Goal: Task Accomplishment & Management: Use online tool/utility

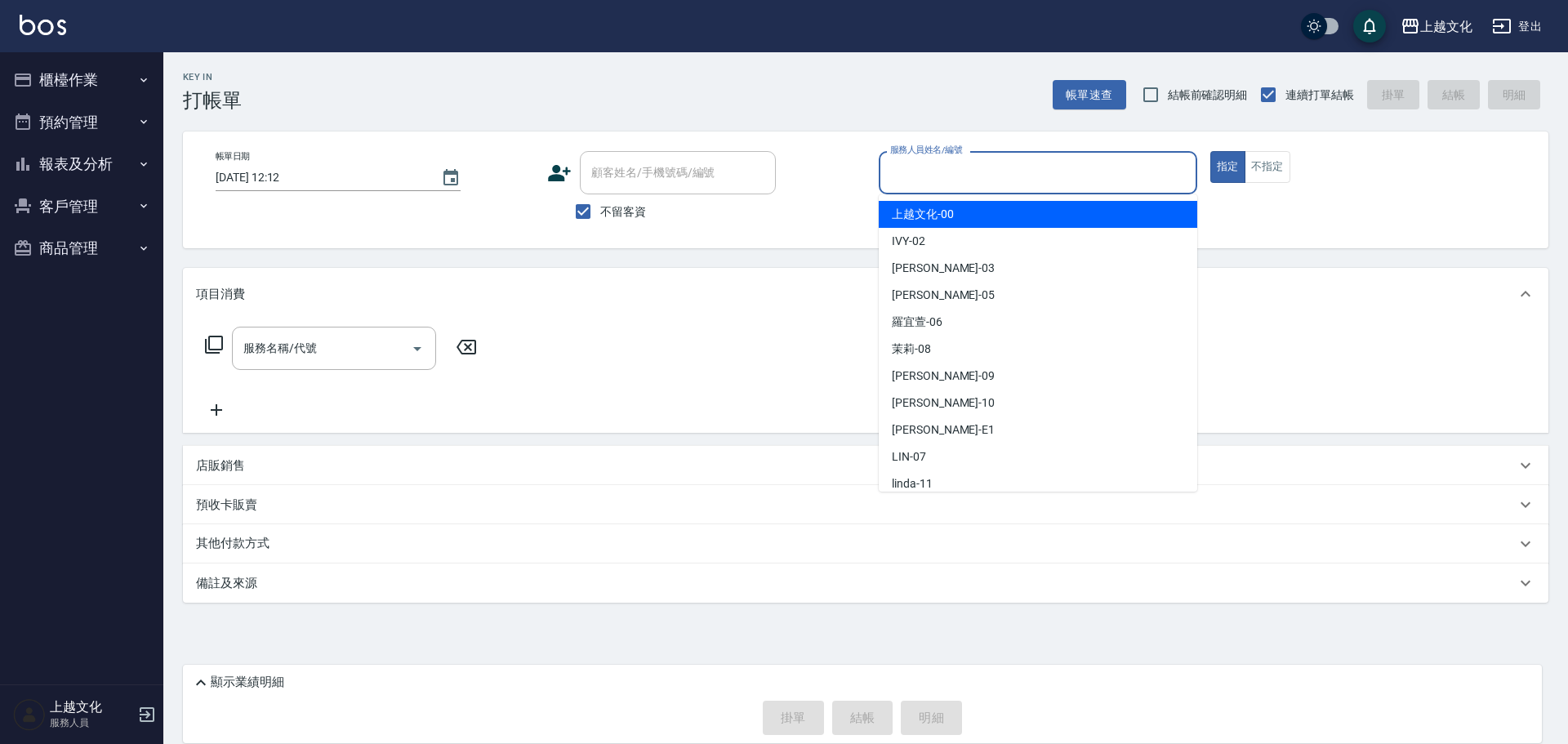
click at [946, 169] on input "服務人員姓名/編號" at bounding box center [1038, 172] width 304 height 28
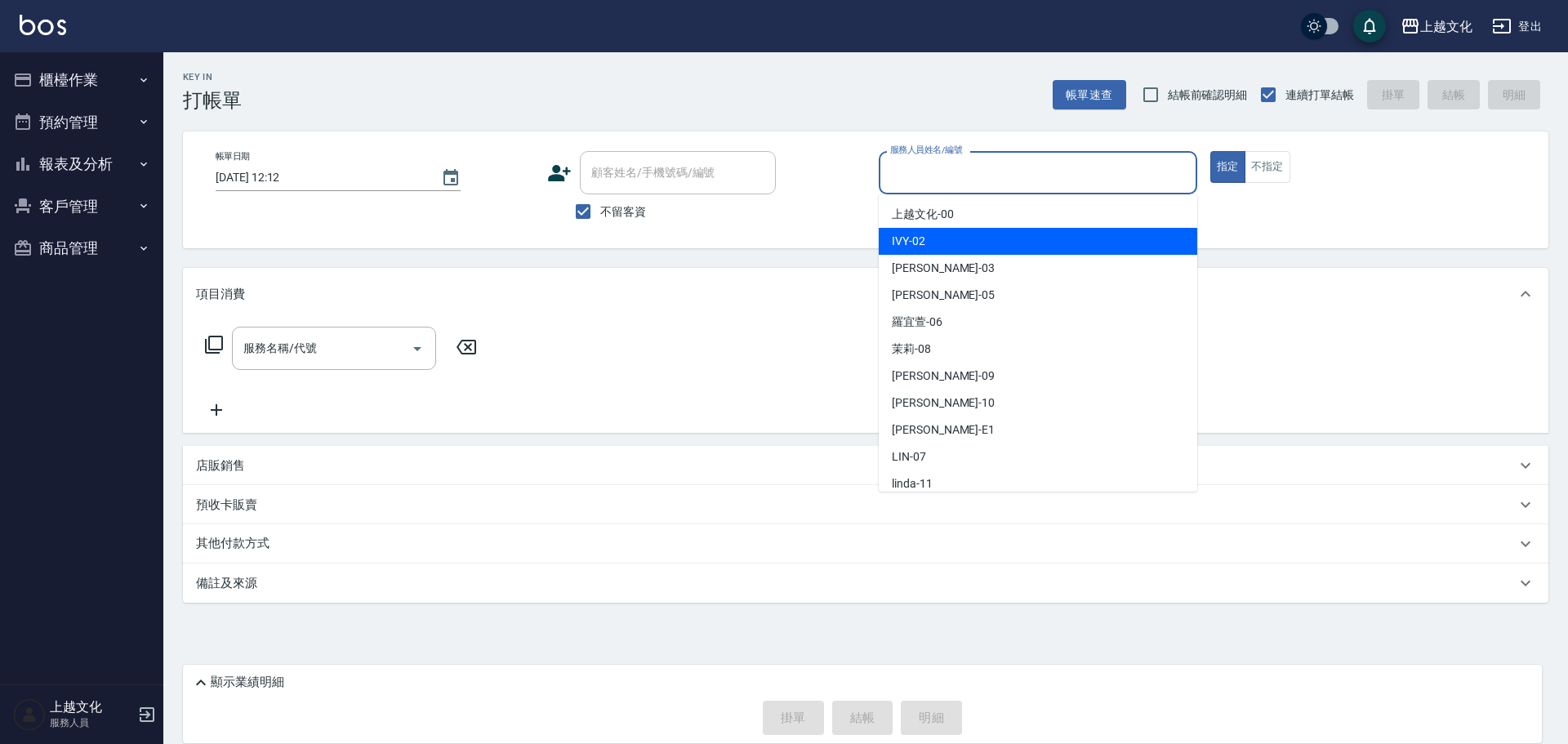
click at [938, 233] on div "IVY -02" at bounding box center [1038, 241] width 318 height 27
type input "IVY-02"
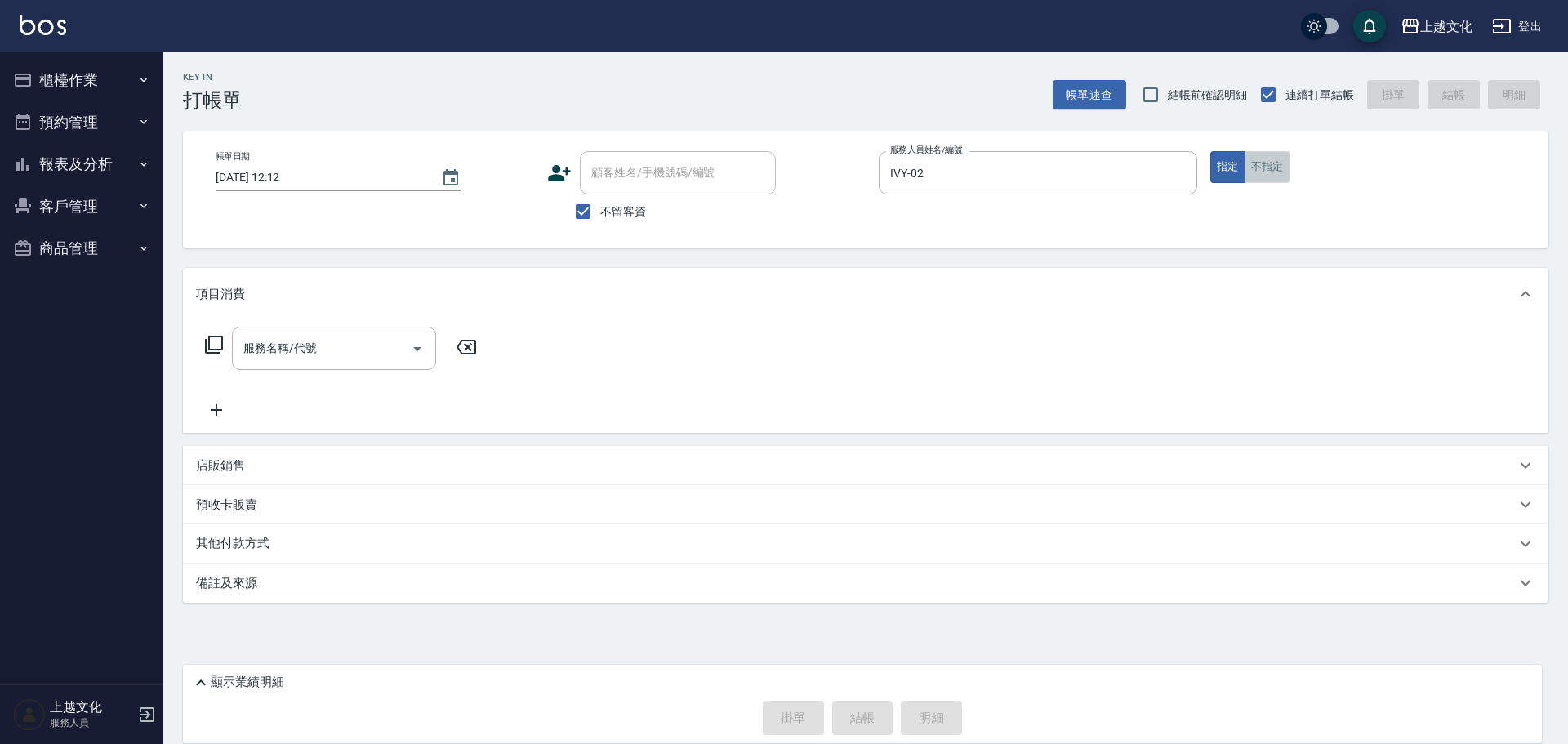
click at [1261, 165] on button "不指定" at bounding box center [1267, 167] width 46 height 32
click at [348, 343] on input "服務名稱/代號" at bounding box center [321, 348] width 165 height 28
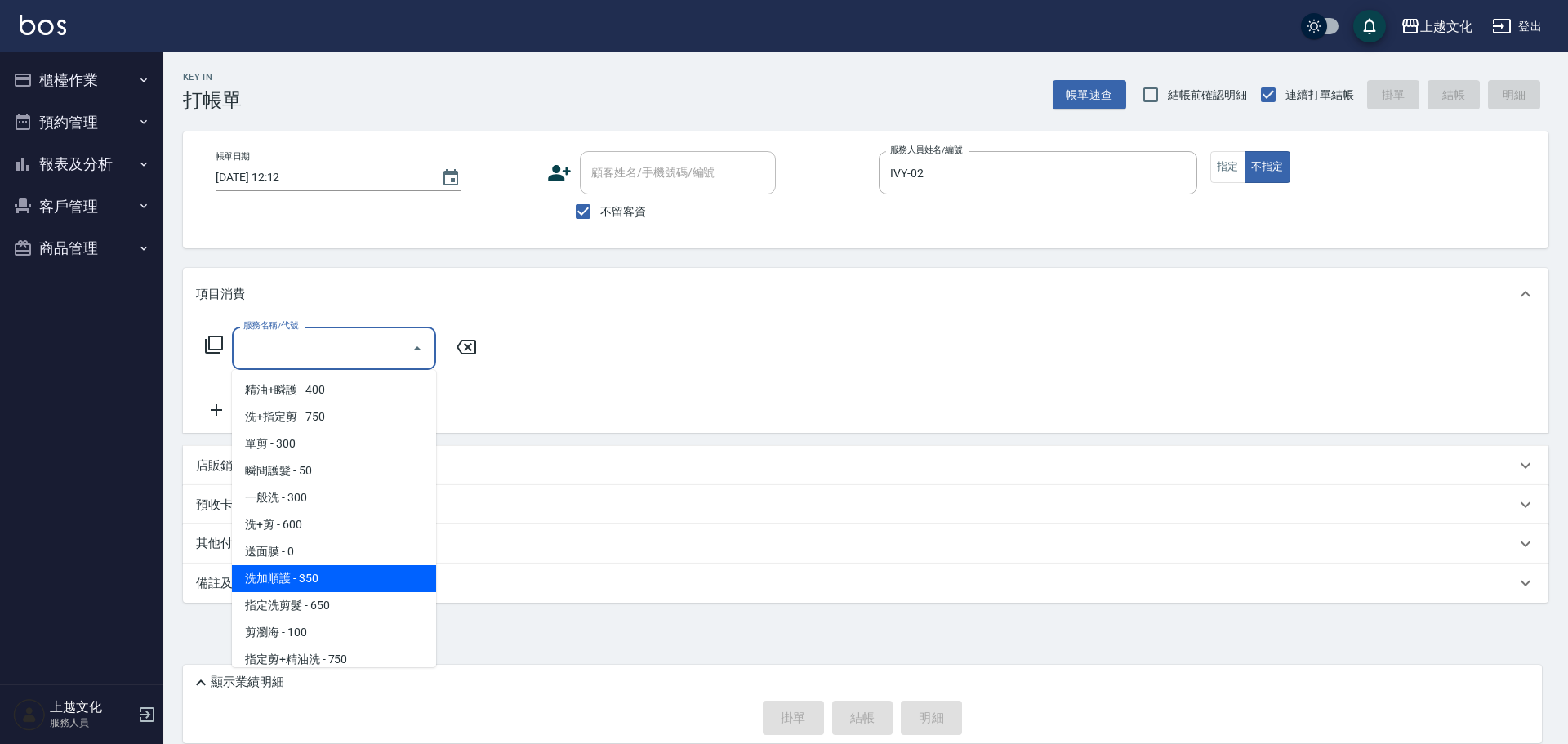
click at [370, 569] on span "洗加順護 - 350" at bounding box center [333, 578] width 204 height 27
type input "洗加順護(200)"
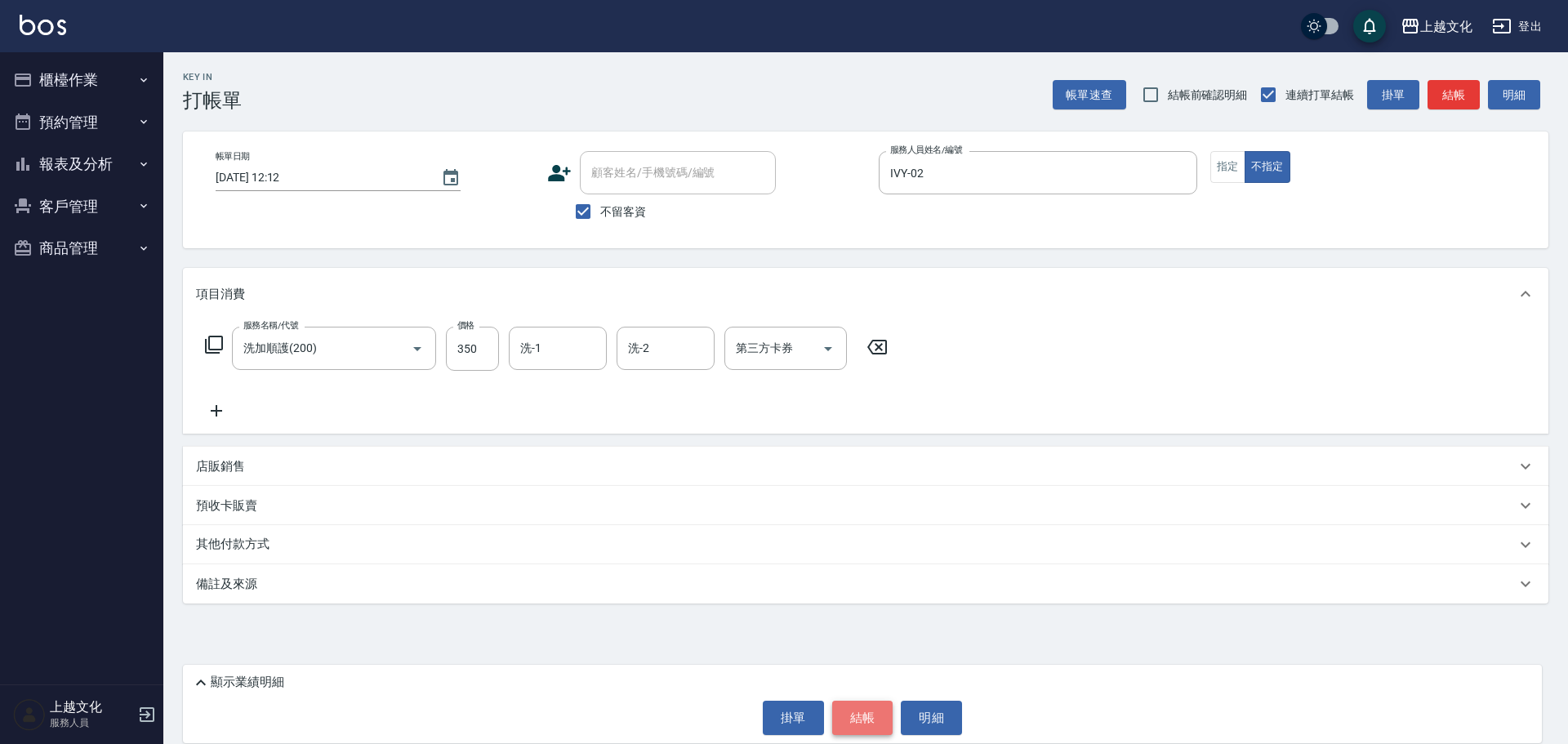
click at [846, 720] on button "結帳" at bounding box center [863, 717] width 62 height 34
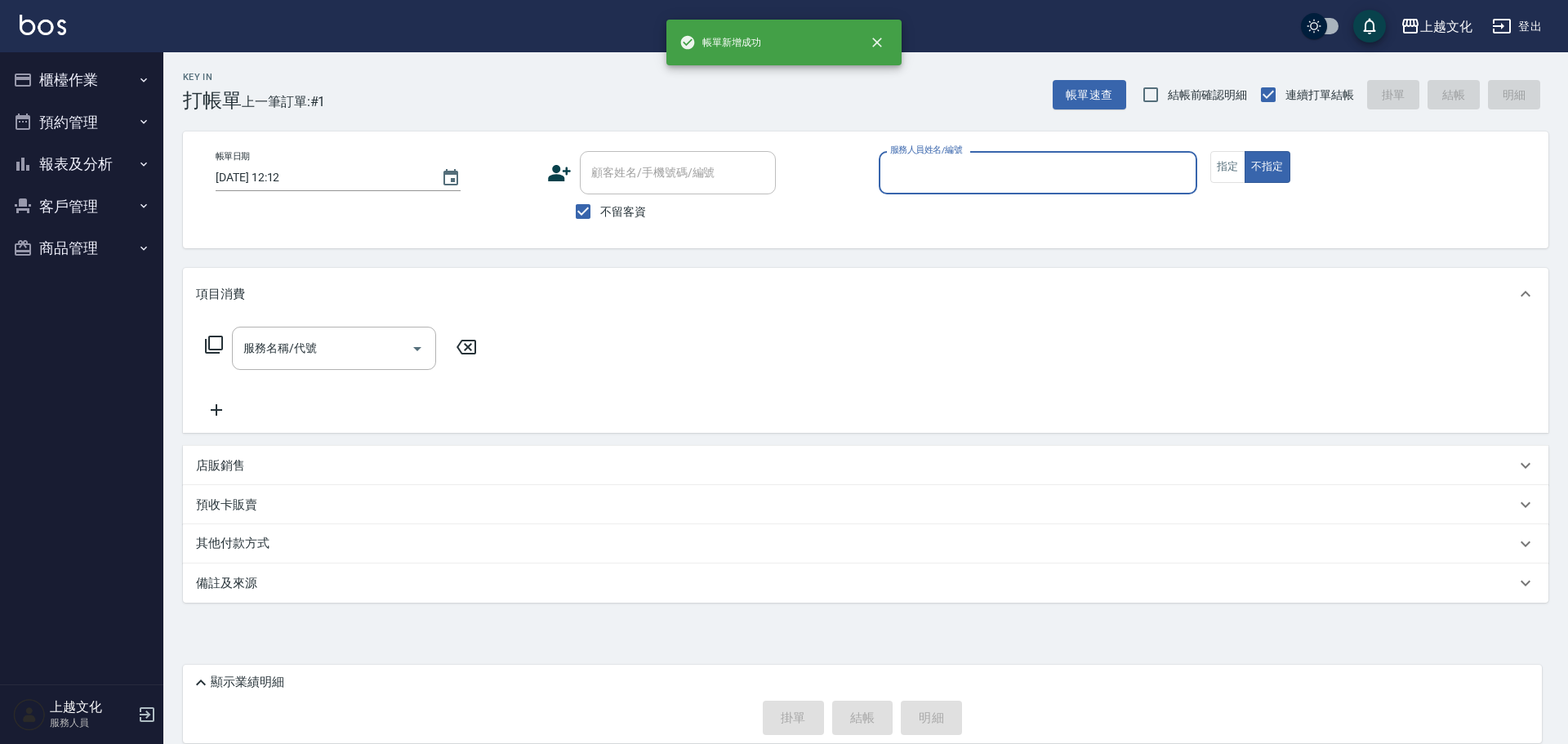
click at [957, 178] on input "服務人員姓名/編號" at bounding box center [1038, 172] width 304 height 28
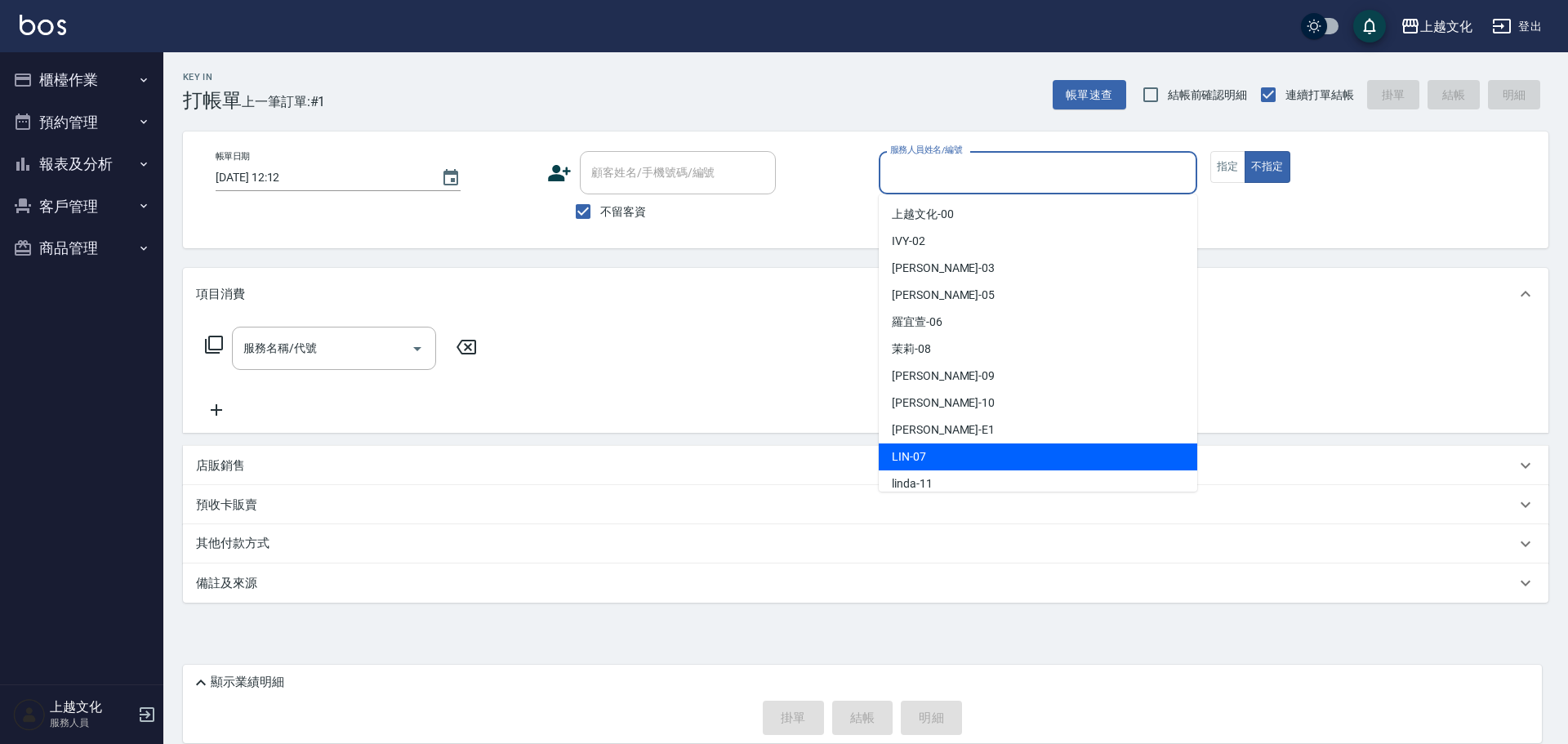
click at [949, 455] on div "LIN -07" at bounding box center [1038, 457] width 318 height 27
type input "LIN-07"
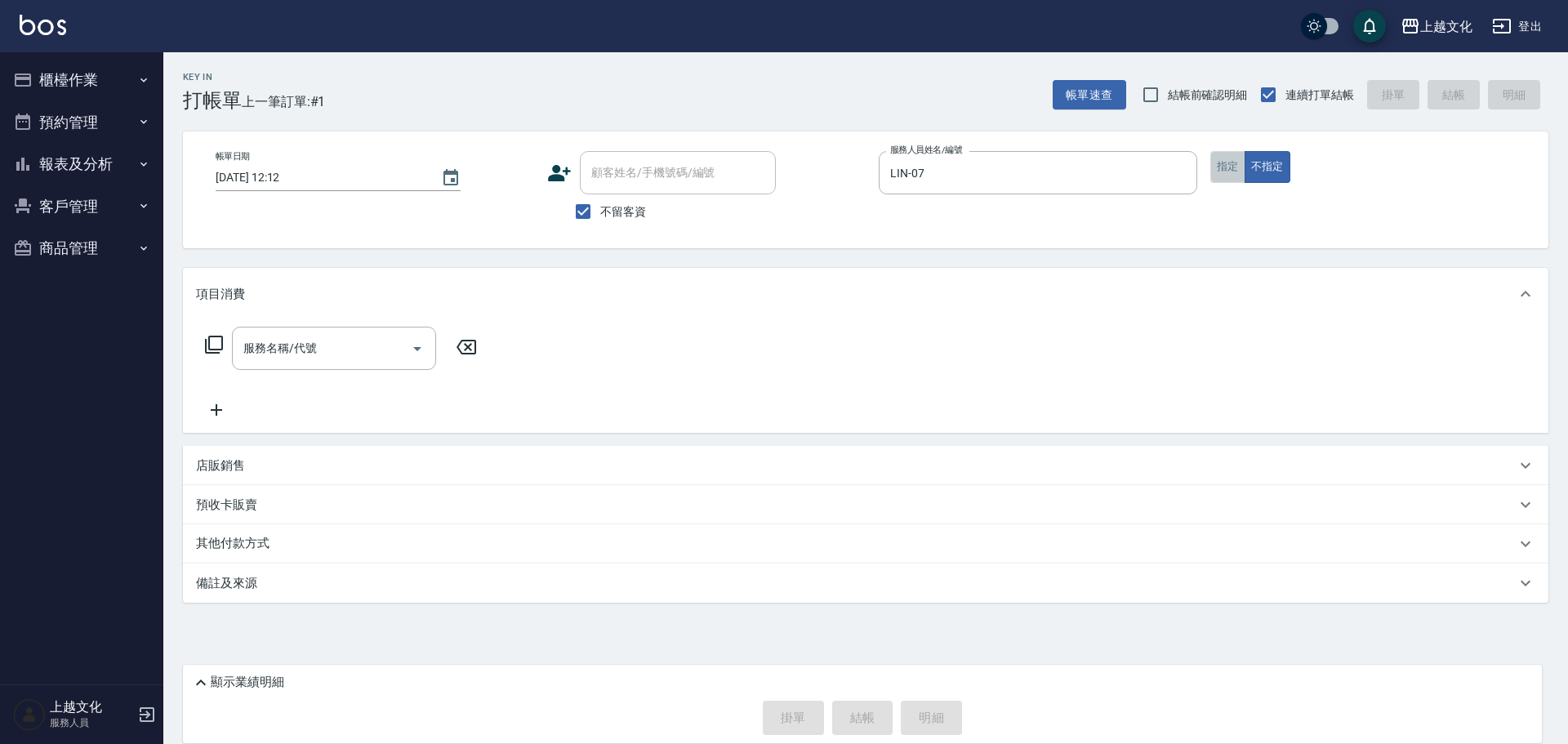
click at [1232, 172] on button "指定" at bounding box center [1228, 167] width 35 height 32
click at [220, 343] on icon at bounding box center [214, 345] width 20 height 20
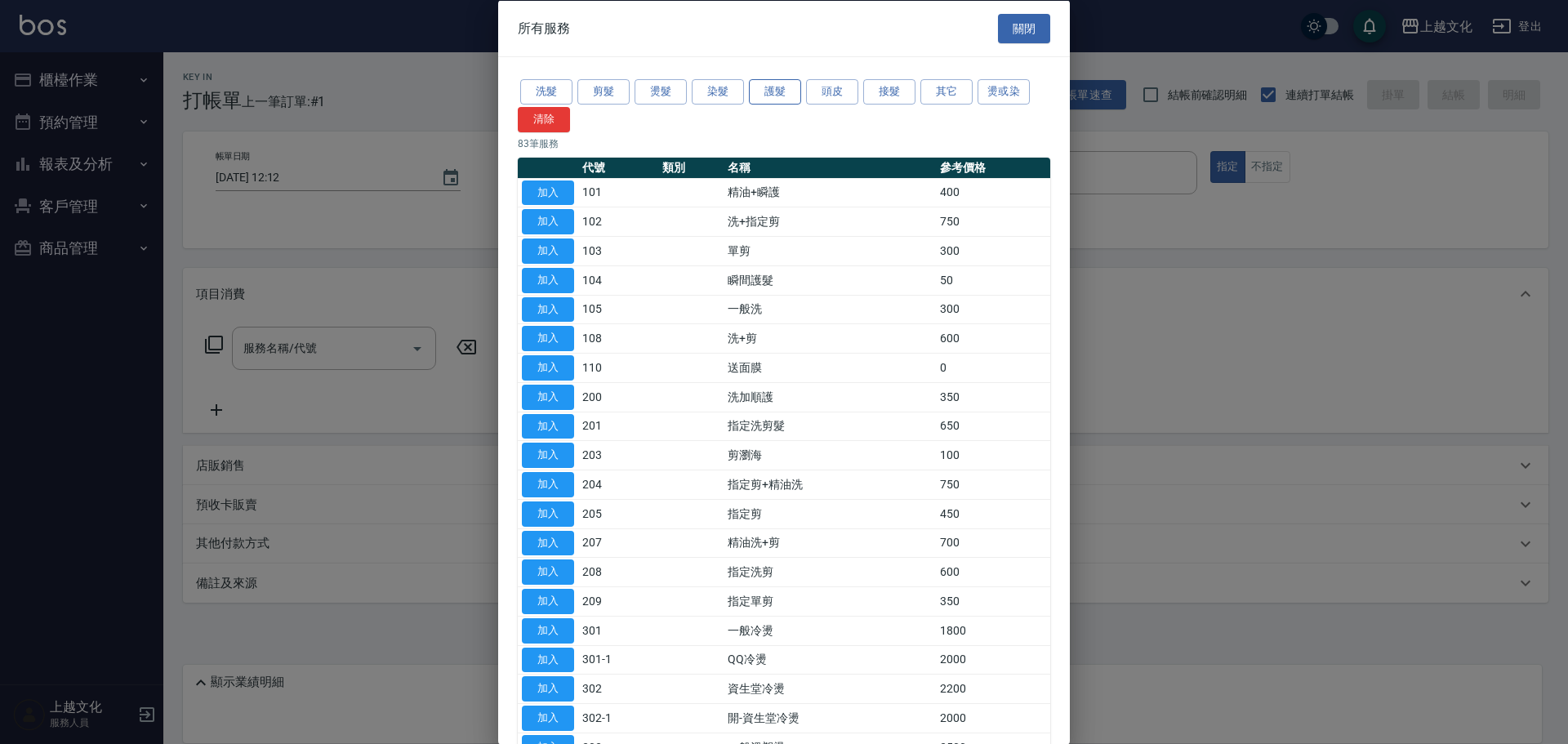
click at [769, 90] on button "護髮" at bounding box center [775, 92] width 52 height 25
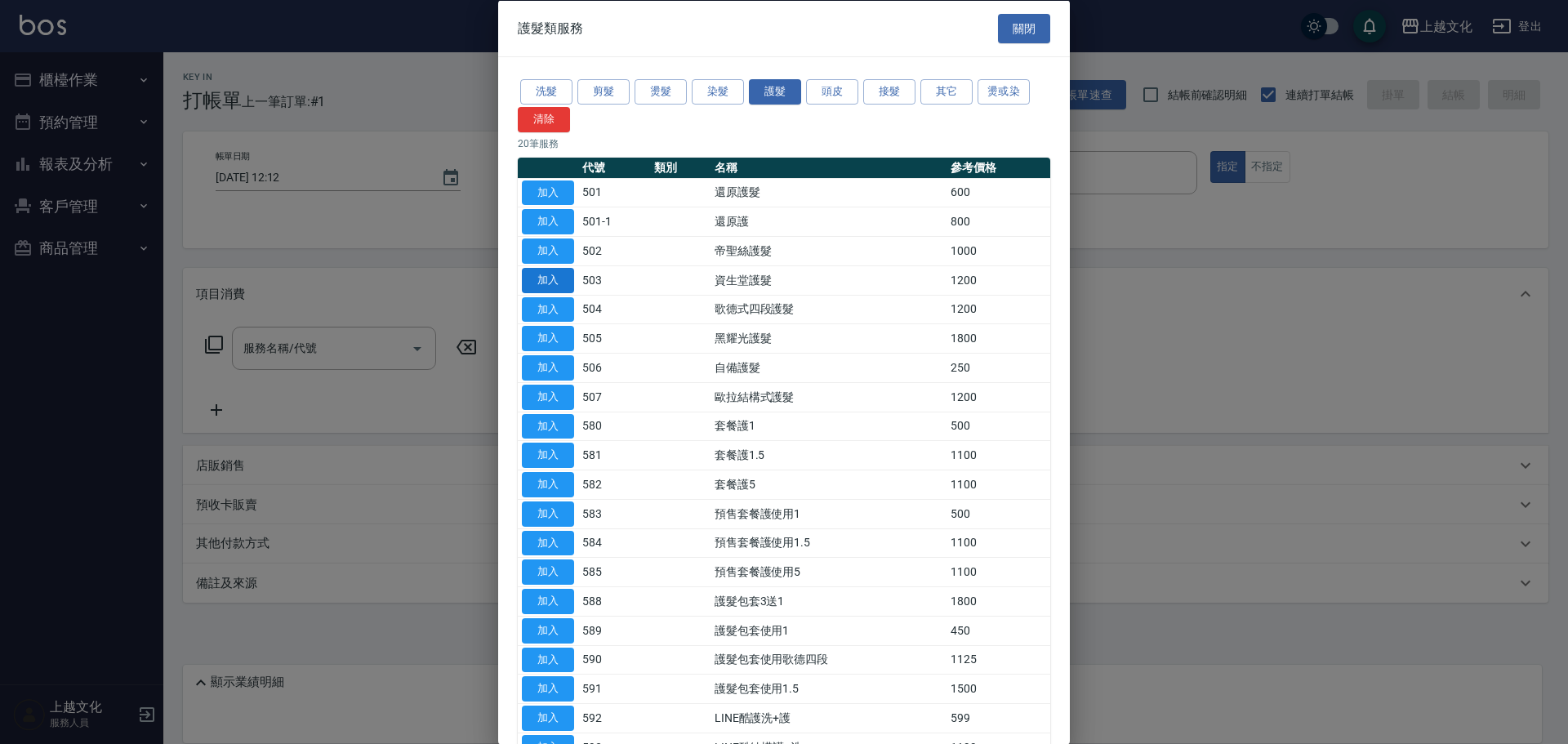
click at [550, 277] on button "加入" at bounding box center [547, 279] width 52 height 25
type input "資生堂護髮(503)"
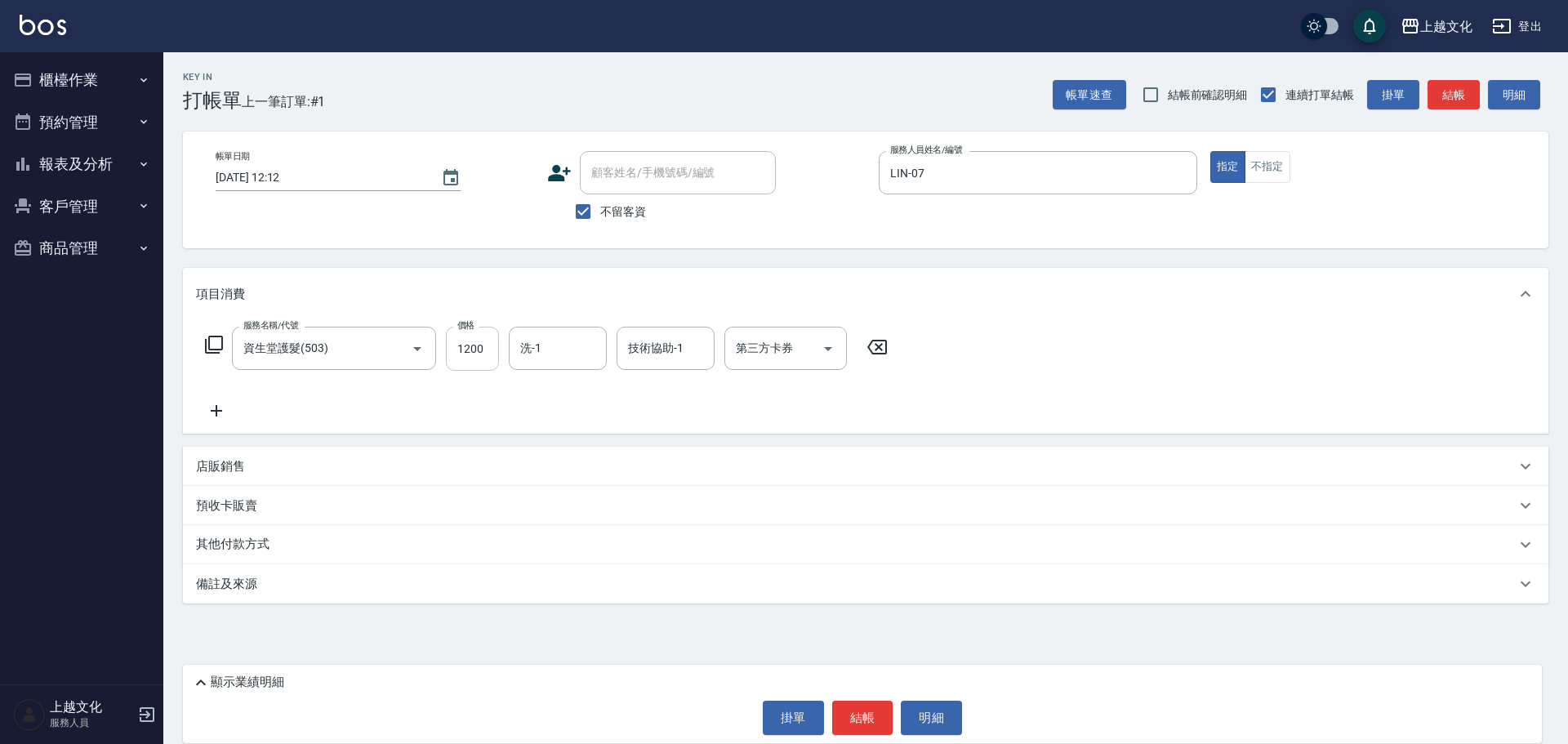
click at [481, 367] on input "1200" at bounding box center [472, 348] width 53 height 44
type input "1299"
click at [854, 717] on button "結帳" at bounding box center [863, 717] width 62 height 34
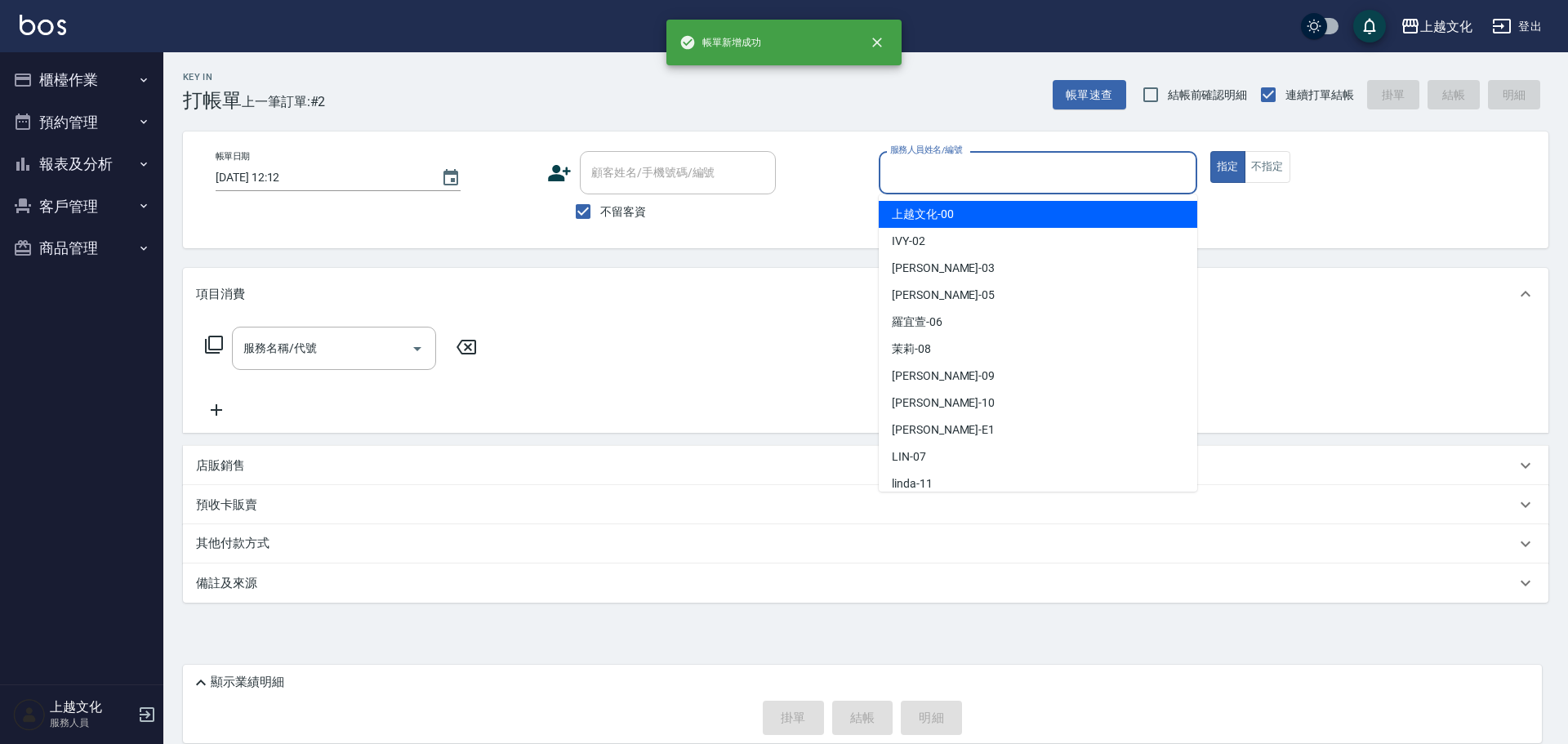
click at [983, 175] on input "服務人員姓名/編號" at bounding box center [1038, 172] width 304 height 28
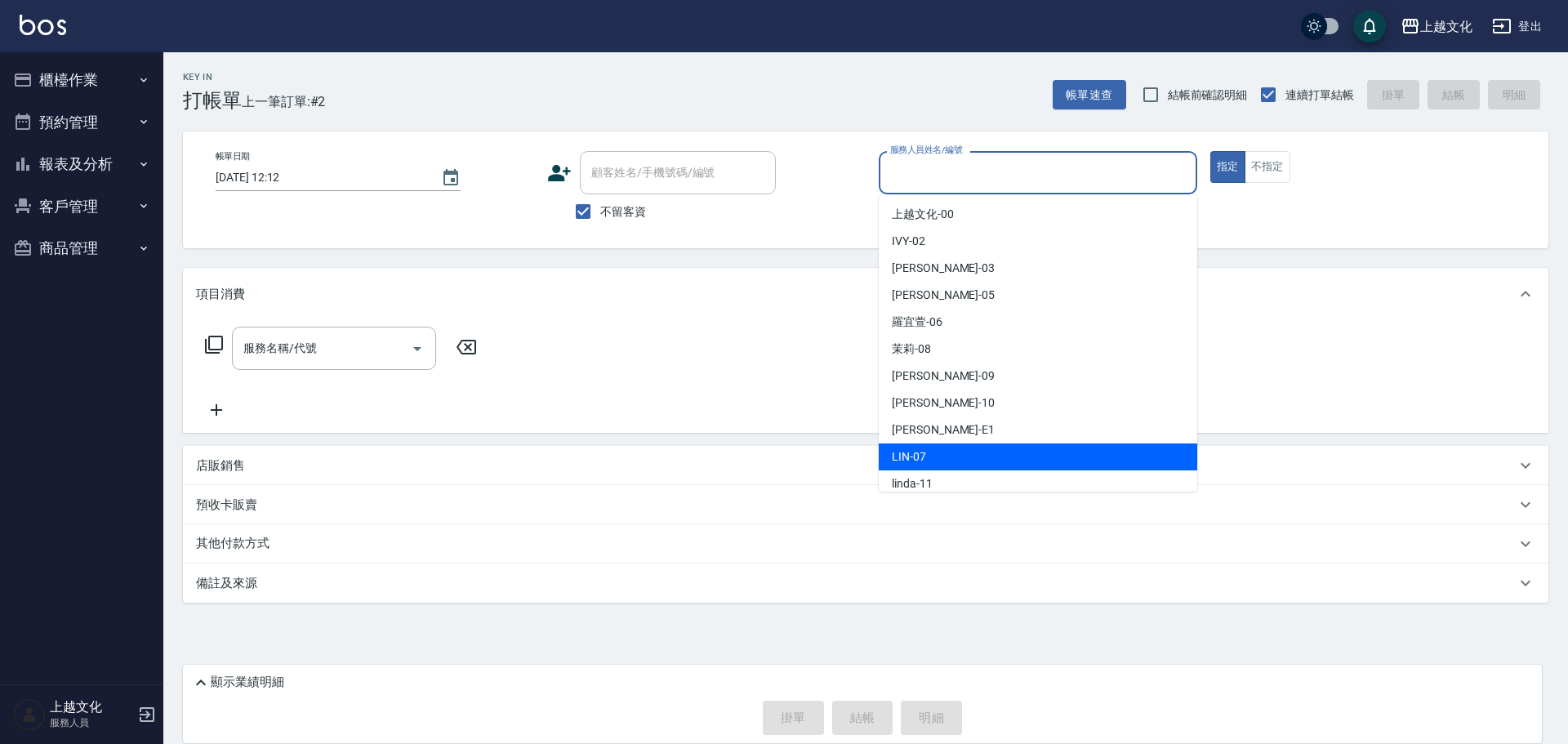
click at [938, 453] on div "LIN -07" at bounding box center [1038, 457] width 318 height 27
type input "LIN-07"
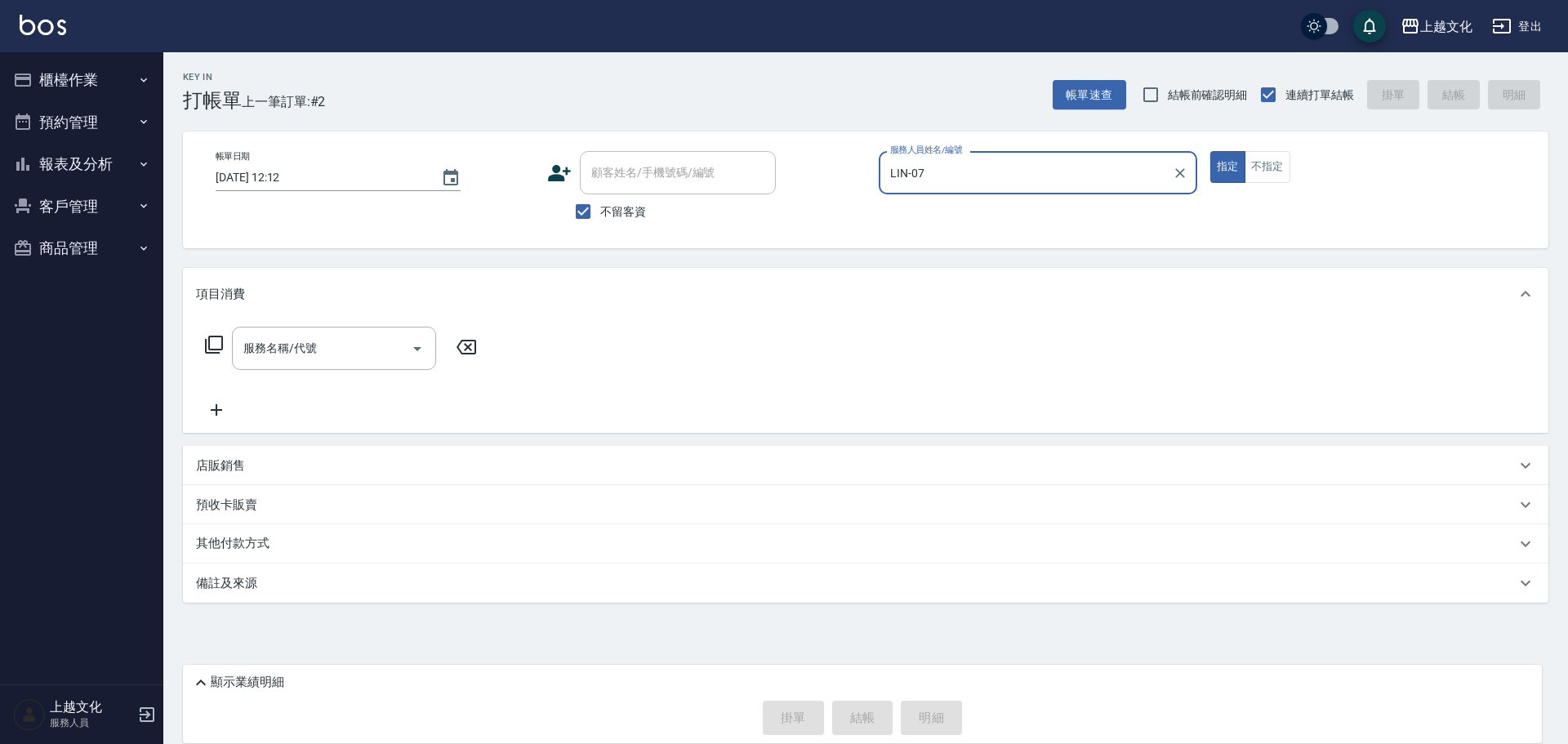
click at [217, 344] on icon at bounding box center [214, 345] width 20 height 20
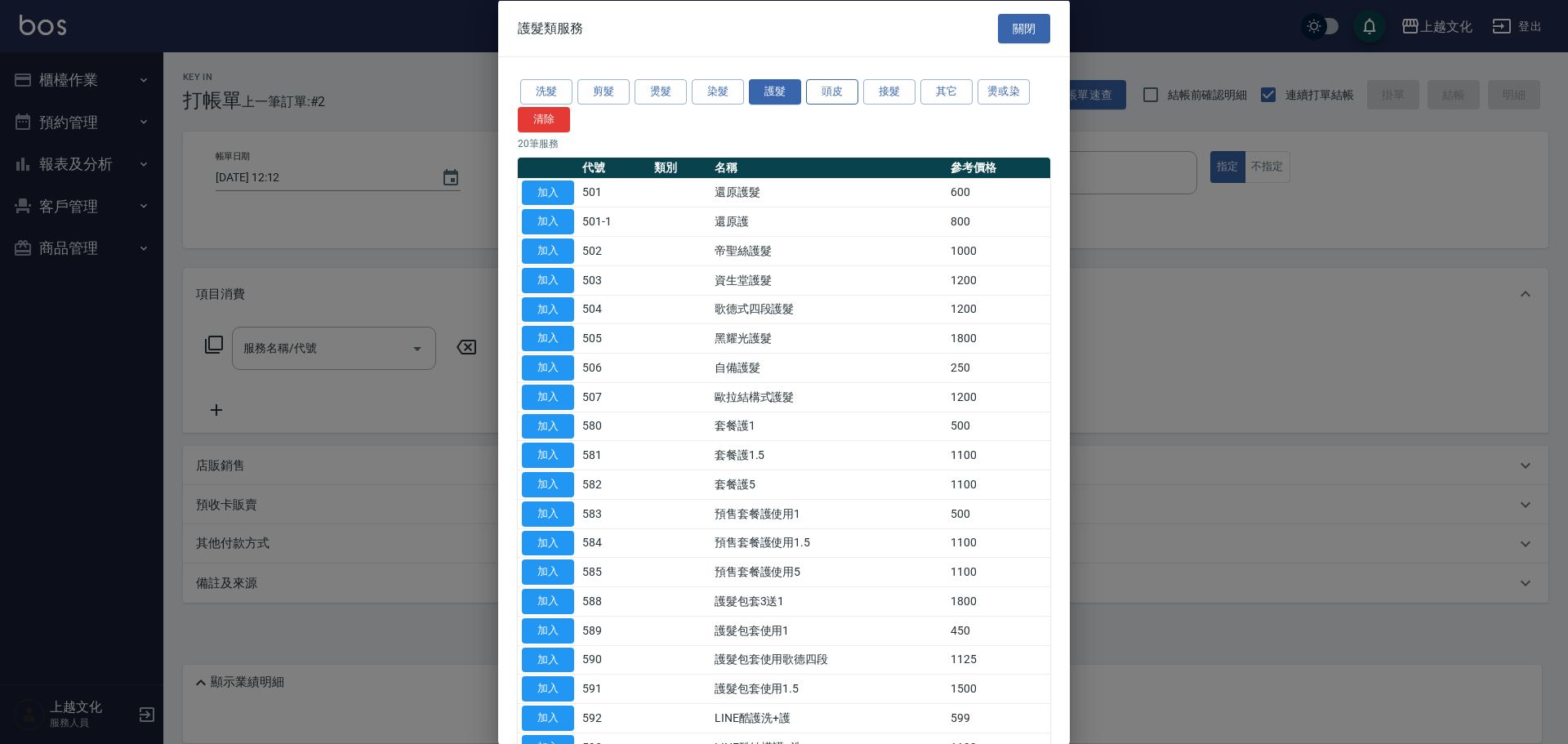
click at [839, 95] on button "頭皮" at bounding box center [831, 92] width 52 height 25
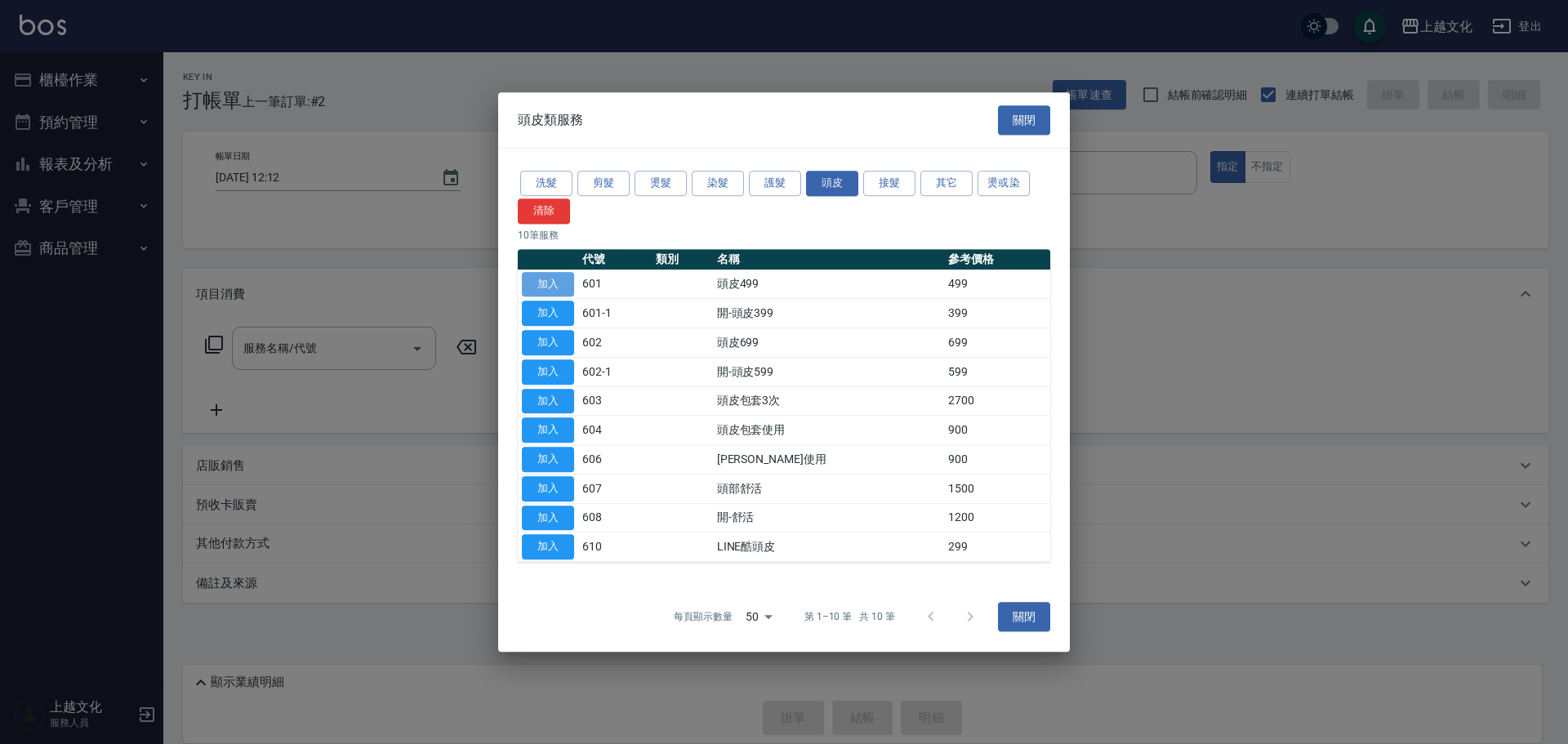
click at [536, 285] on button "加入" at bounding box center [547, 284] width 52 height 25
type input "頭皮499(601)"
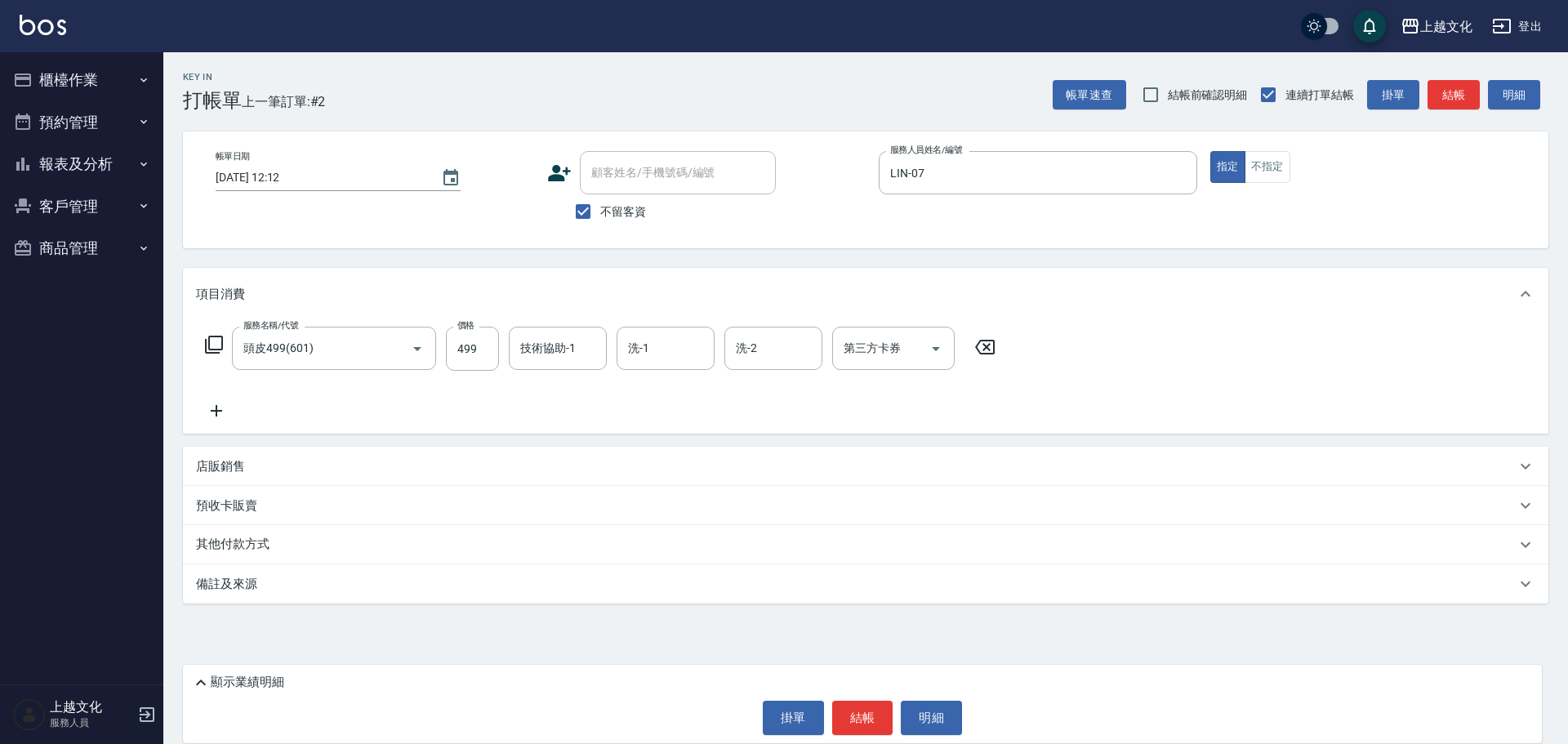
click at [214, 408] on icon at bounding box center [217, 410] width 41 height 20
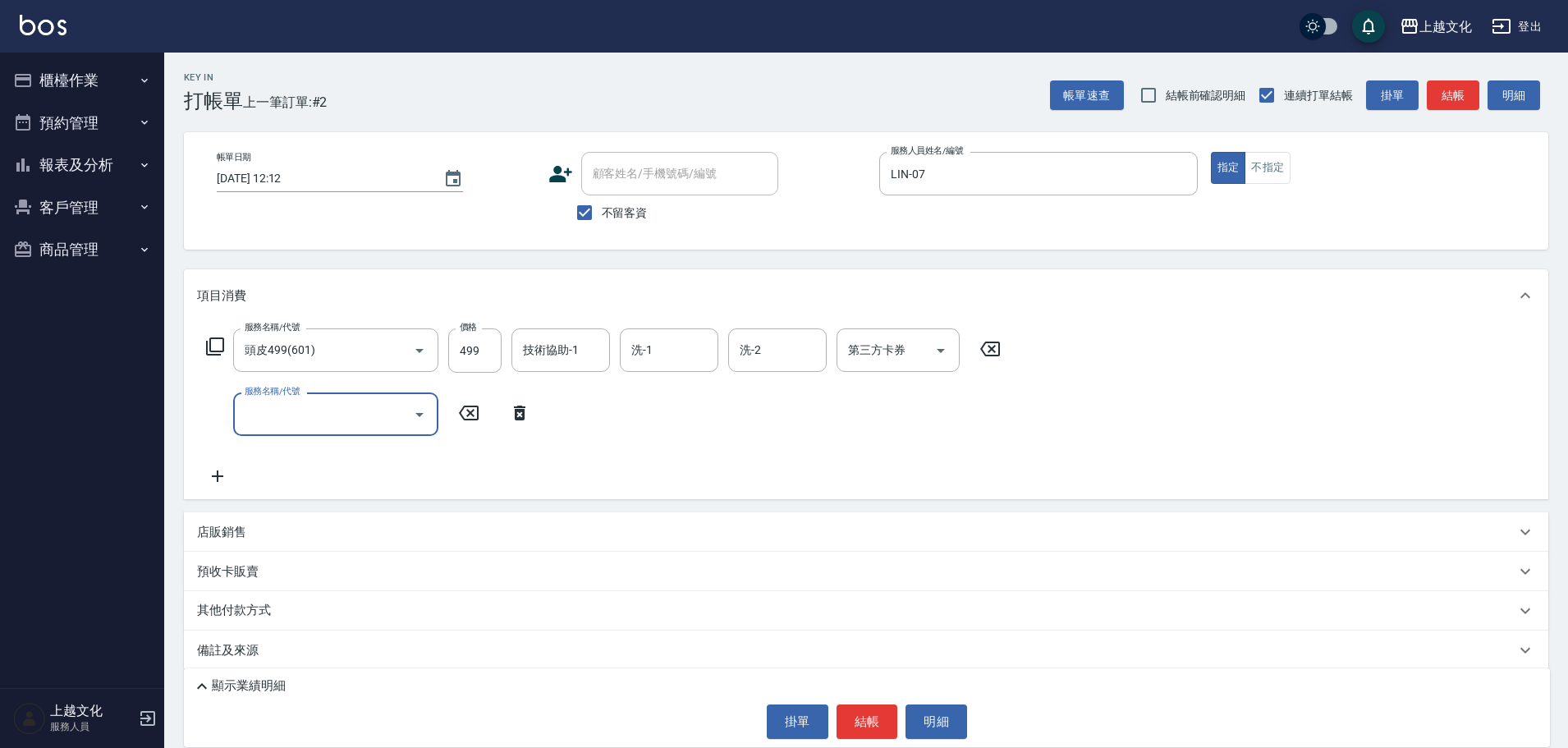
click at [289, 420] on input "服務名稱/代號" at bounding box center [323, 413] width 166 height 28
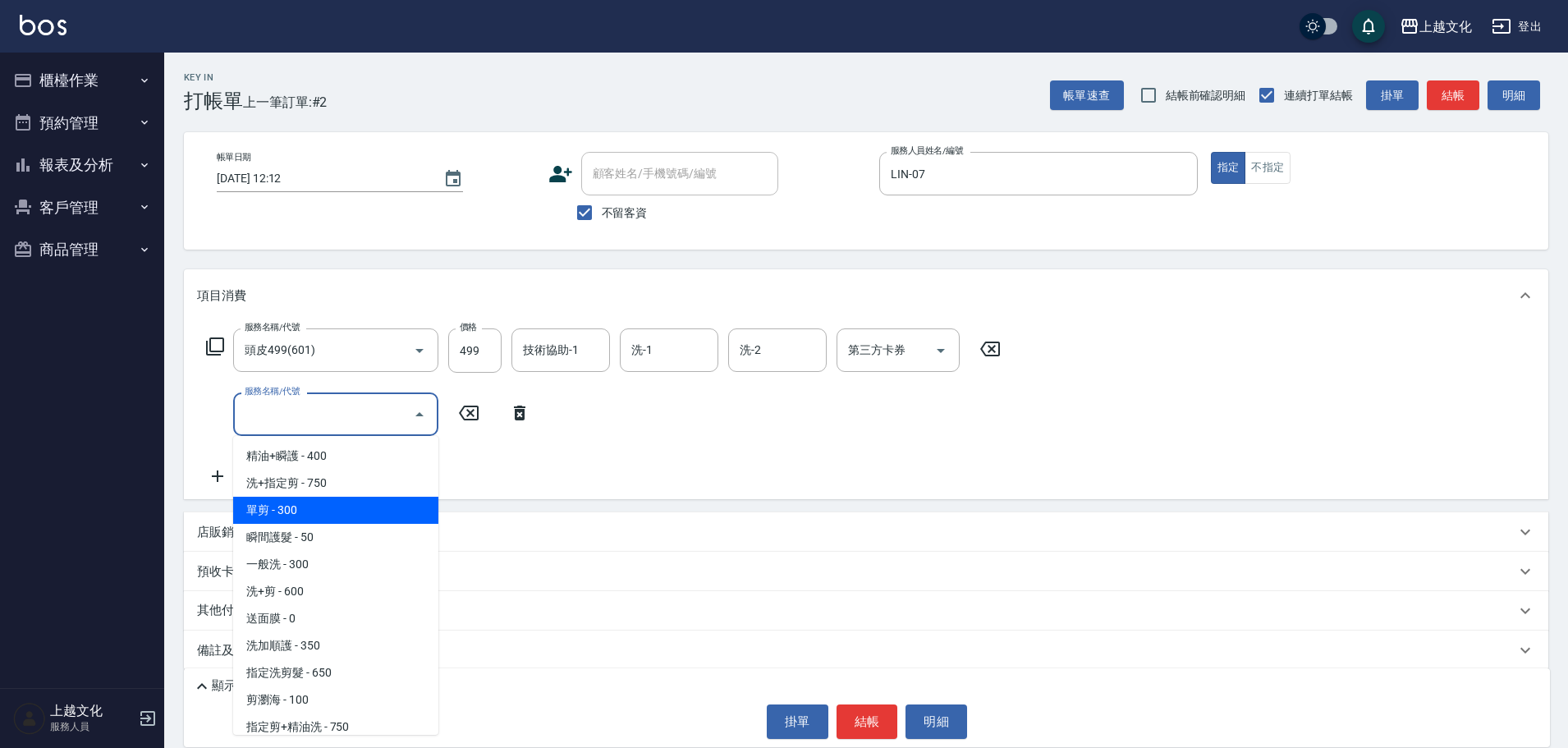
click at [309, 501] on span "單剪 - 300" at bounding box center [335, 510] width 205 height 27
type input "單剪(103)"
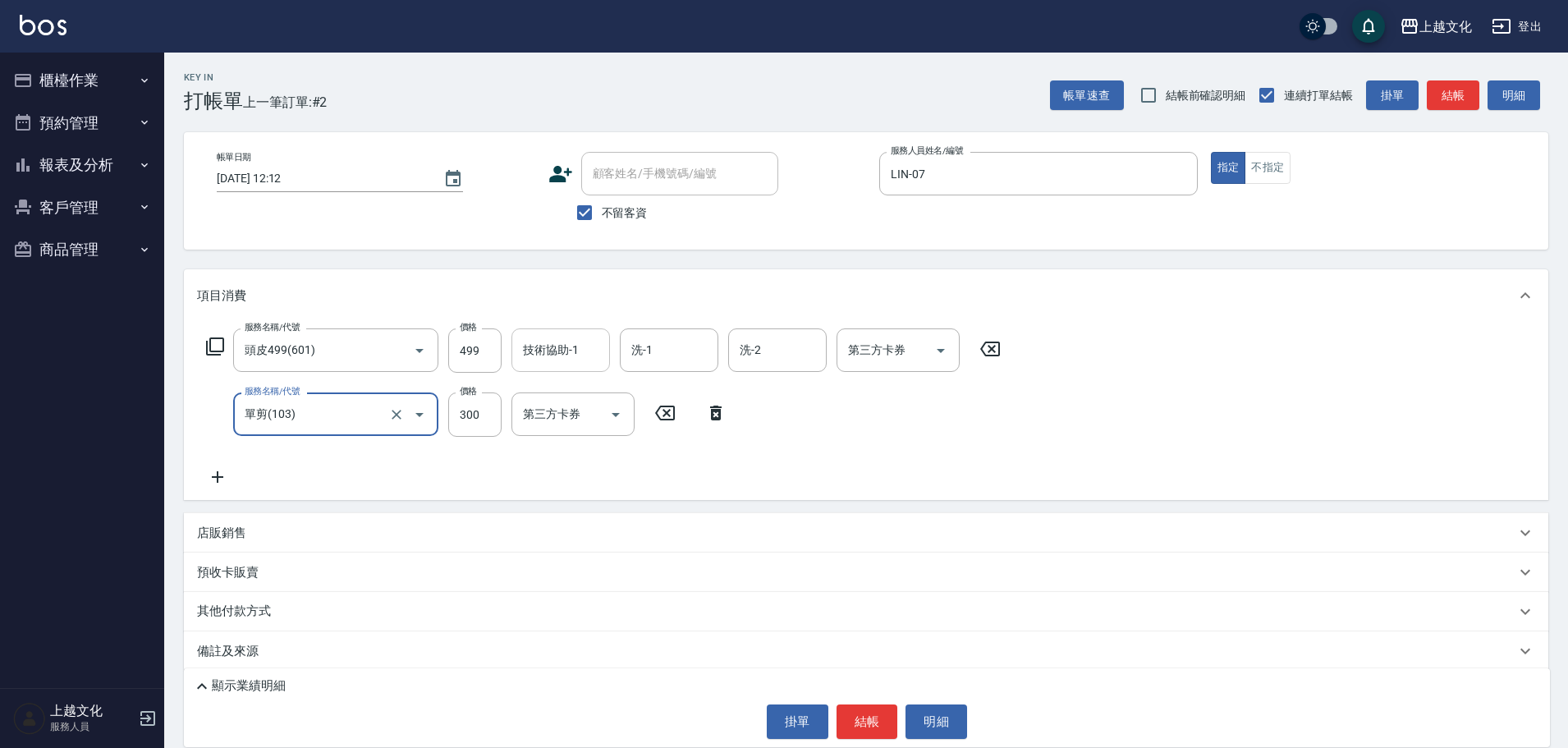
click at [559, 348] on input "技術協助-1" at bounding box center [560, 349] width 83 height 28
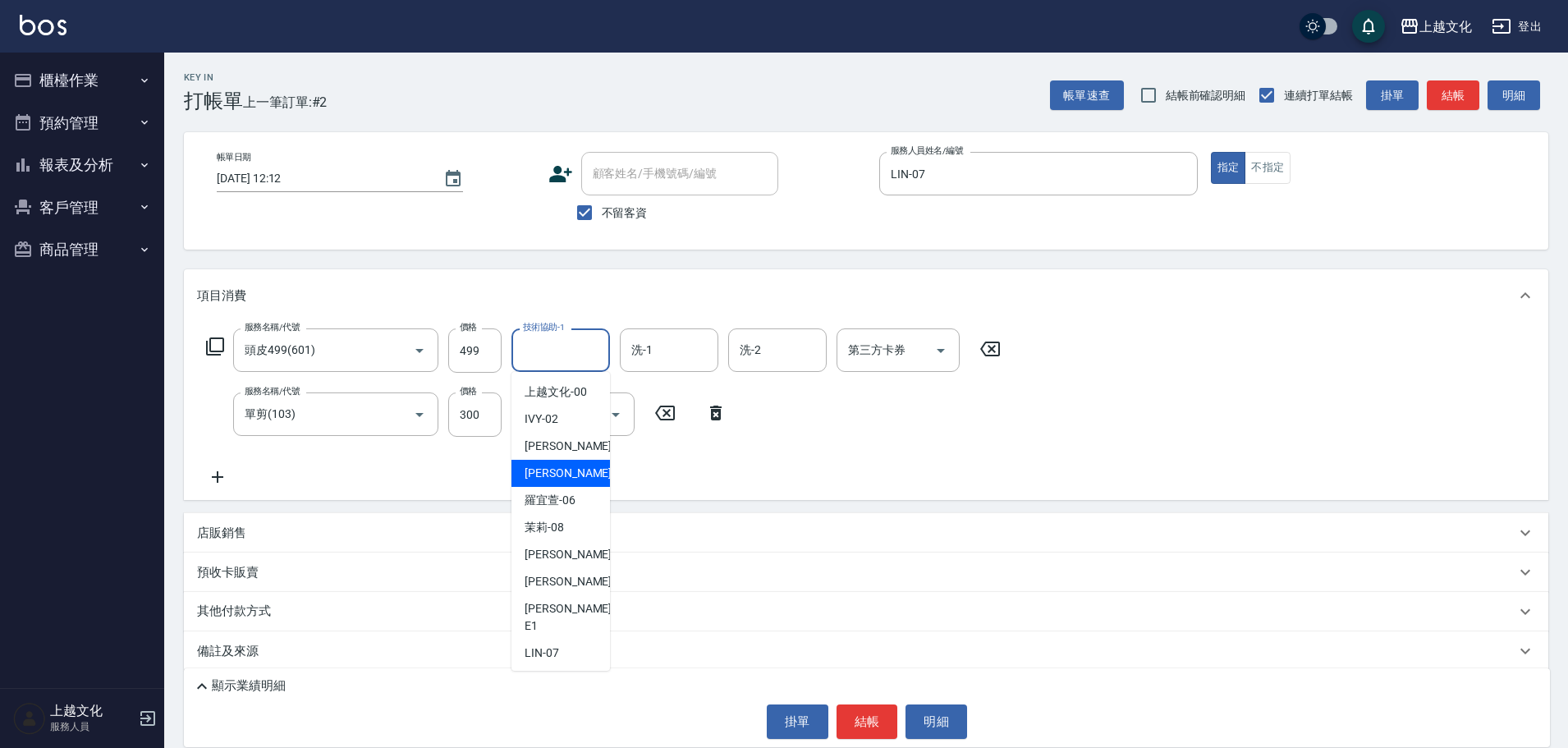
click at [562, 470] on span "EMILY -05" at bounding box center [575, 473] width 103 height 18
type input "EMILY-05"
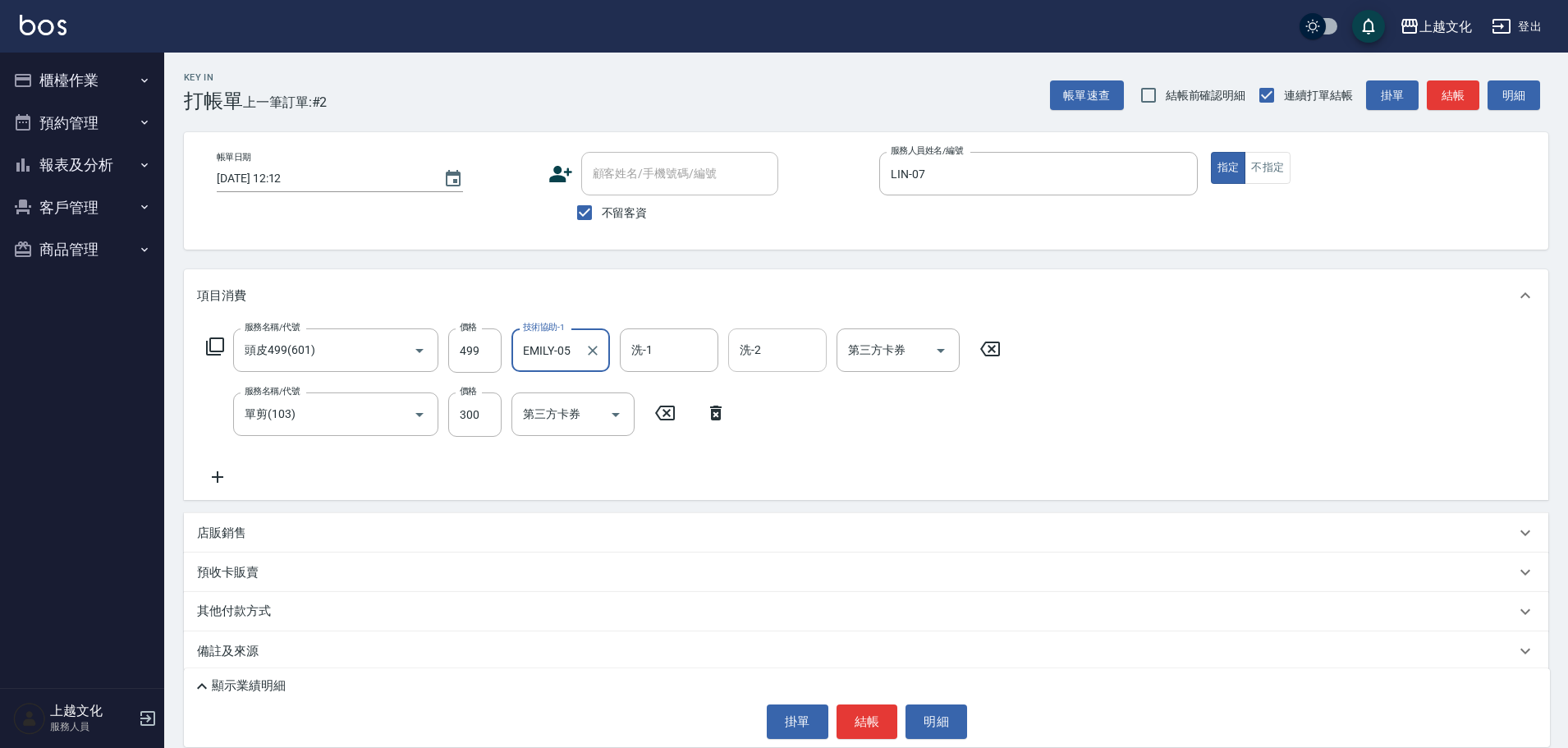
click at [768, 352] on input "洗-2" at bounding box center [777, 349] width 83 height 28
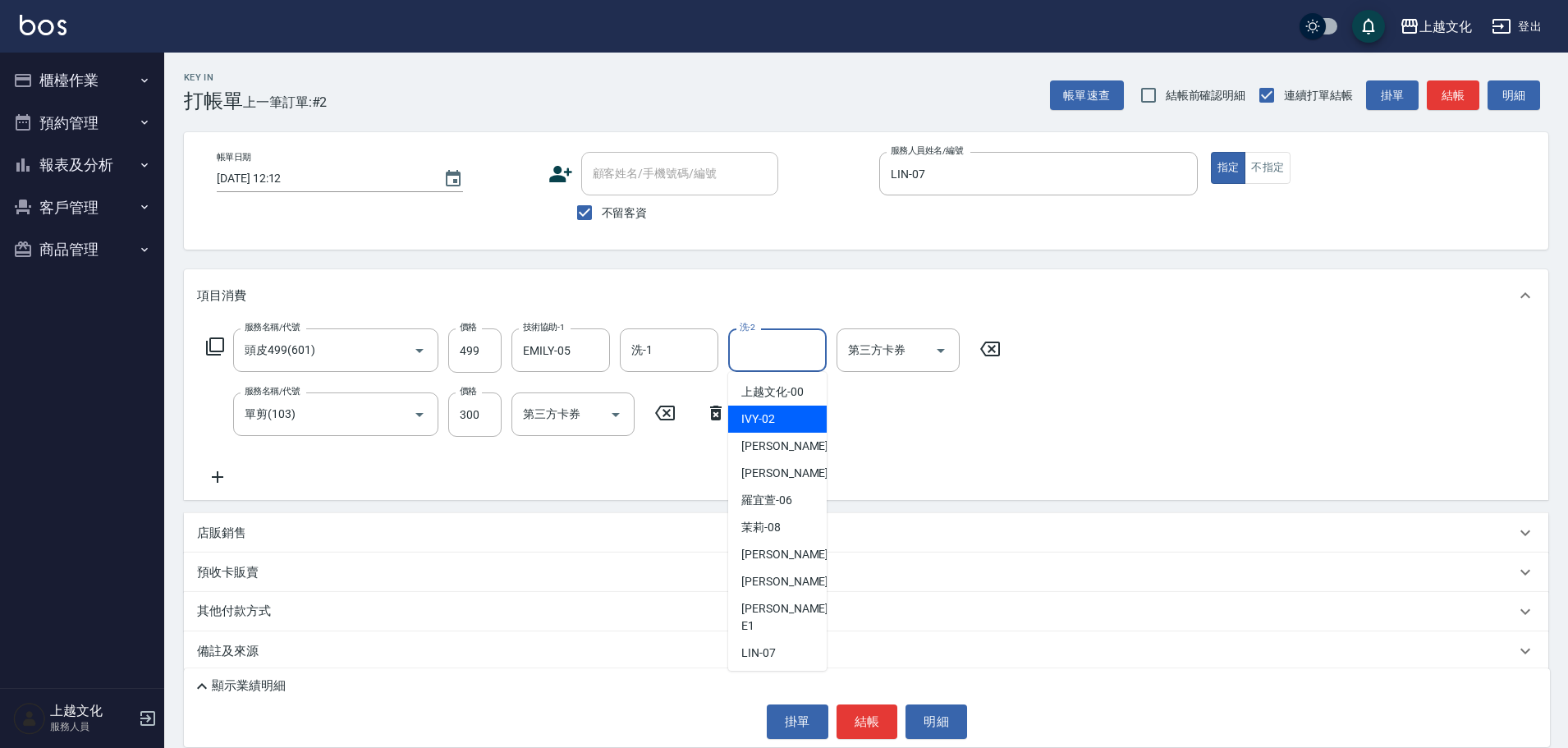
click at [754, 417] on span "IVY -02" at bounding box center [758, 419] width 33 height 18
type input "IVY-02"
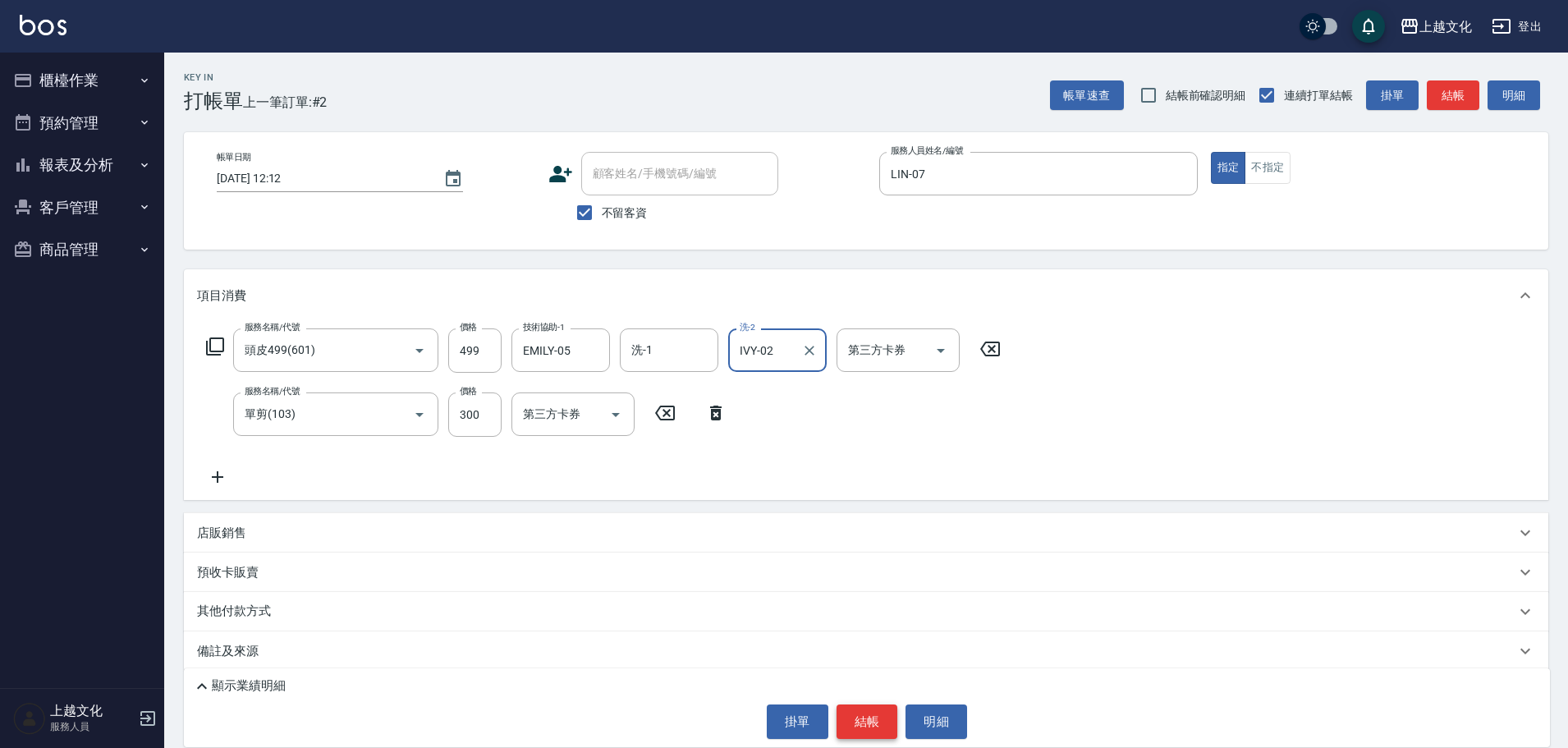
click at [873, 723] on button "結帳" at bounding box center [867, 721] width 62 height 34
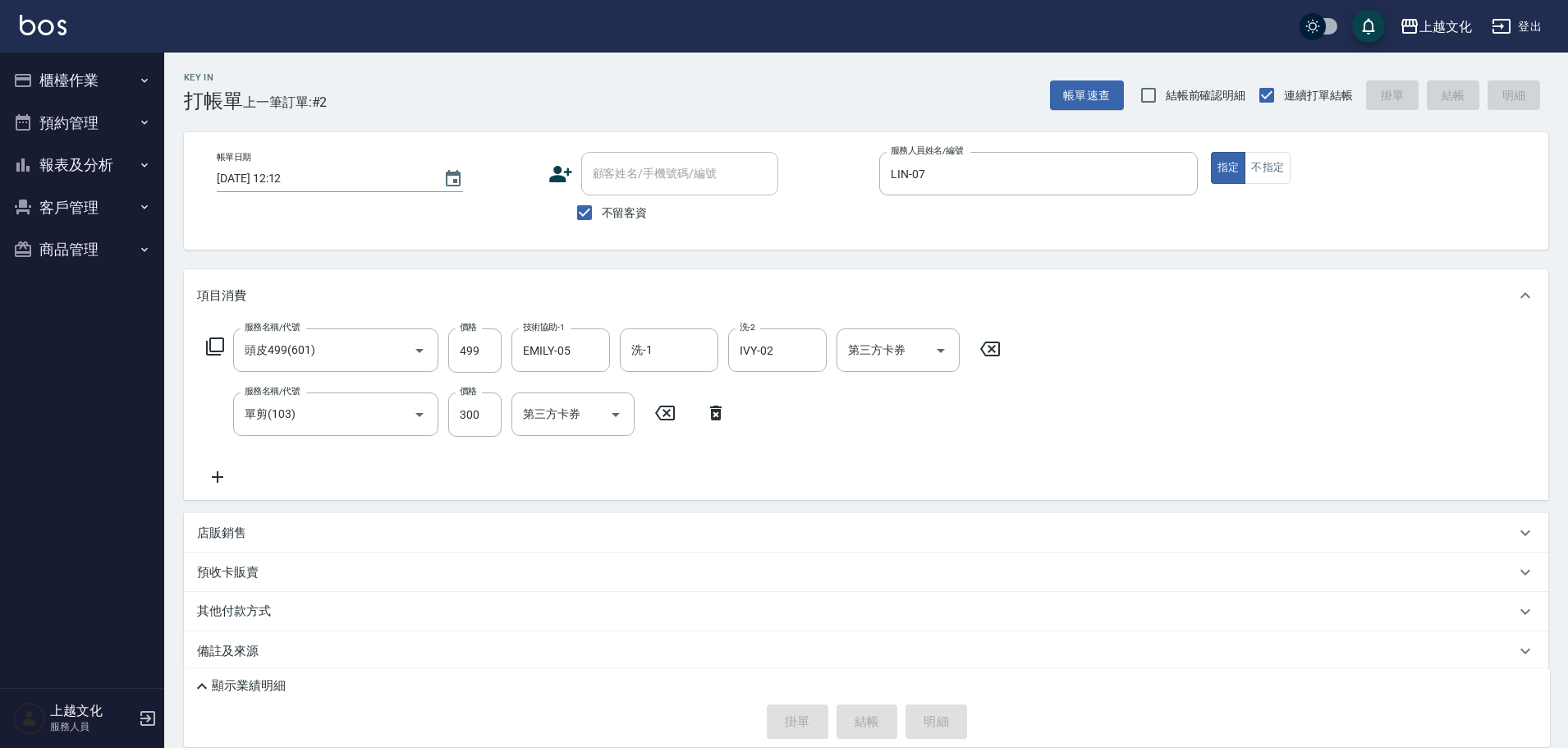
type input "2025/08/23 12:13"
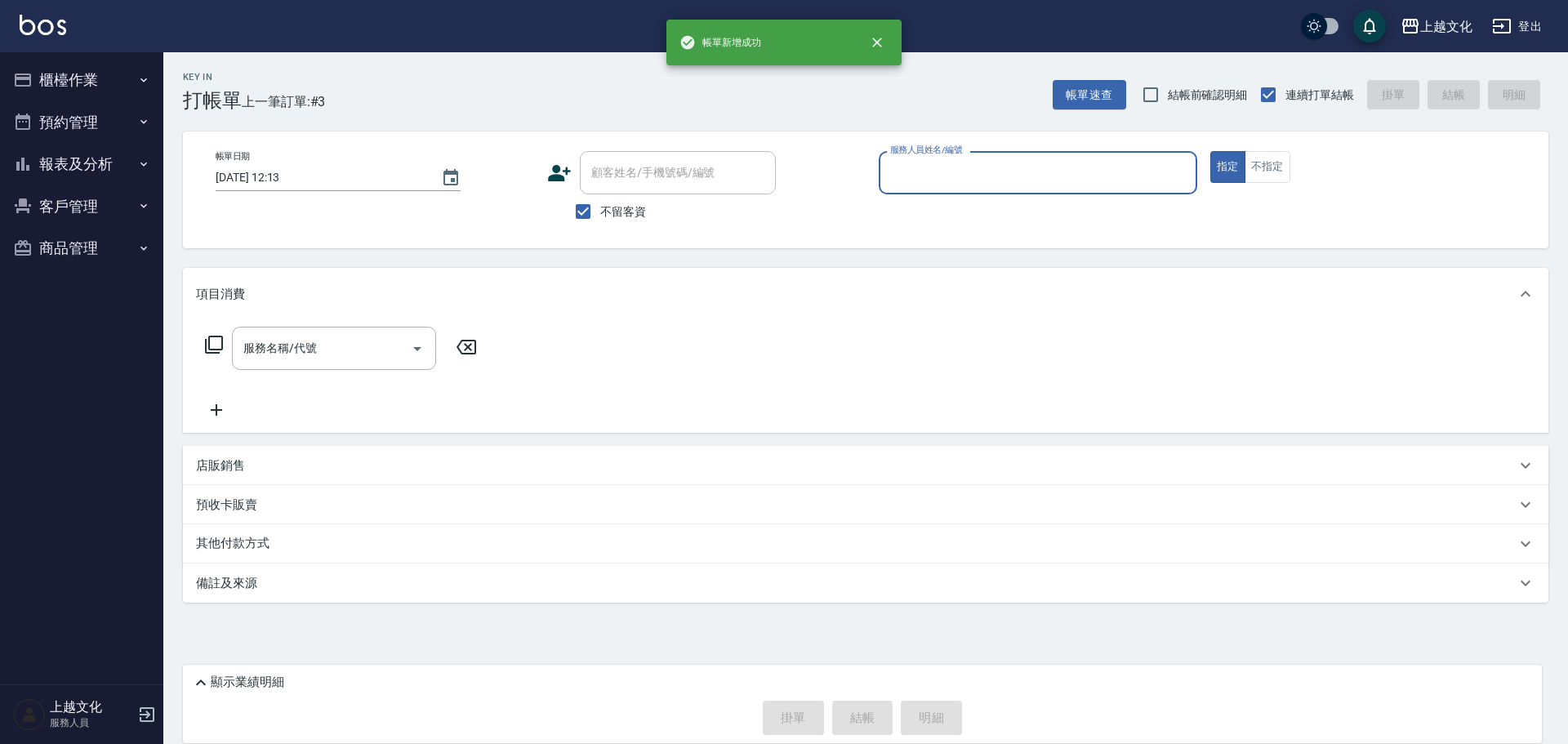
click at [945, 175] on input "服務人員姓名/編號" at bounding box center [1038, 172] width 304 height 28
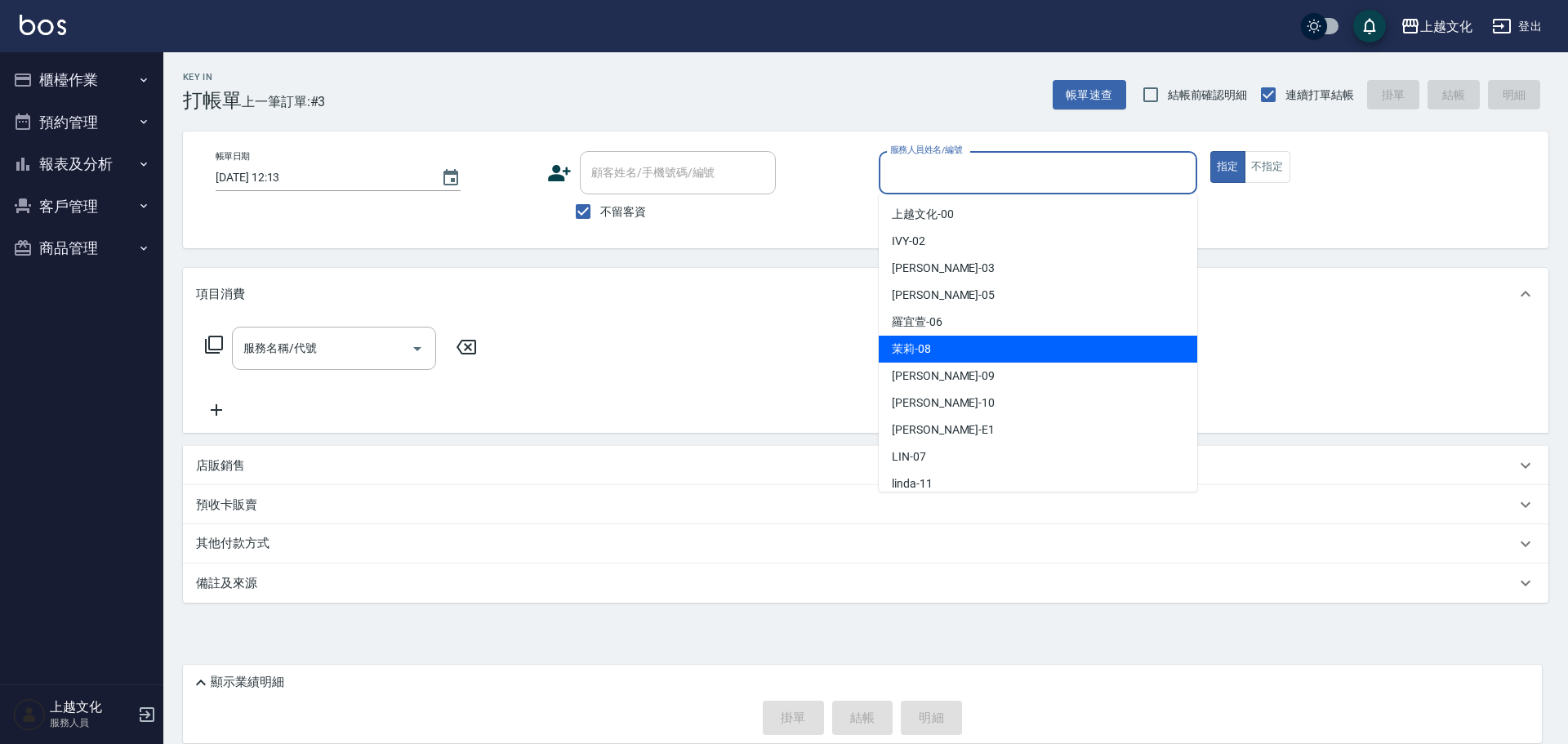
click at [928, 340] on div "茉莉 -08" at bounding box center [1038, 350] width 318 height 27
type input "茉莉-08"
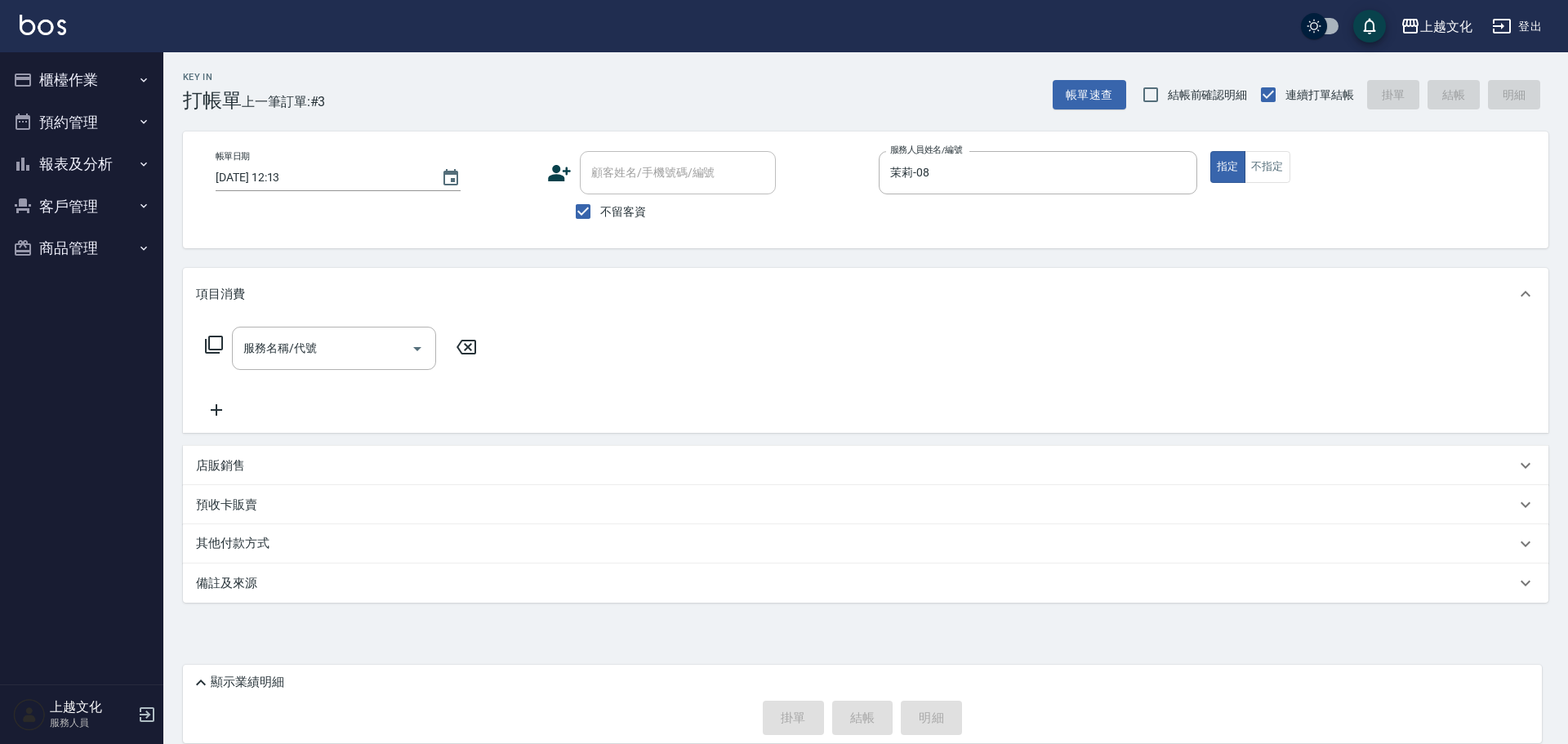
click at [216, 342] on icon at bounding box center [214, 345] width 20 height 20
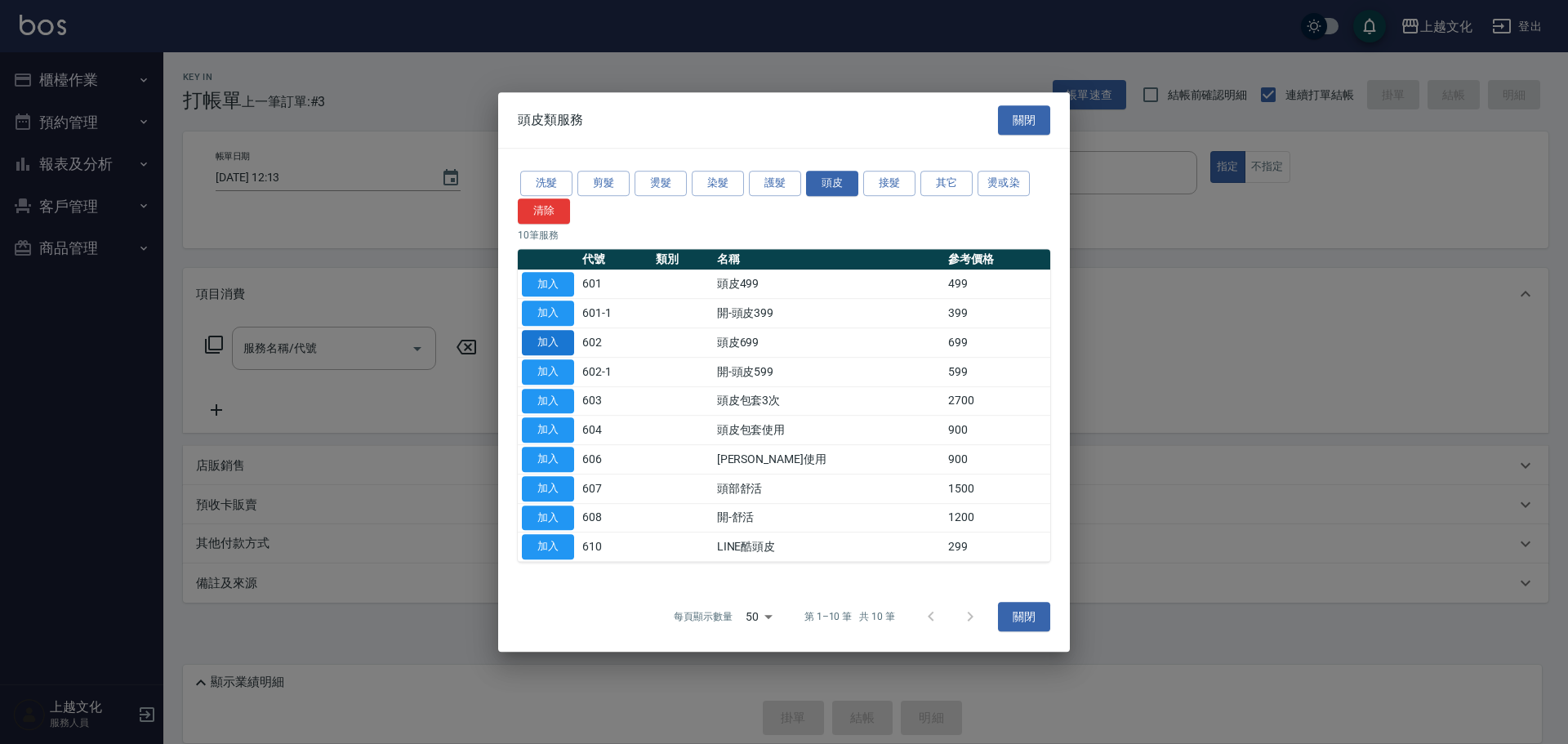
click at [559, 338] on button "加入" at bounding box center [547, 343] width 52 height 25
type input "頭皮699(602)"
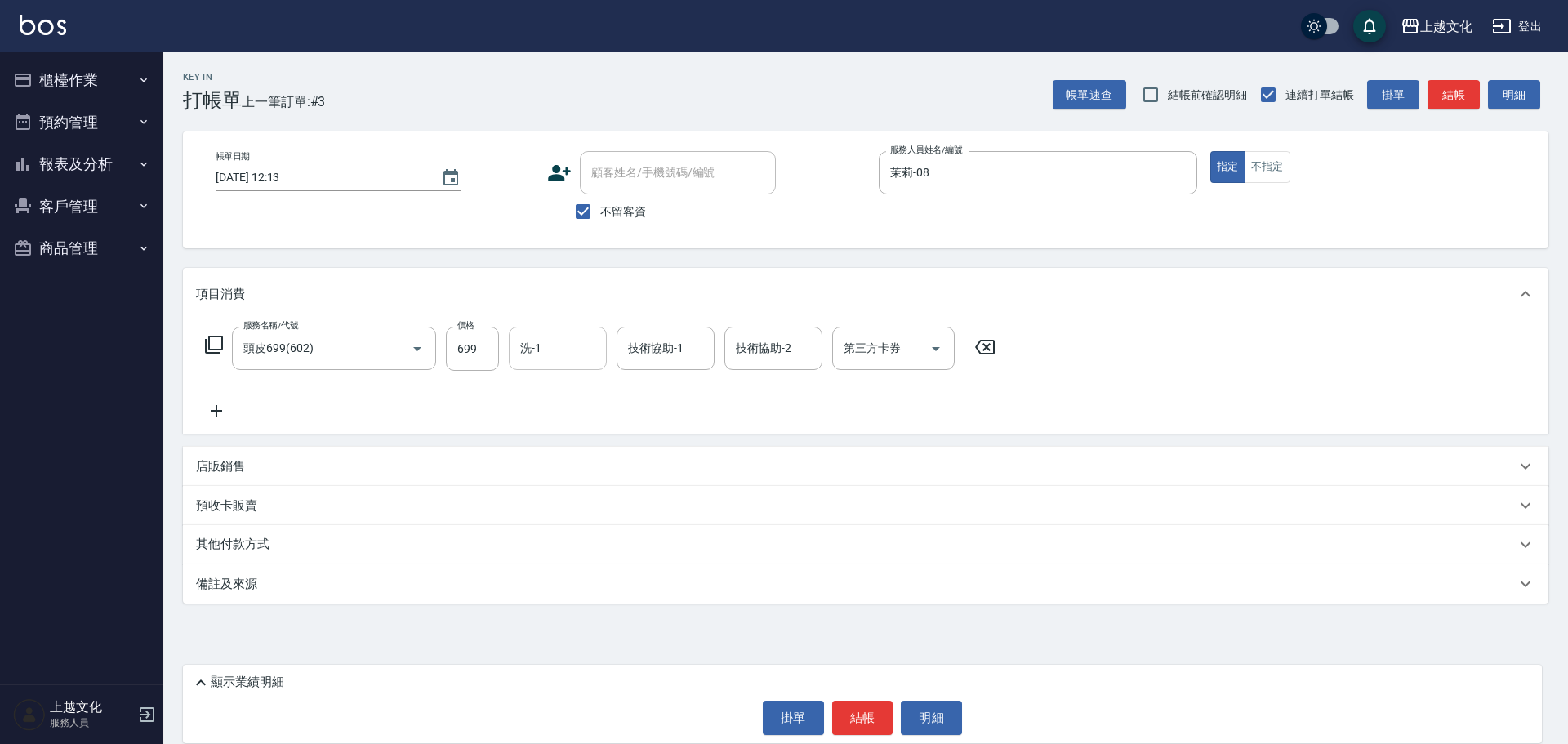
click at [561, 352] on input "洗-1" at bounding box center [557, 348] width 83 height 28
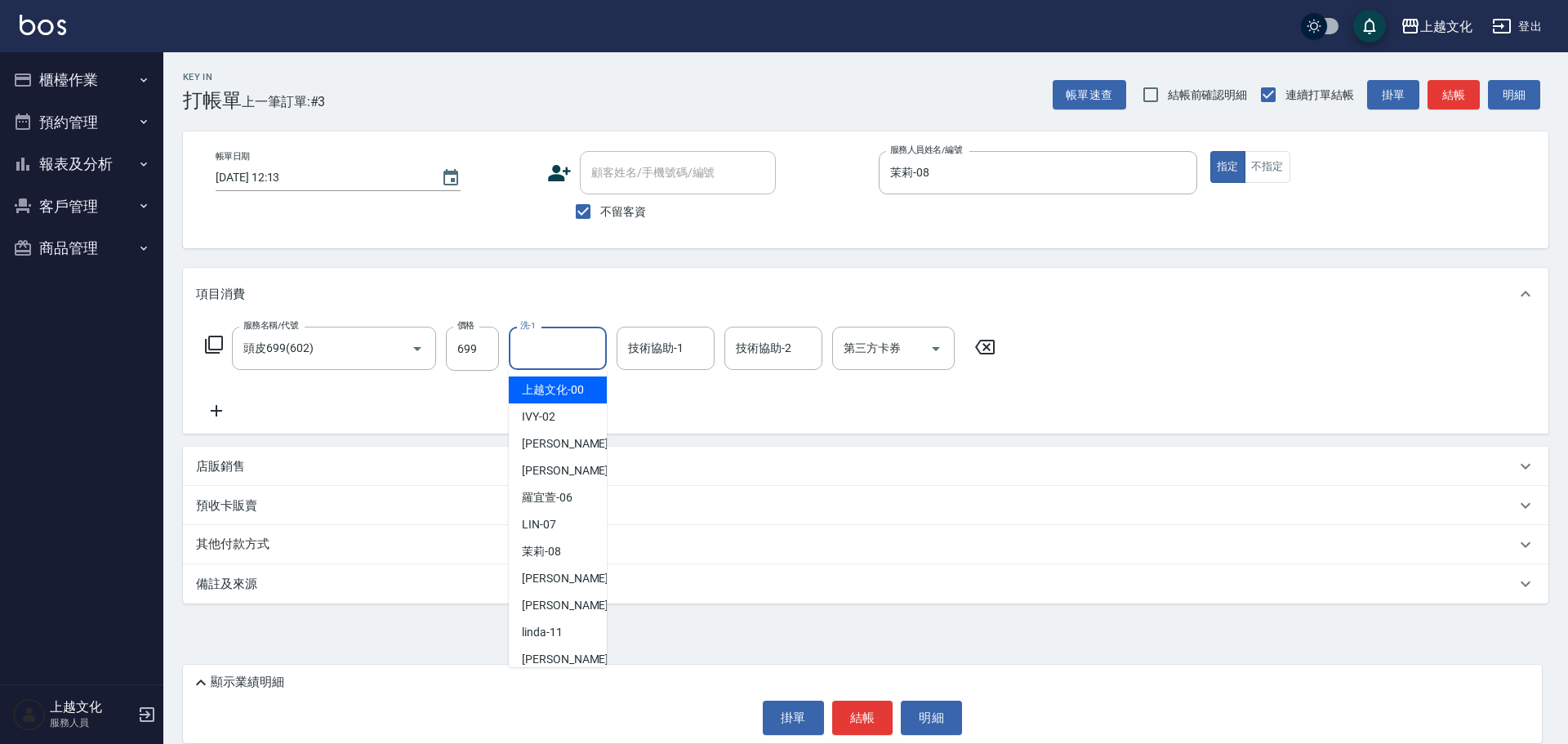
click at [541, 382] on span "上越文化 -00" at bounding box center [553, 390] width 63 height 18
type input "上越文化-00"
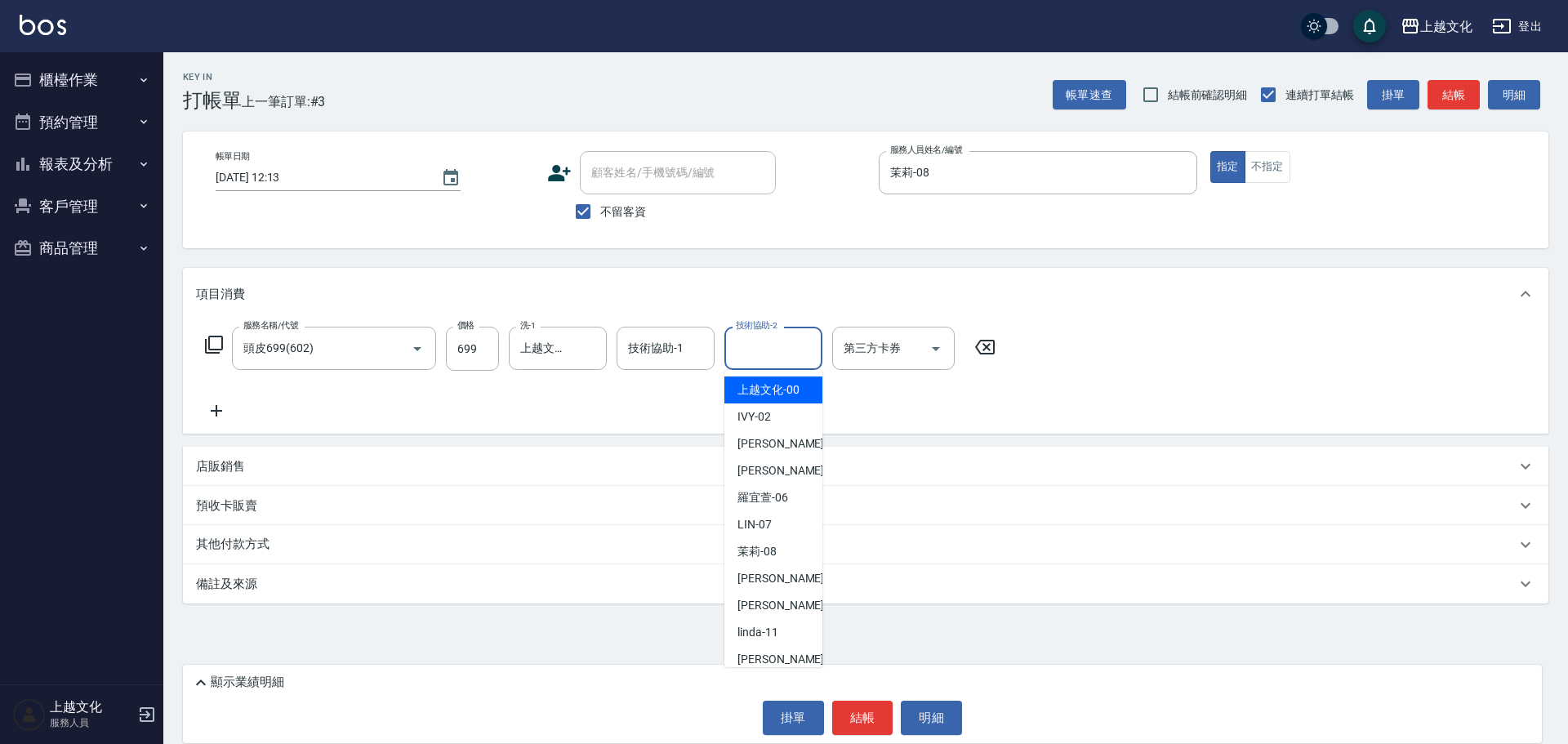
click at [759, 361] on input "技術協助-2" at bounding box center [773, 348] width 83 height 28
drag, startPoint x: 756, startPoint y: 393, endPoint x: 128, endPoint y: 410, distance: 628.2
click at [754, 393] on span "上越文化 -00" at bounding box center [769, 390] width 63 height 18
type input "上越文化-00"
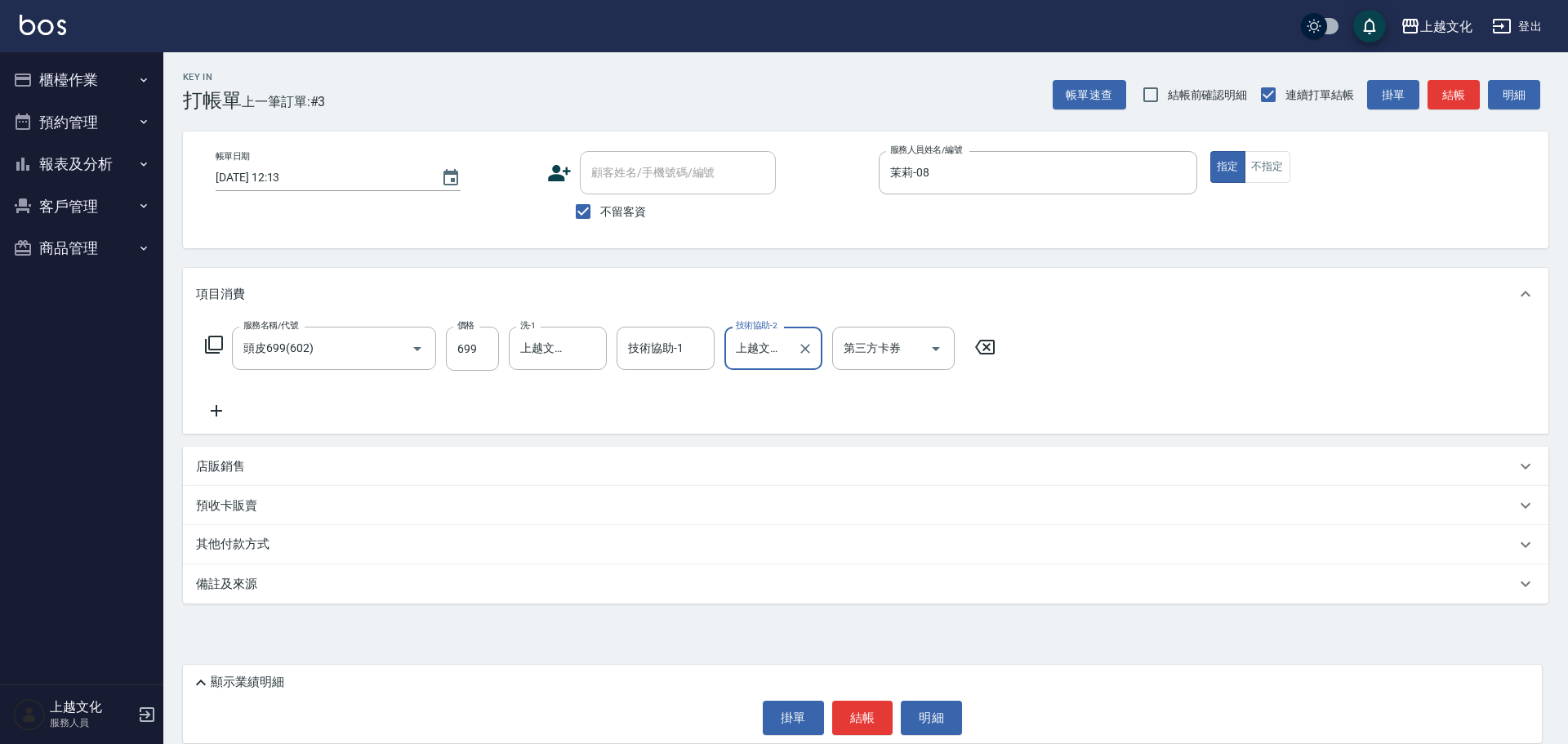
click at [216, 406] on icon at bounding box center [217, 411] width 12 height 12
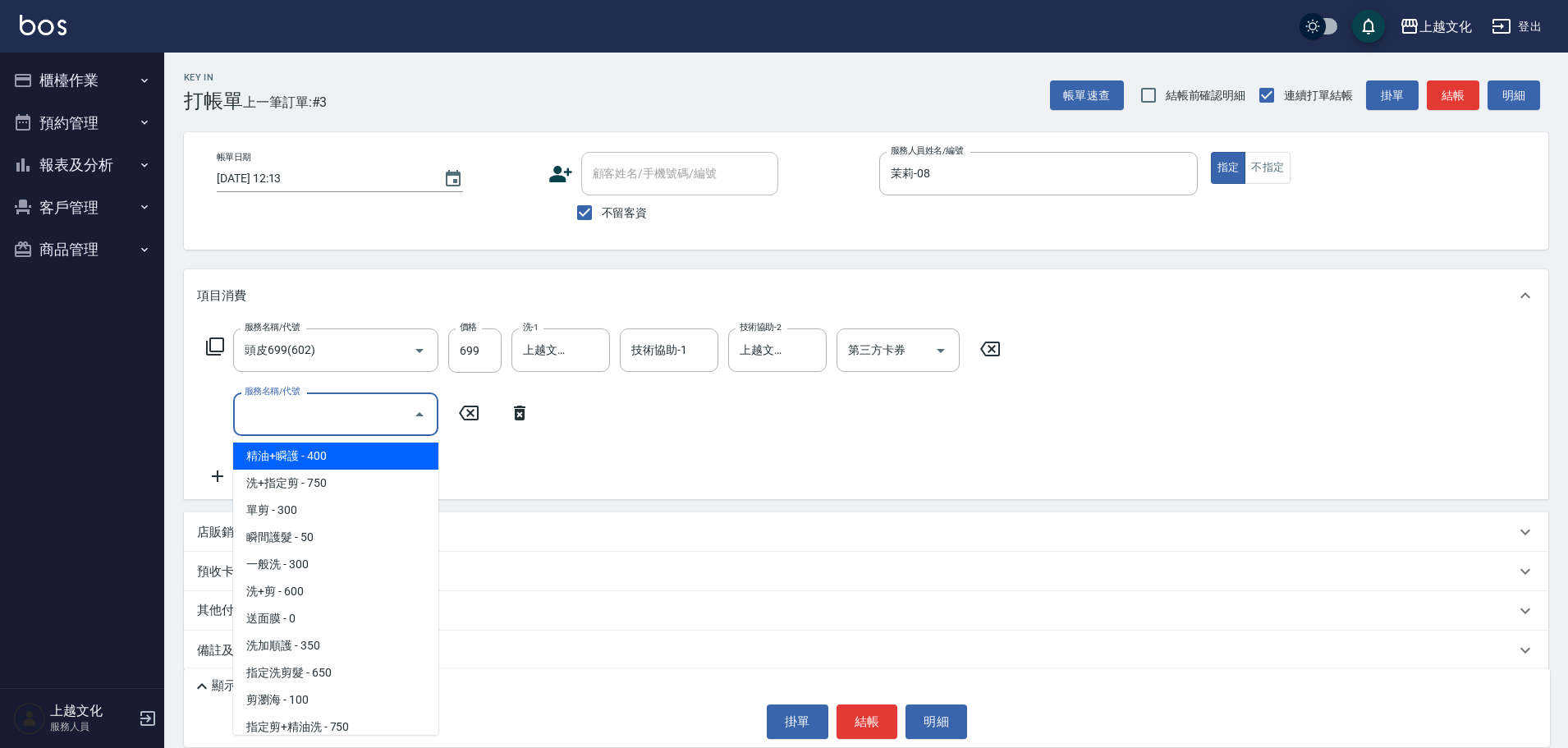
click at [307, 413] on input "服務名稱/代號" at bounding box center [323, 413] width 166 height 28
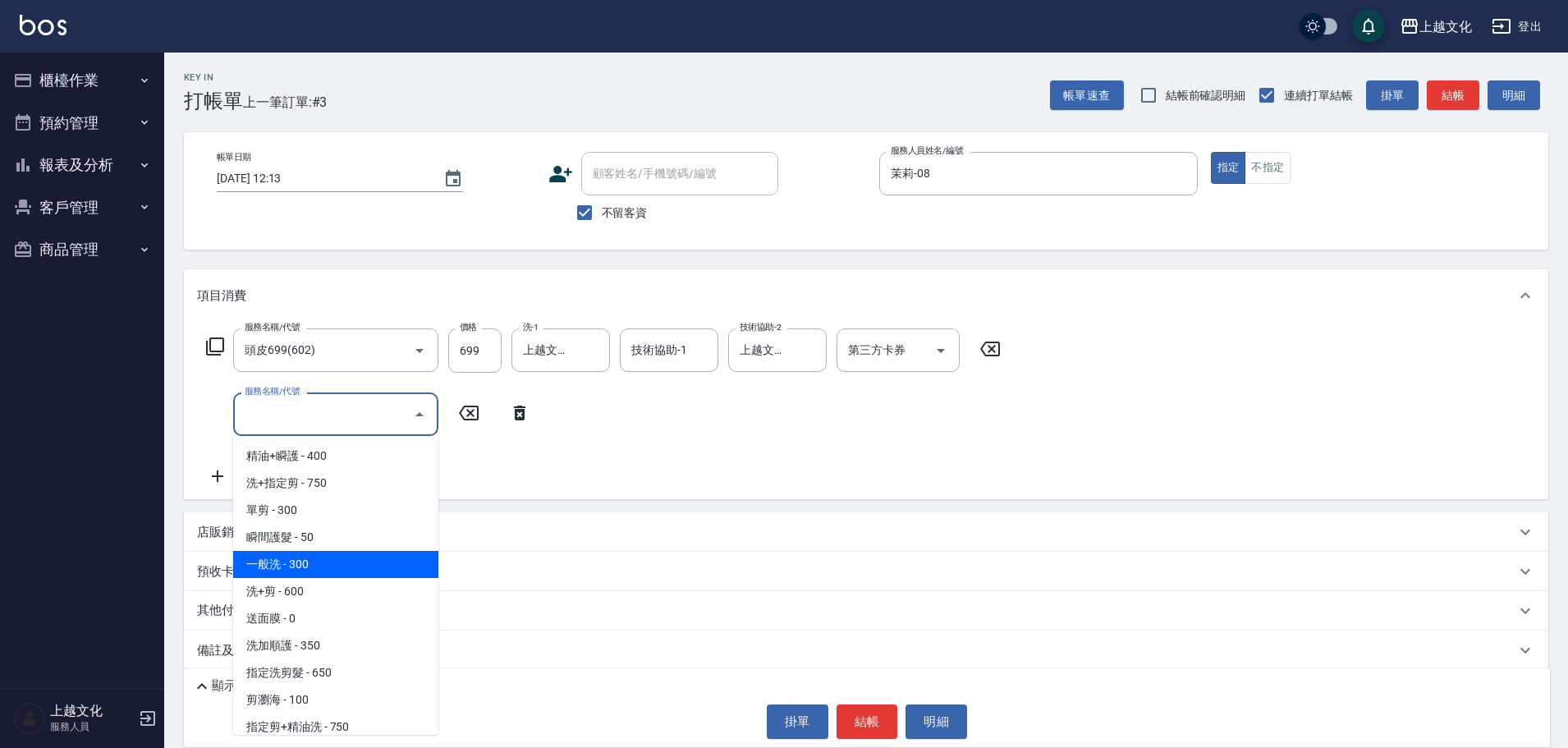
scroll to position [82, 0]
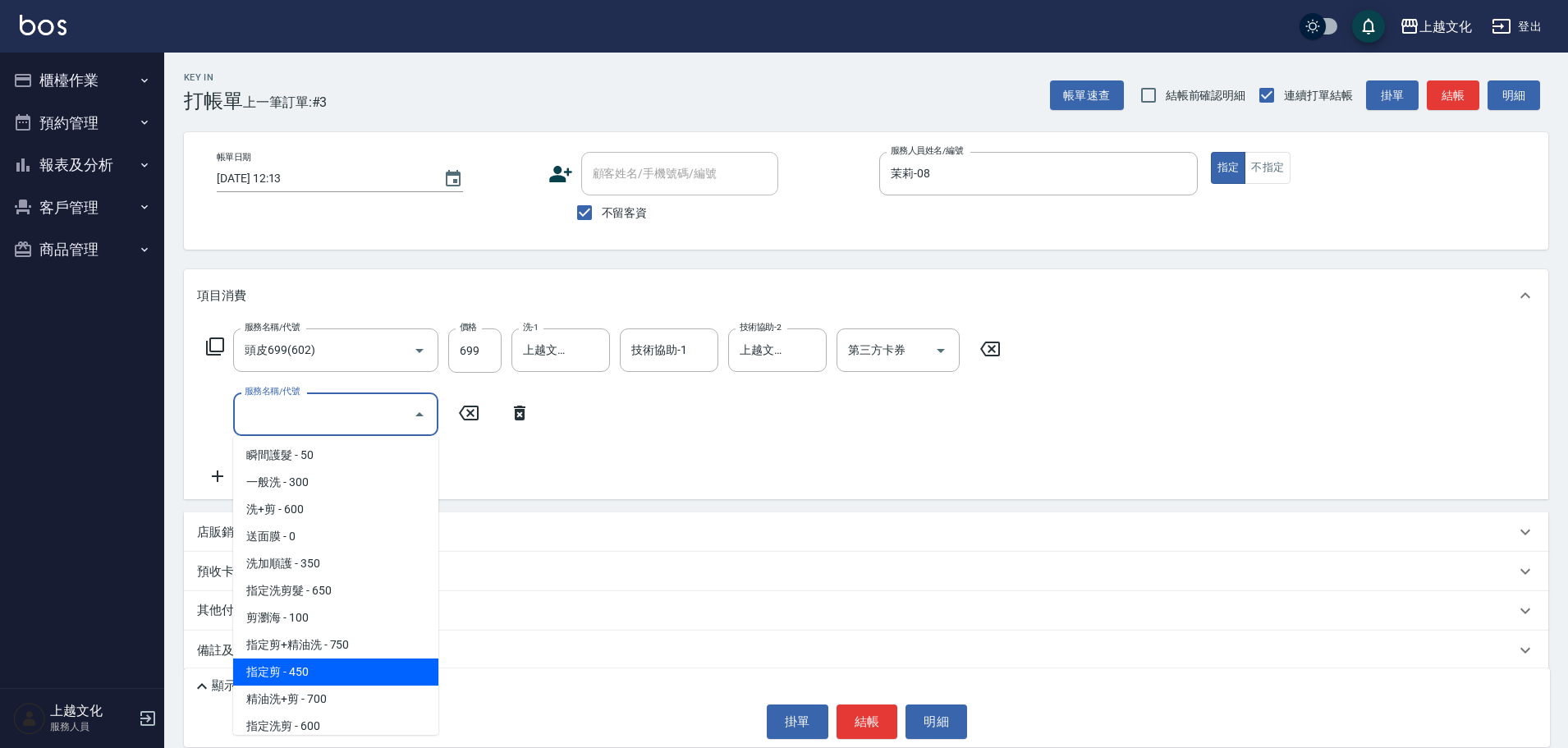
click at [333, 672] on span "指定剪 - 450" at bounding box center [335, 671] width 205 height 27
type input "指定剪(205)"
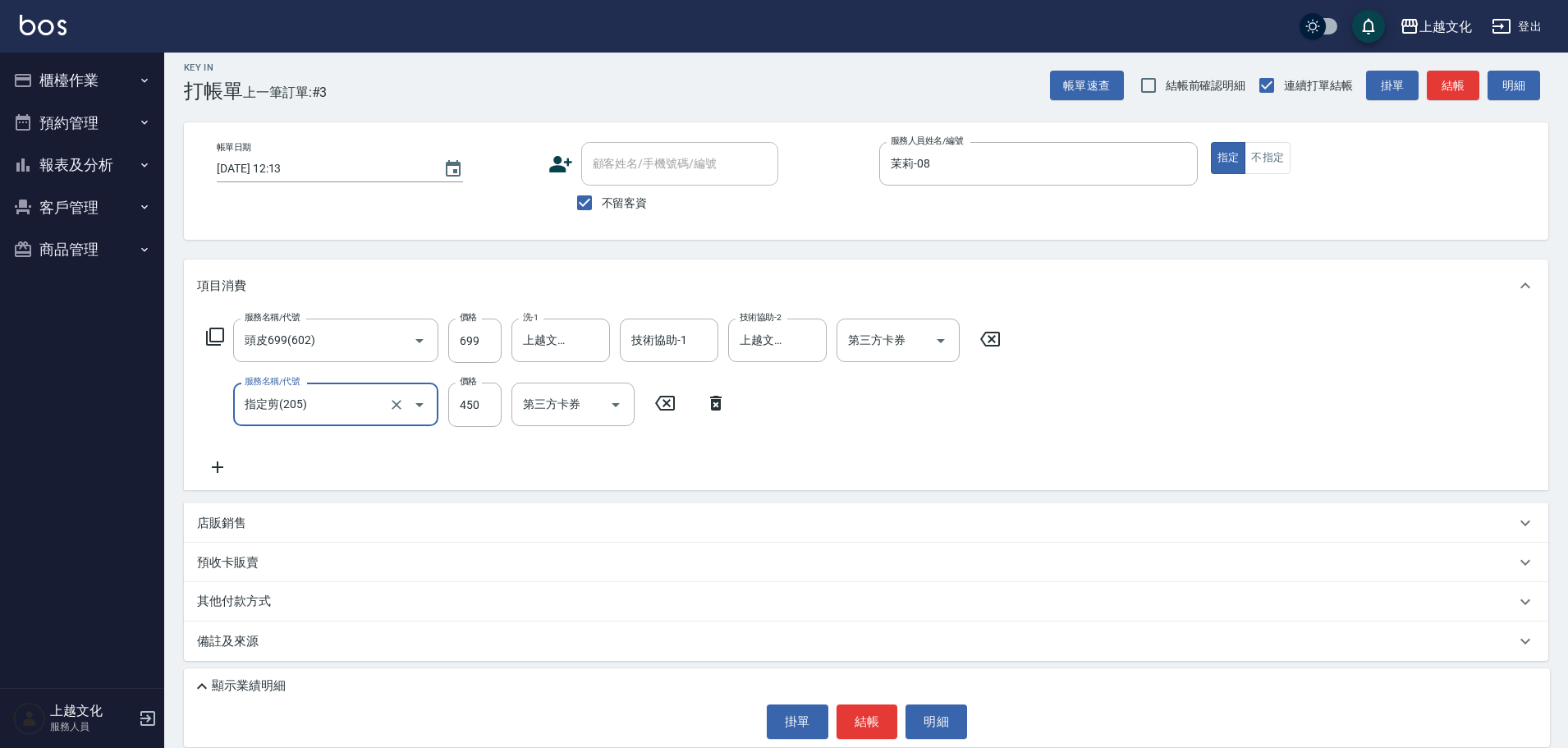
scroll to position [13, 0]
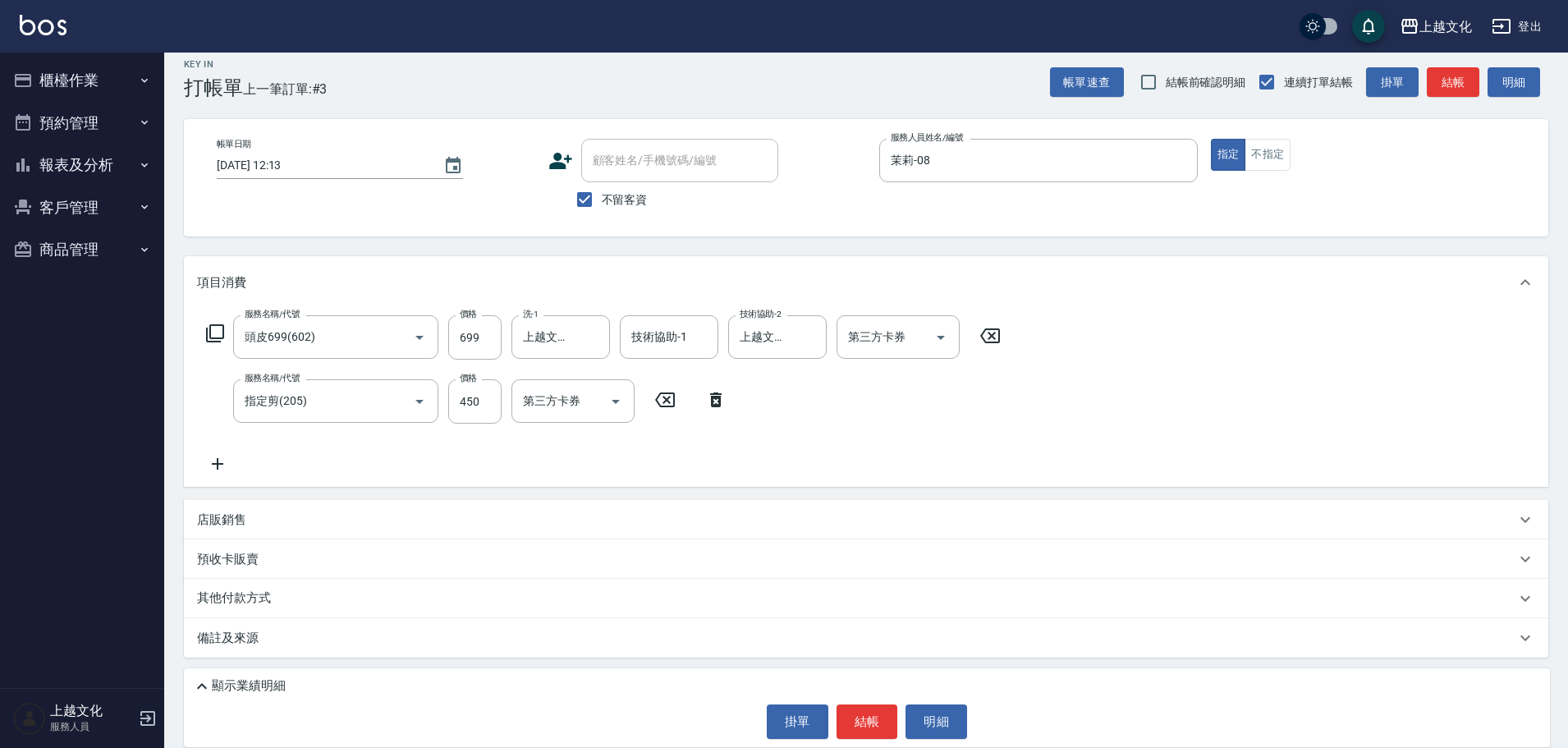
drag, startPoint x: 238, startPoint y: 550, endPoint x: 232, endPoint y: 687, distance: 137.1
click at [232, 687] on p "顯示業績明細" at bounding box center [248, 686] width 74 height 18
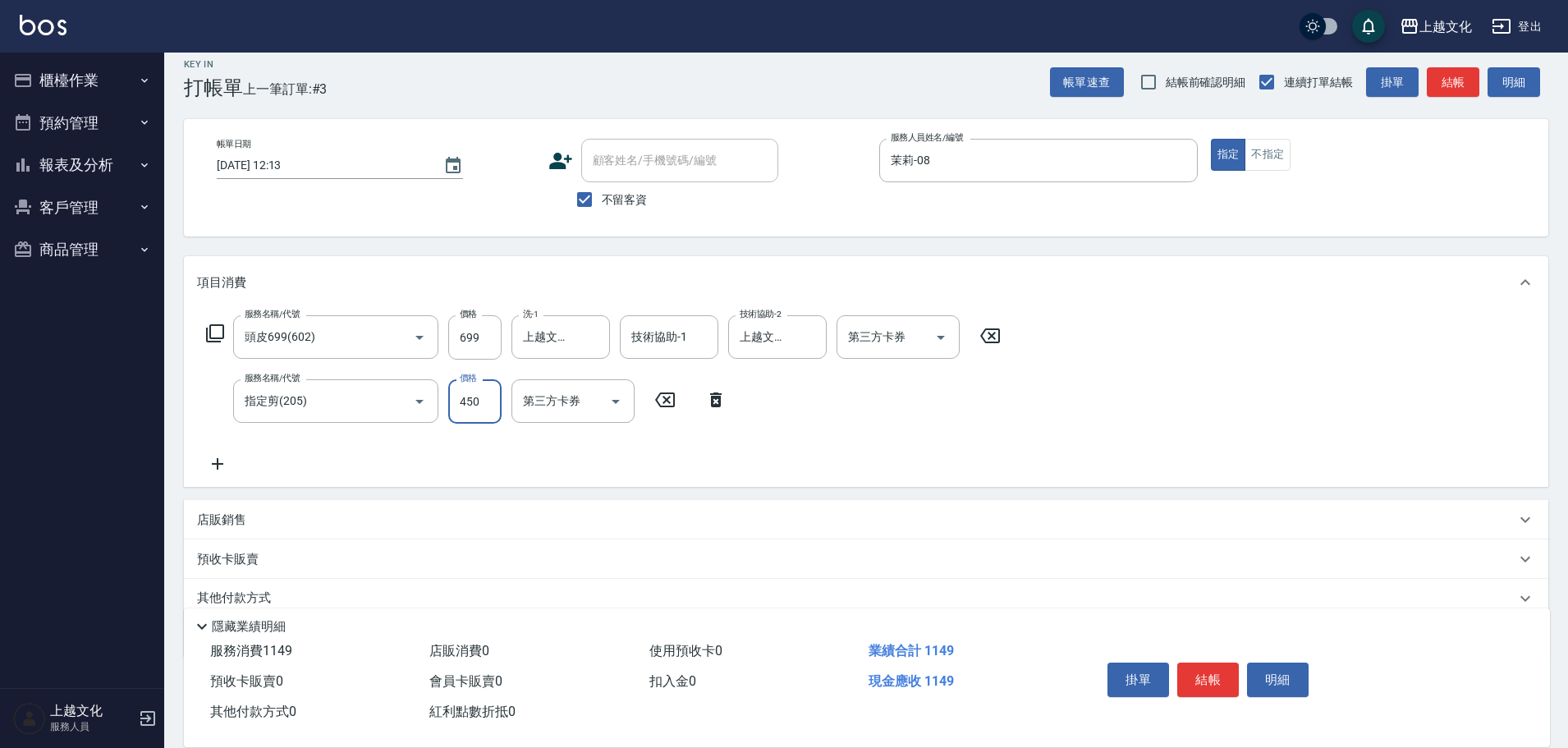
click at [476, 417] on input "450" at bounding box center [474, 401] width 53 height 44
type input "301"
click at [1191, 678] on button "結帳" at bounding box center [1208, 679] width 62 height 34
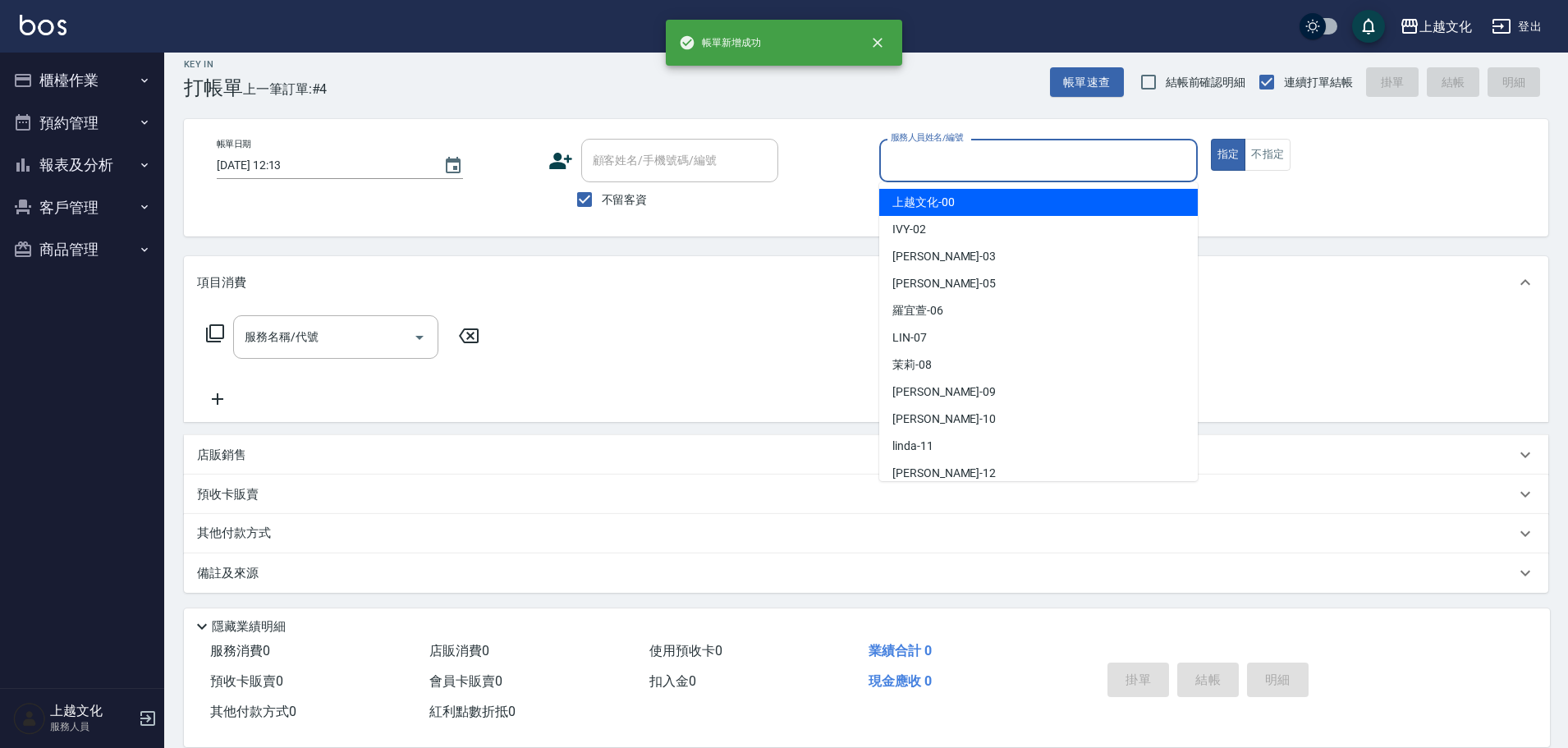
click at [923, 164] on input "服務人員姓名/編號" at bounding box center [1038, 160] width 303 height 28
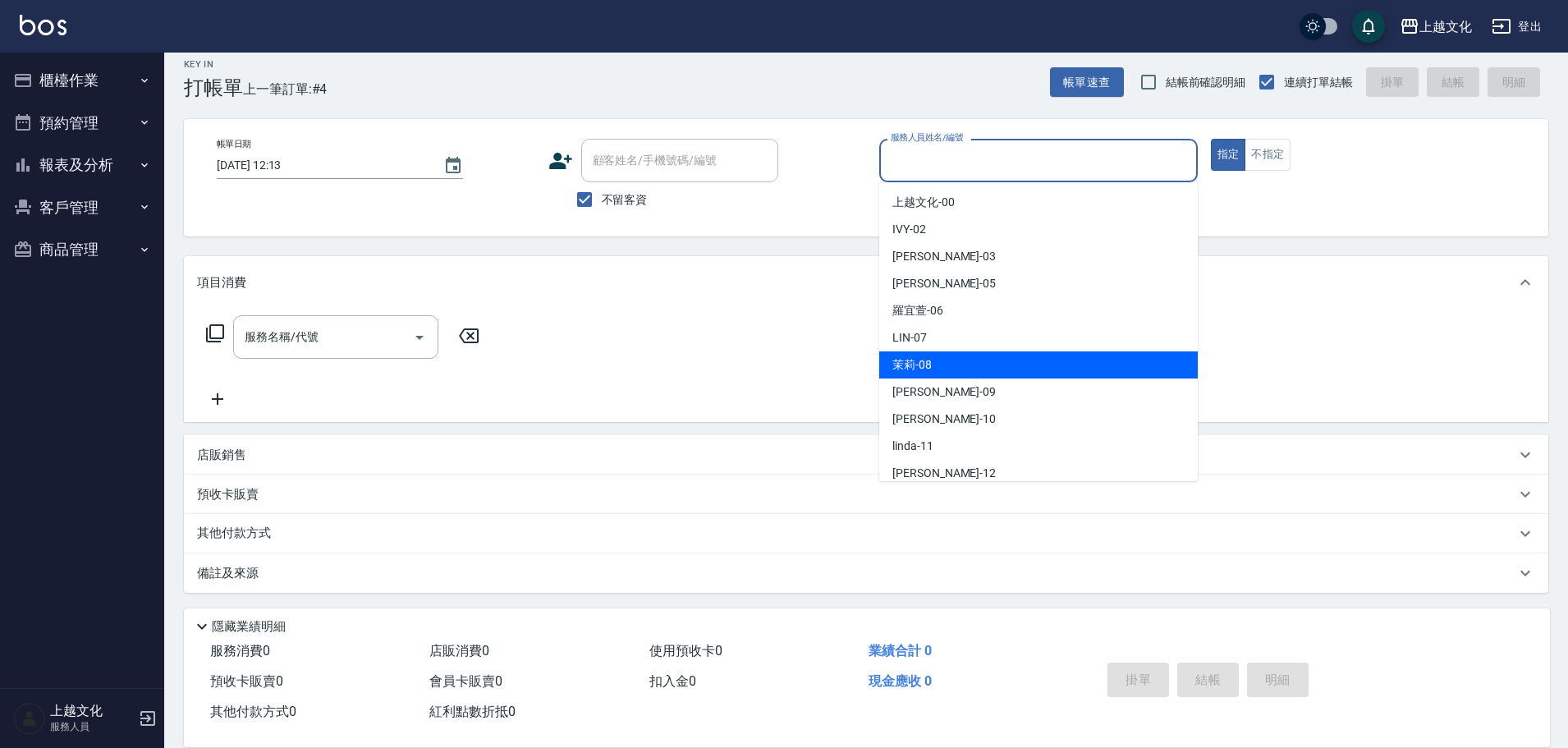
click at [948, 369] on div "茉莉 -08" at bounding box center [1038, 365] width 318 height 27
type input "茉莉-08"
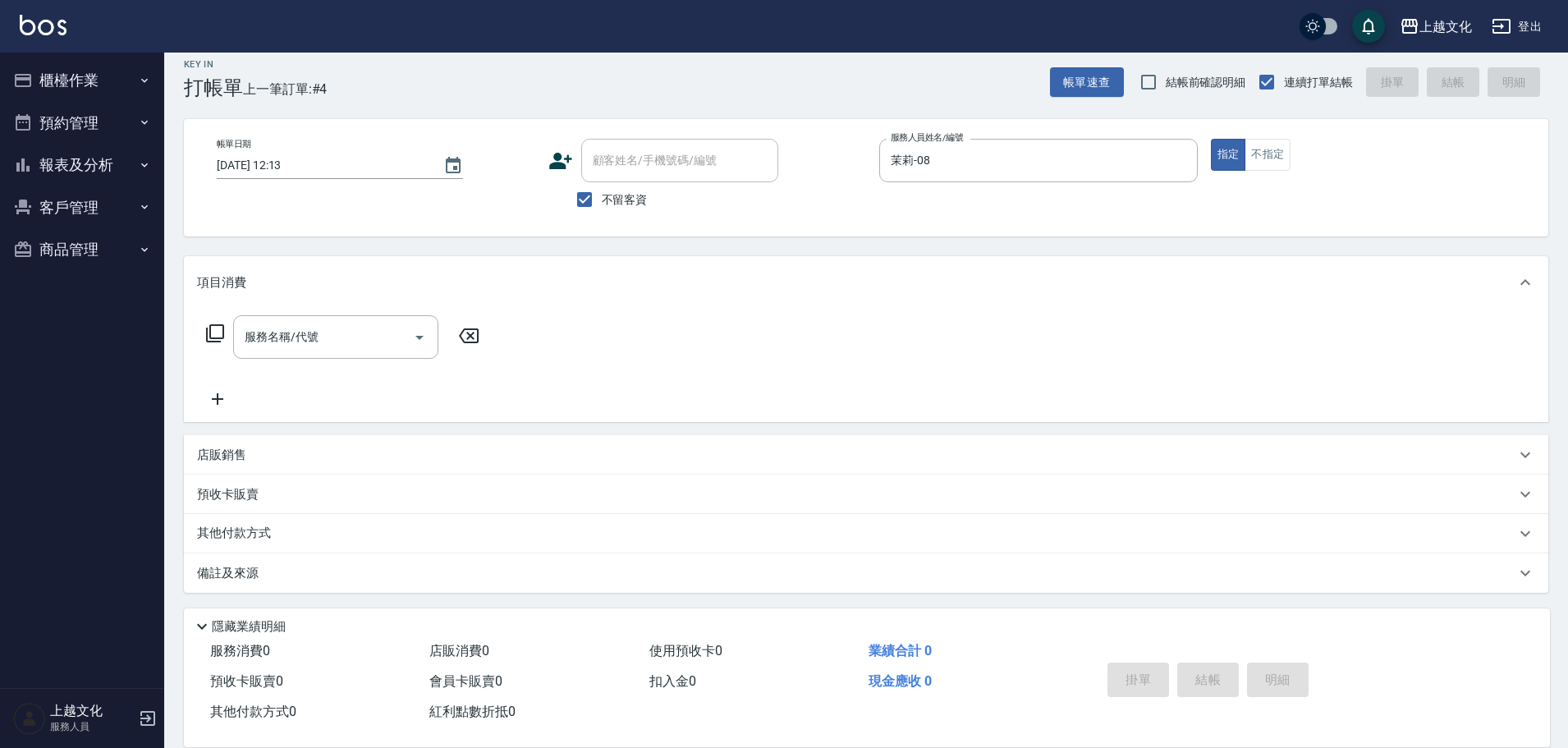
click at [213, 330] on icon at bounding box center [215, 333] width 20 height 20
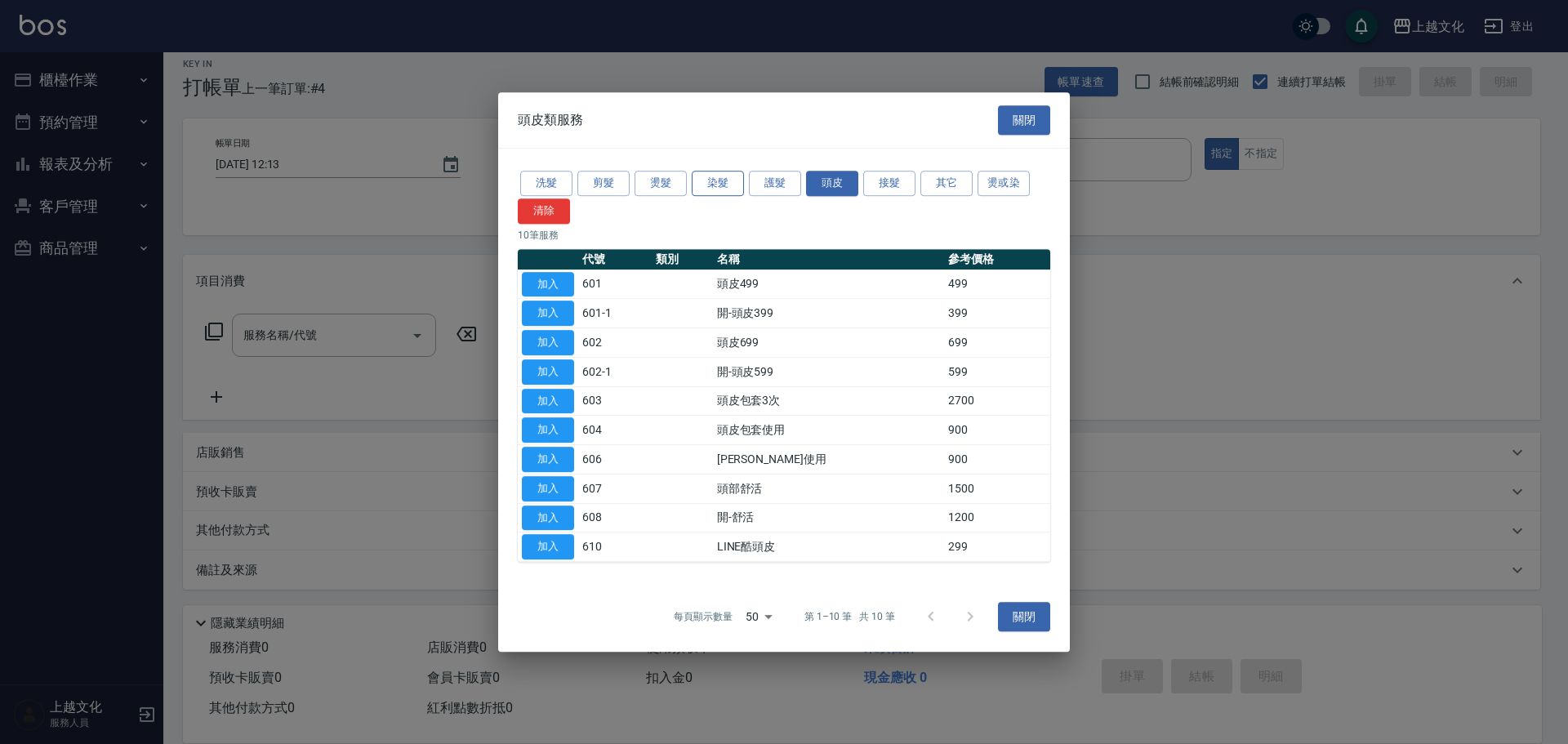
click at [717, 188] on button "染髮" at bounding box center [717, 184] width 52 height 25
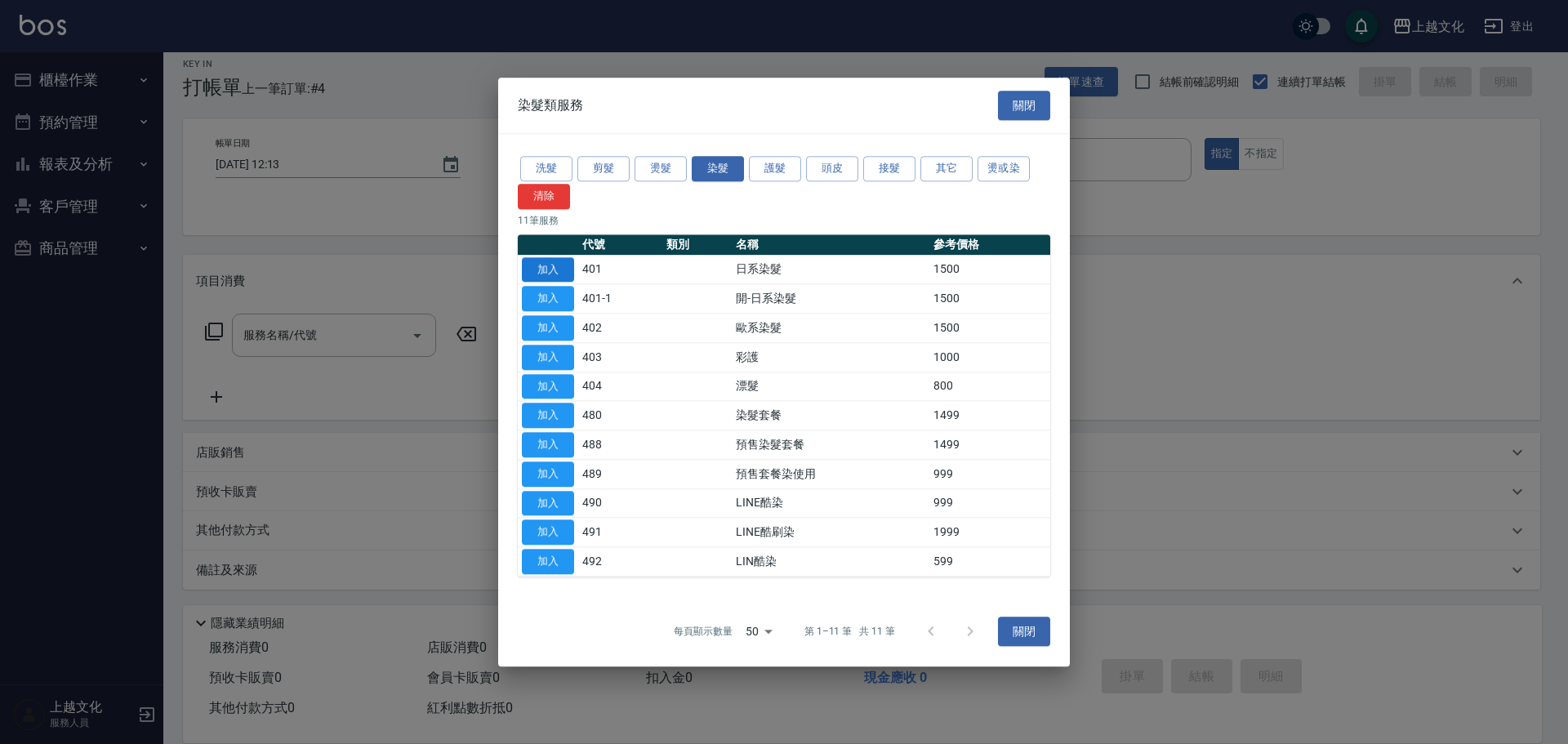
click at [540, 276] on button "加入" at bounding box center [547, 269] width 52 height 25
type input "日系染髮(401)"
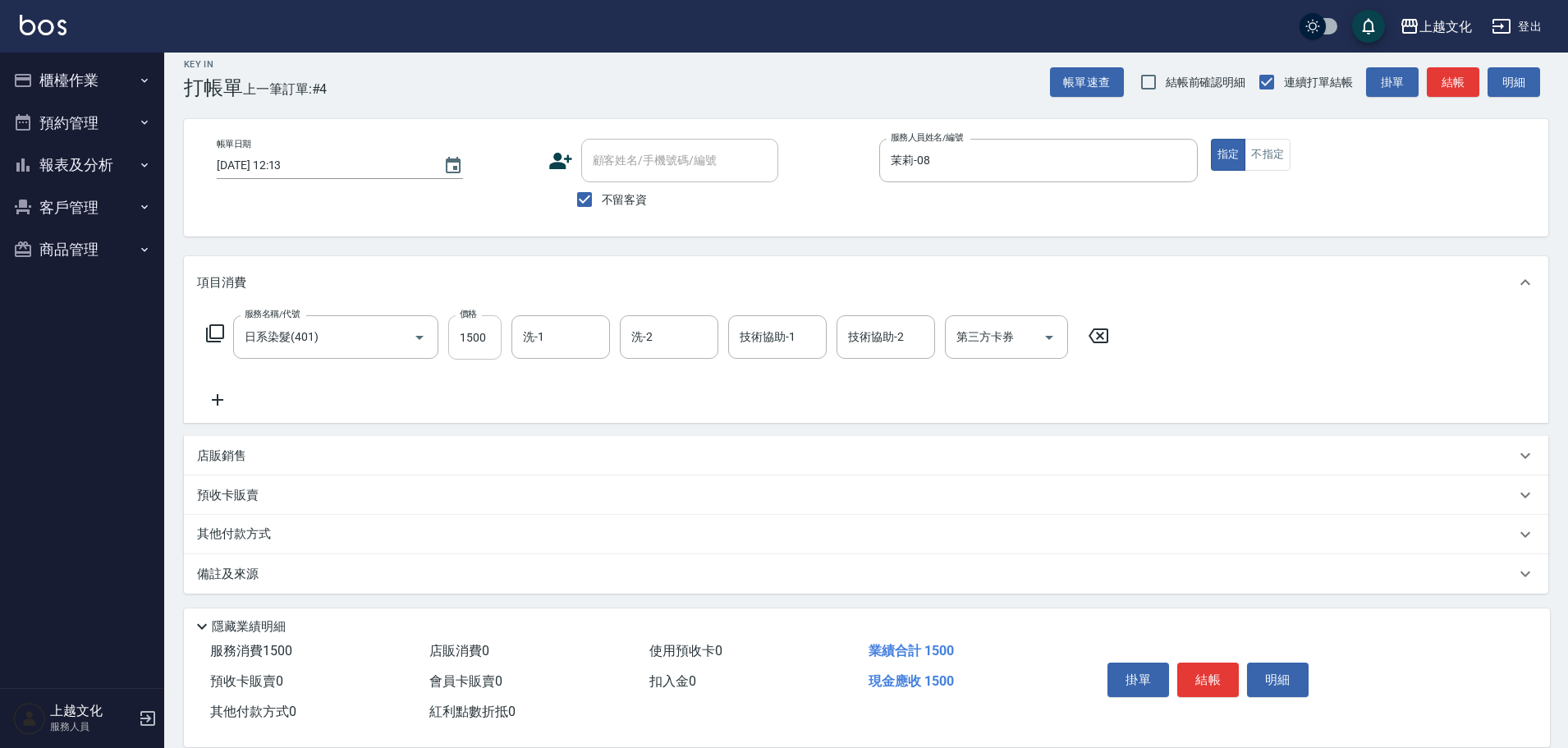
click at [485, 352] on input "1500" at bounding box center [474, 337] width 53 height 44
type input "3300"
click at [1212, 670] on button "結帳" at bounding box center [1208, 679] width 62 height 34
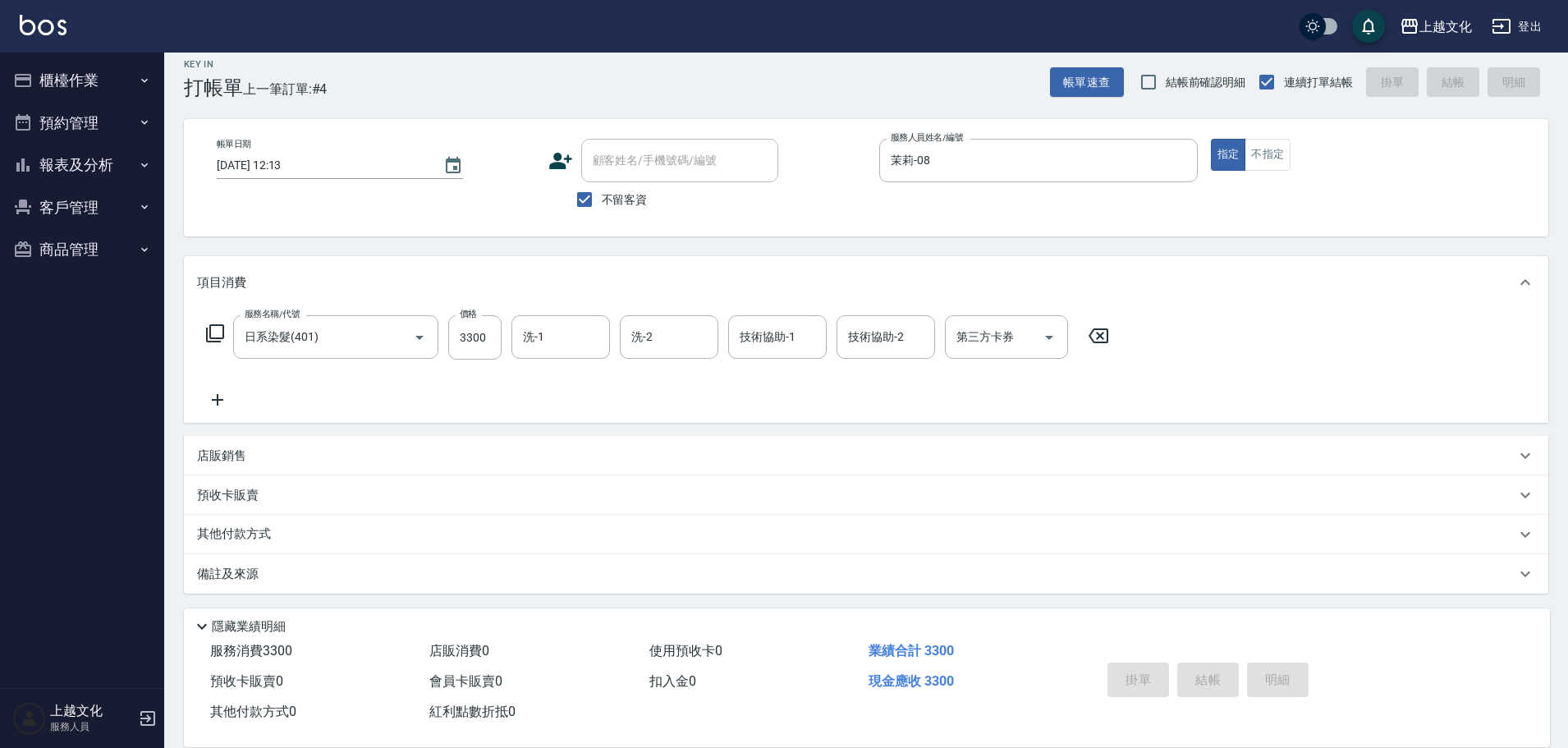
type input "2025/08/23 12:14"
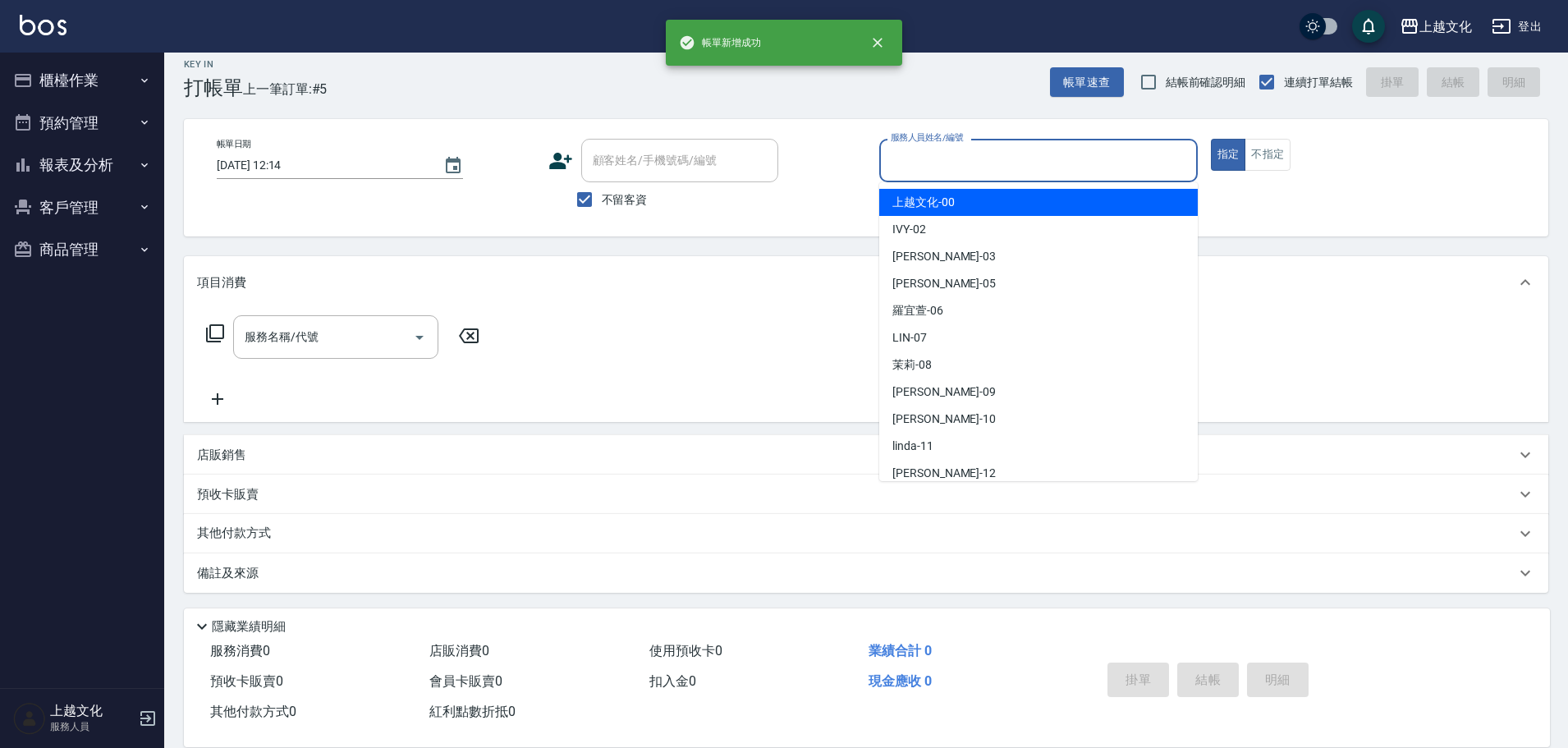
click at [1047, 166] on input "服務人員姓名/編號" at bounding box center [1038, 160] width 303 height 28
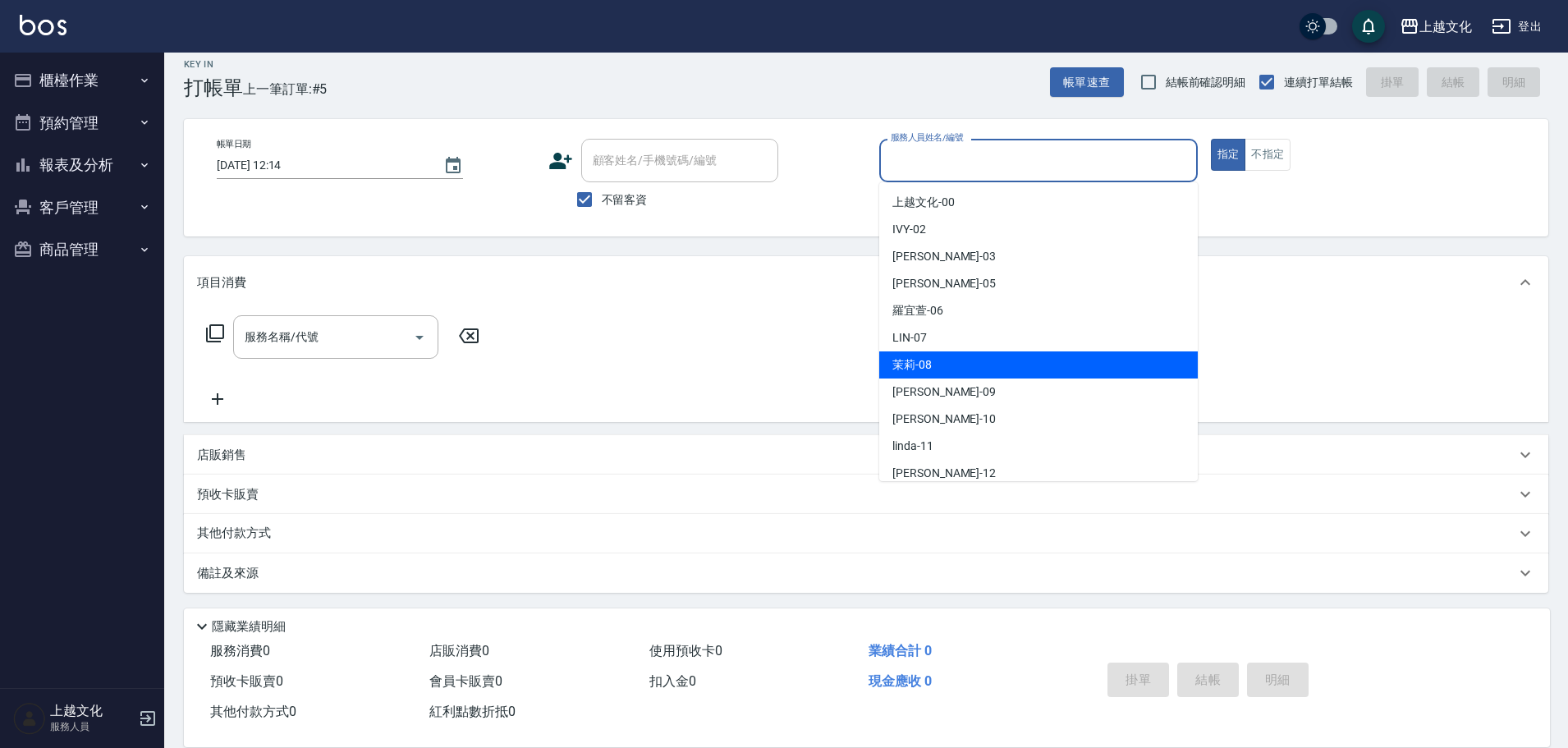
drag, startPoint x: 963, startPoint y: 362, endPoint x: 950, endPoint y: 363, distance: 13.0
click at [962, 364] on div "茉莉 -08" at bounding box center [1038, 365] width 318 height 27
type input "茉莉-08"
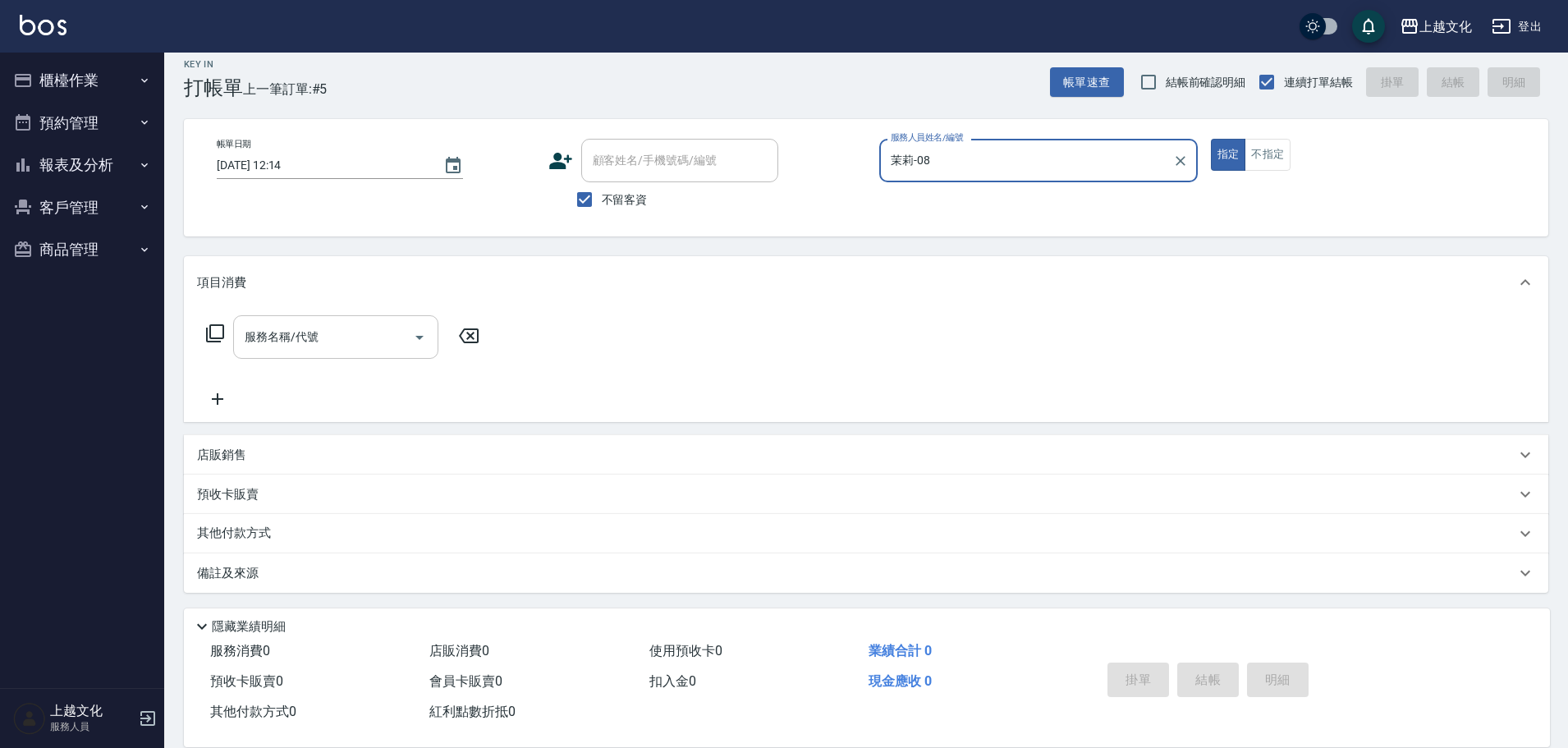
click at [352, 339] on input "服務名稱/代號" at bounding box center [323, 337] width 166 height 28
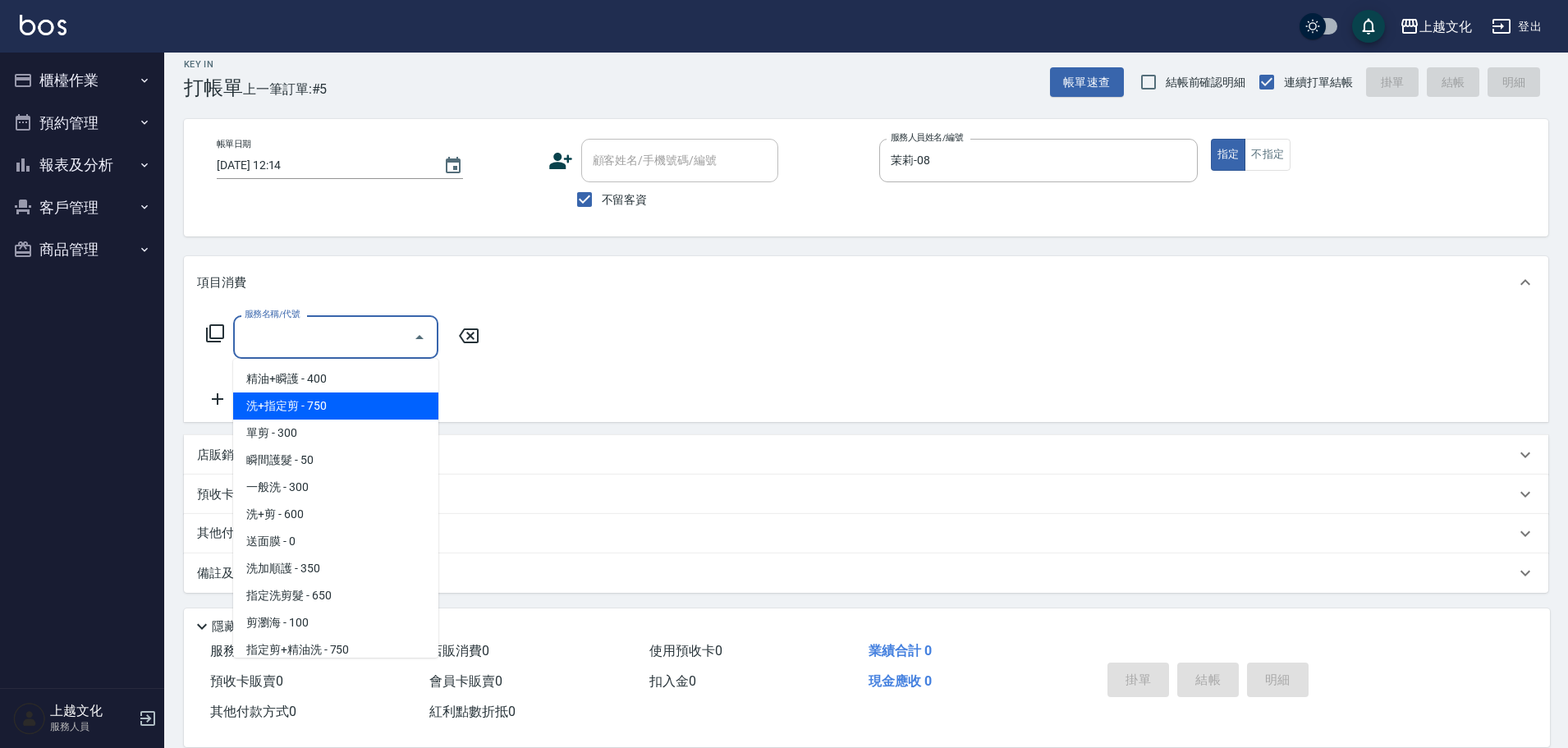
drag, startPoint x: 331, startPoint y: 406, endPoint x: 510, endPoint y: 331, distance: 194.1
click at [331, 405] on span "洗+指定剪 - 750" at bounding box center [335, 406] width 205 height 27
type input "洗+指定剪(102)"
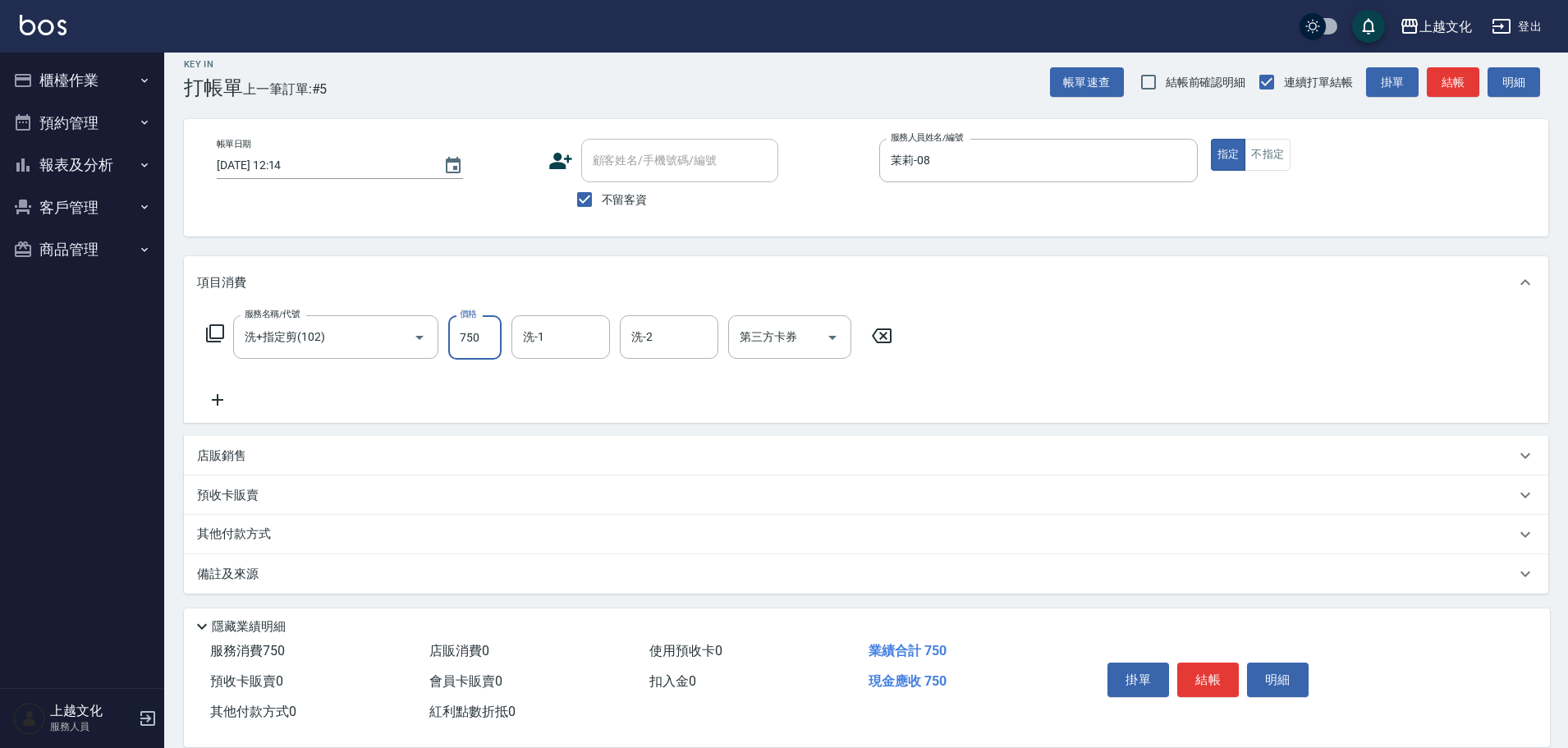
click at [487, 344] on input "750" at bounding box center [474, 337] width 53 height 44
type input "700"
click at [1212, 669] on button "結帳" at bounding box center [1208, 679] width 62 height 34
click at [1212, 669] on div "掛單 結帳 明細" at bounding box center [1208, 681] width 214 height 52
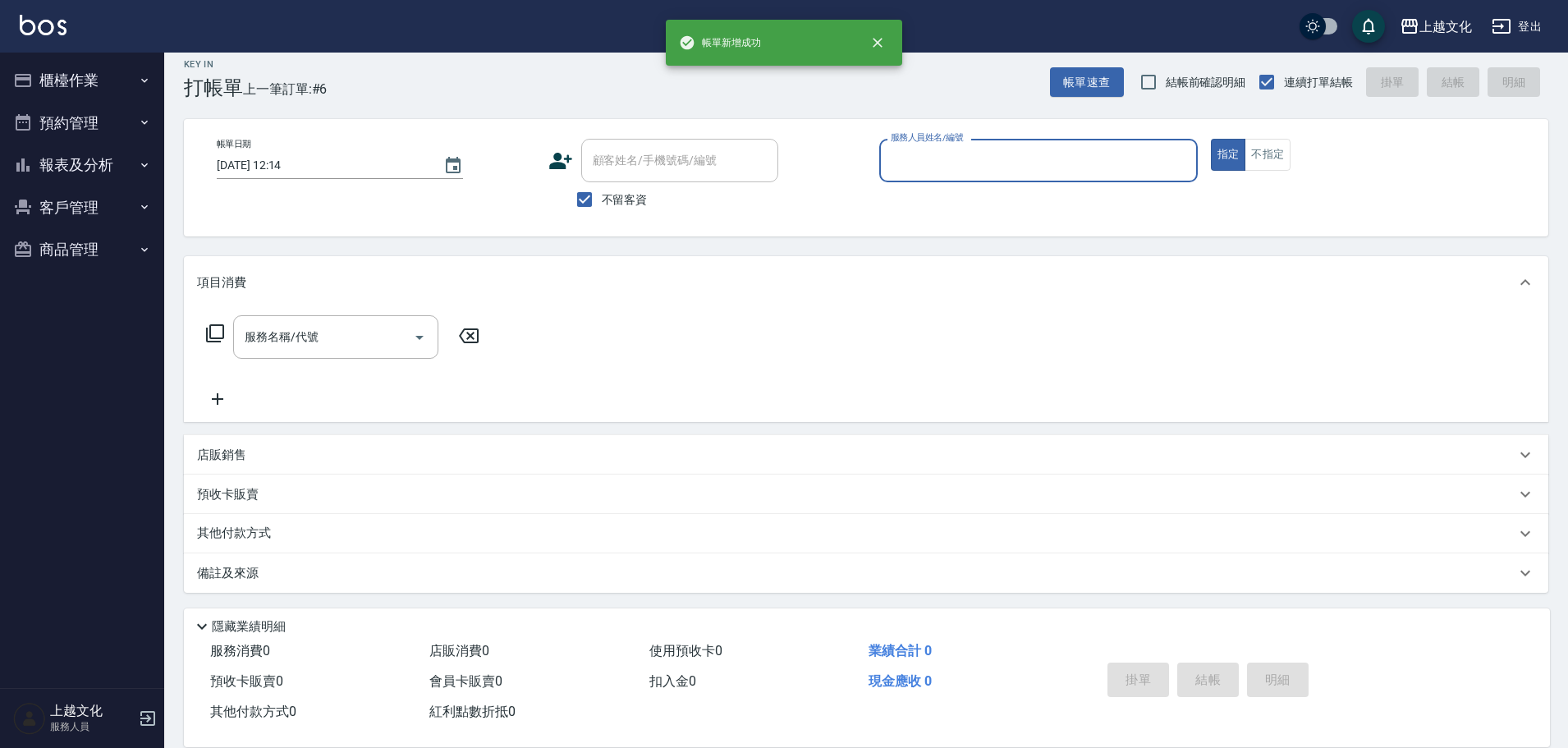
click at [1010, 154] on input "服務人員姓名/編號" at bounding box center [1038, 160] width 303 height 28
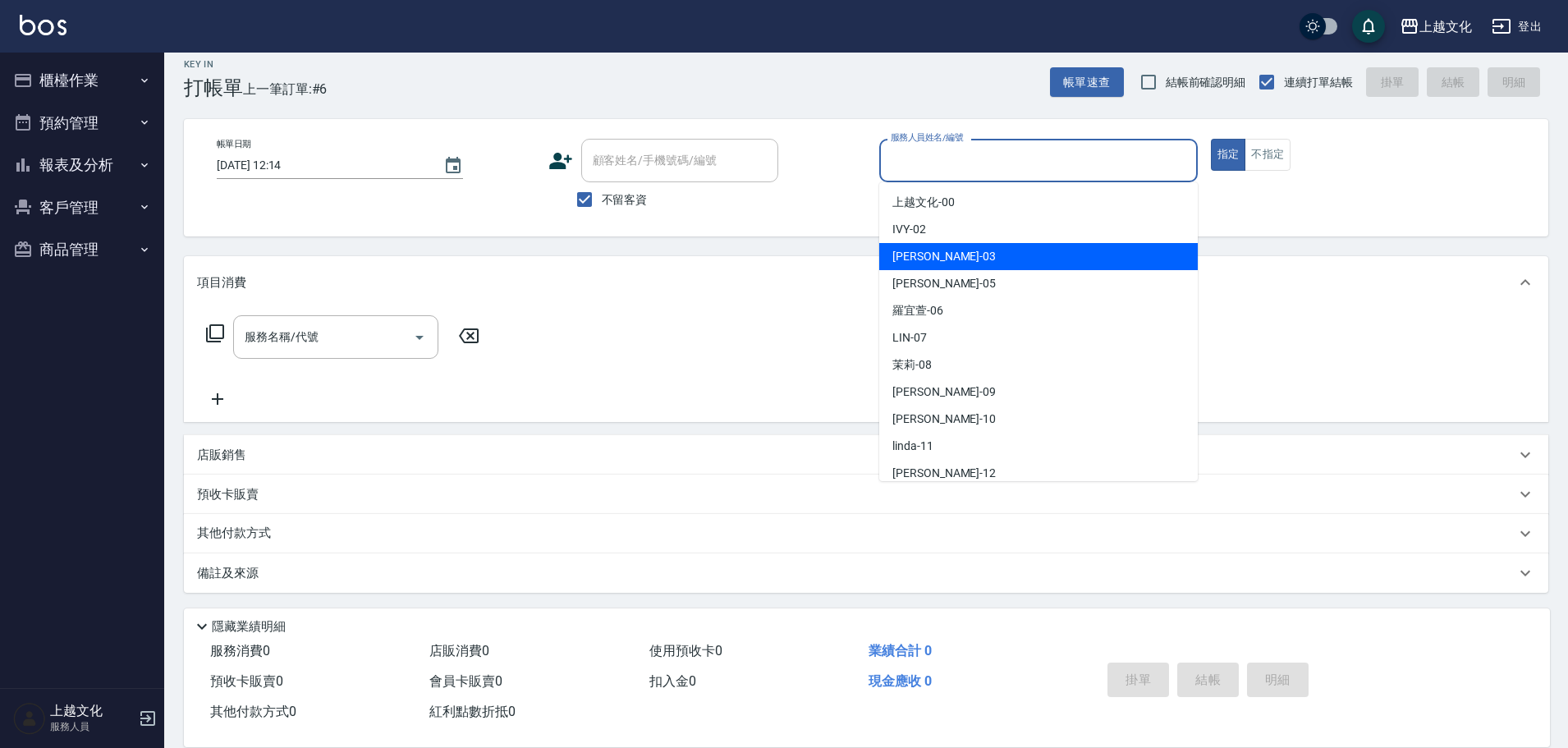
click at [970, 246] on div "kelly -03" at bounding box center [1038, 256] width 318 height 27
click at [970, 246] on div "Key In 打帳單 上一筆訂單:#6 帳單速查 結帳前確認明細 連續打單結帳 掛單 結帳 明細 帳單日期 2025/08/23 12:14 顧客姓名/手機號…" at bounding box center [865, 395] width 1403 height 711
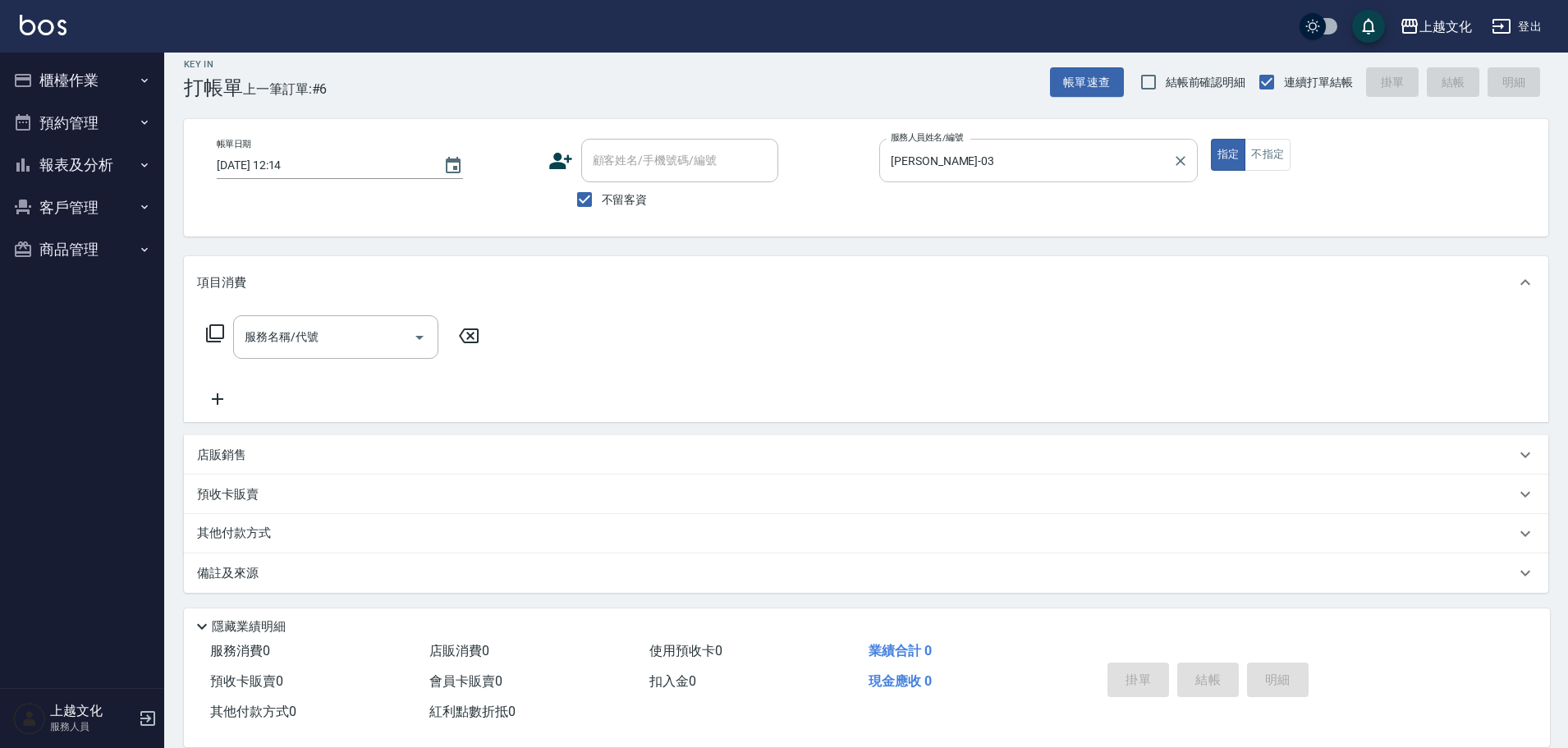
click at [972, 165] on input "kelly-03" at bounding box center [1026, 160] width 279 height 28
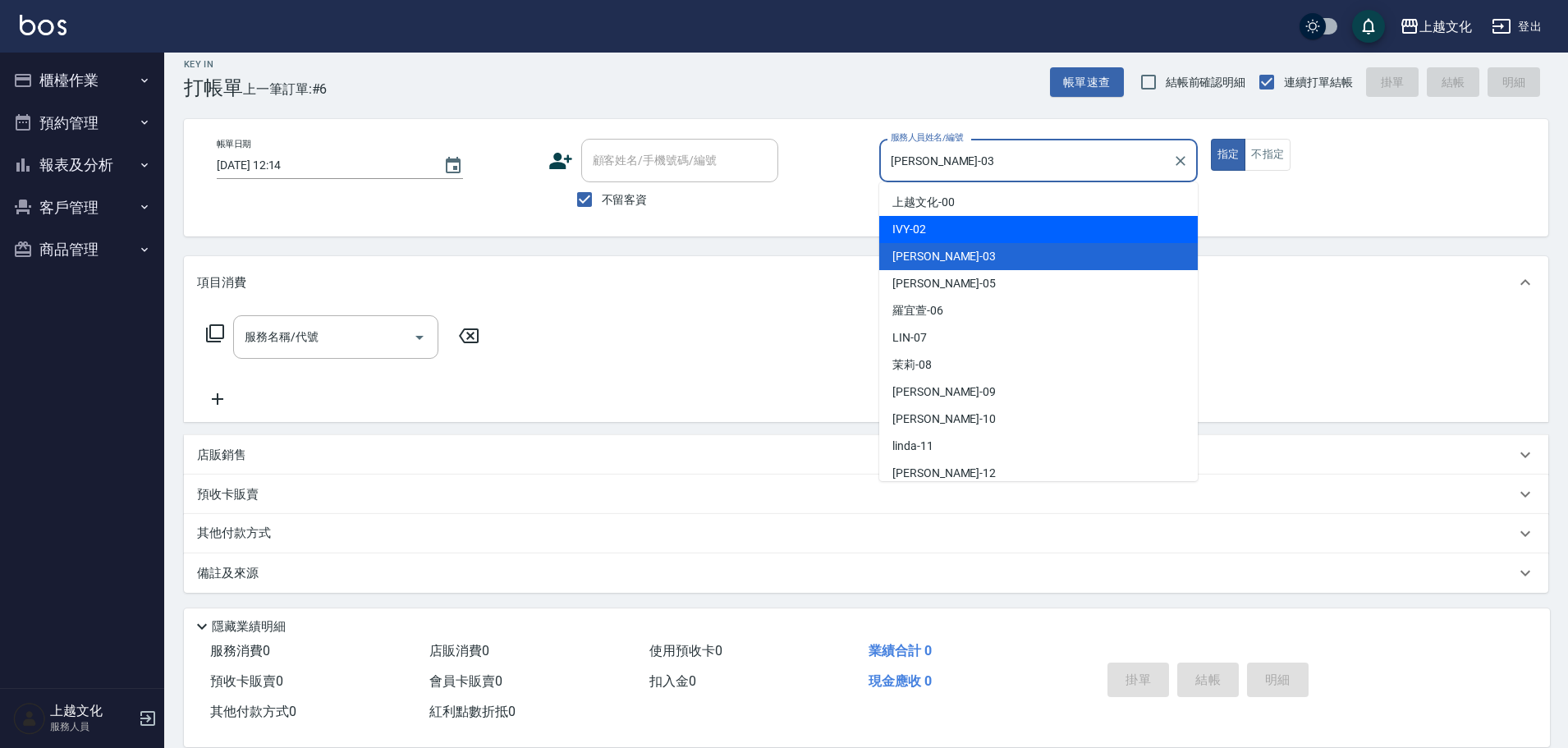
click at [960, 230] on div "IVY -02" at bounding box center [1038, 230] width 318 height 27
type input "IVY-02"
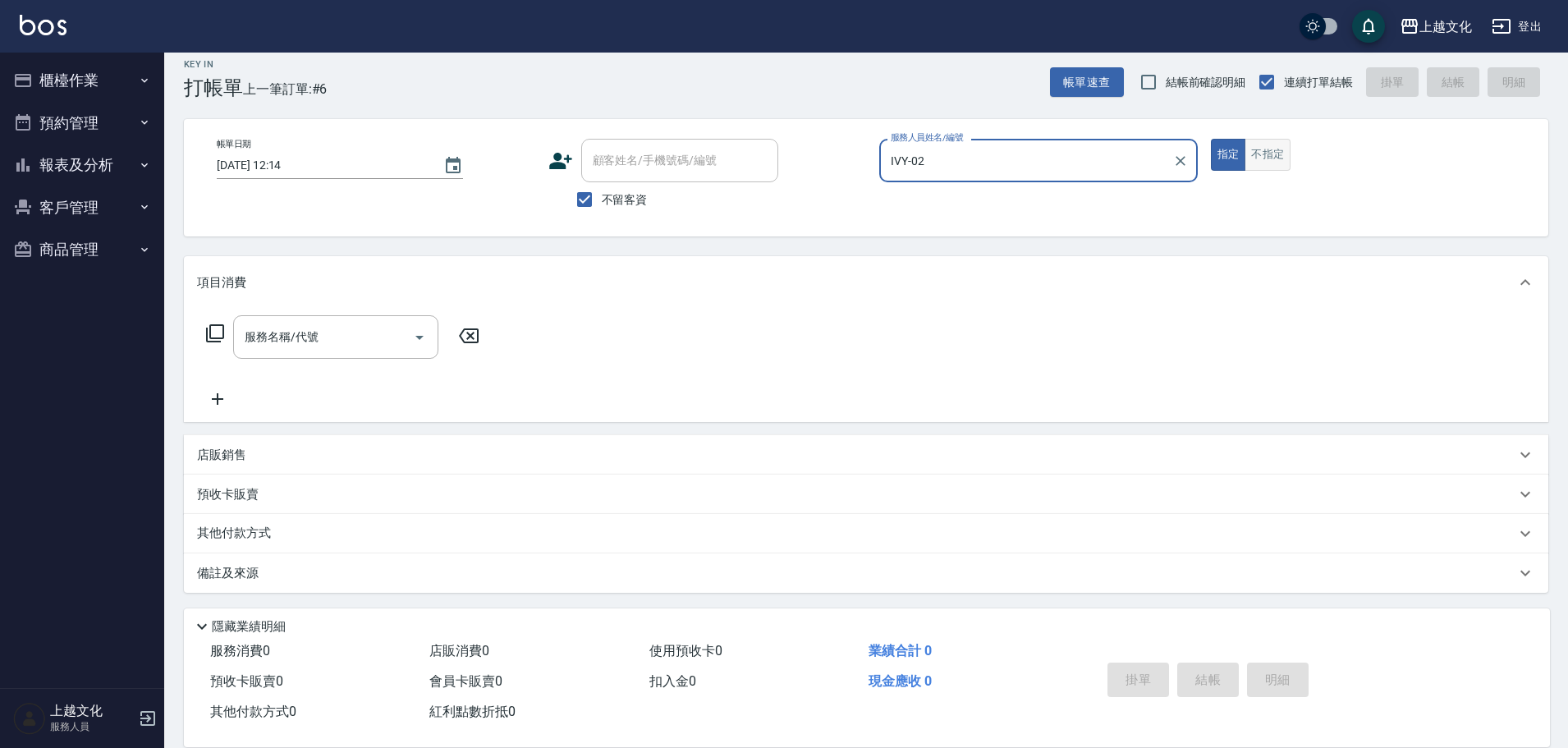
drag, startPoint x: 1264, startPoint y: 157, endPoint x: 1005, endPoint y: 166, distance: 259.2
click at [1264, 157] on button "不指定" at bounding box center [1267, 154] width 46 height 32
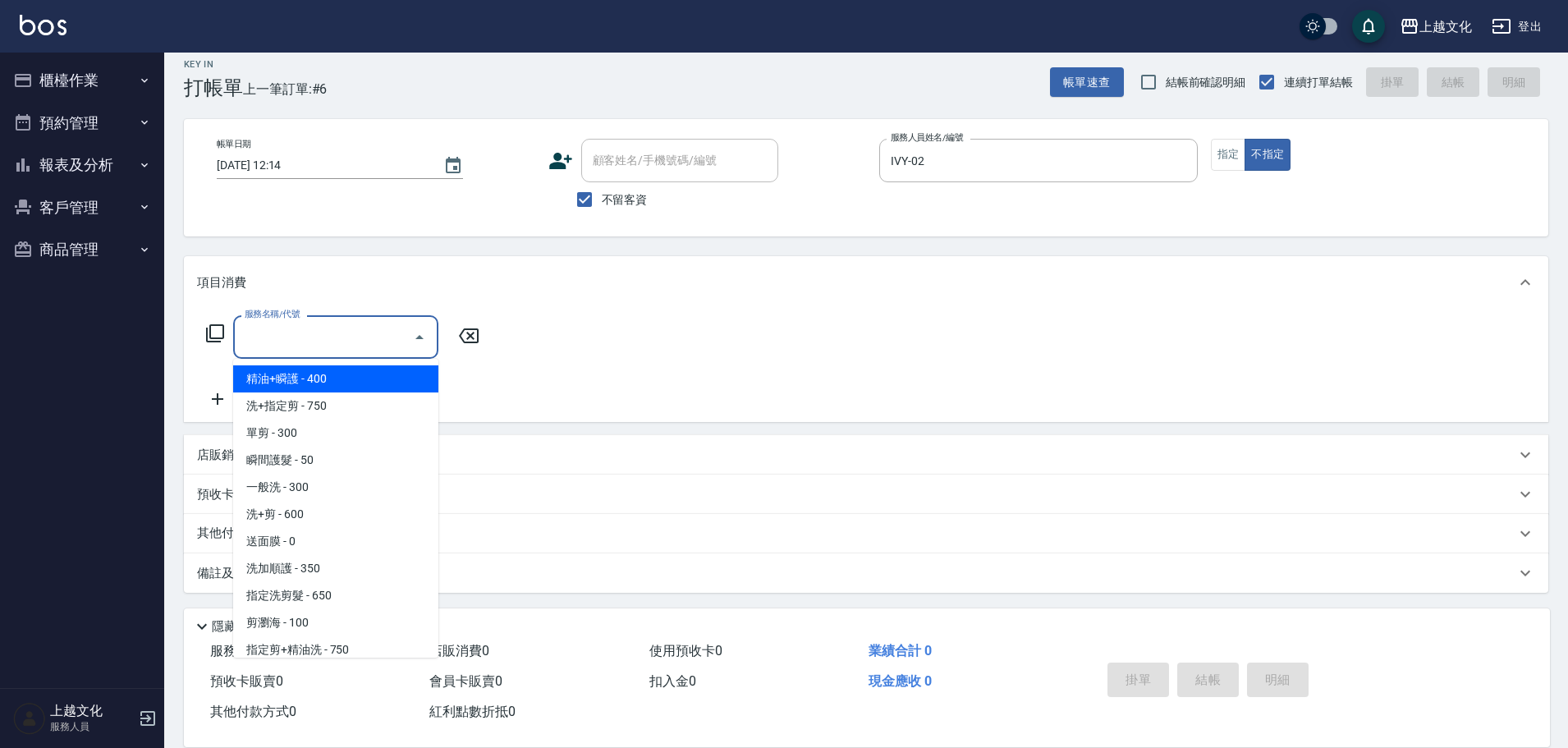
click at [337, 345] on input "服務名稱/代號" at bounding box center [323, 337] width 166 height 28
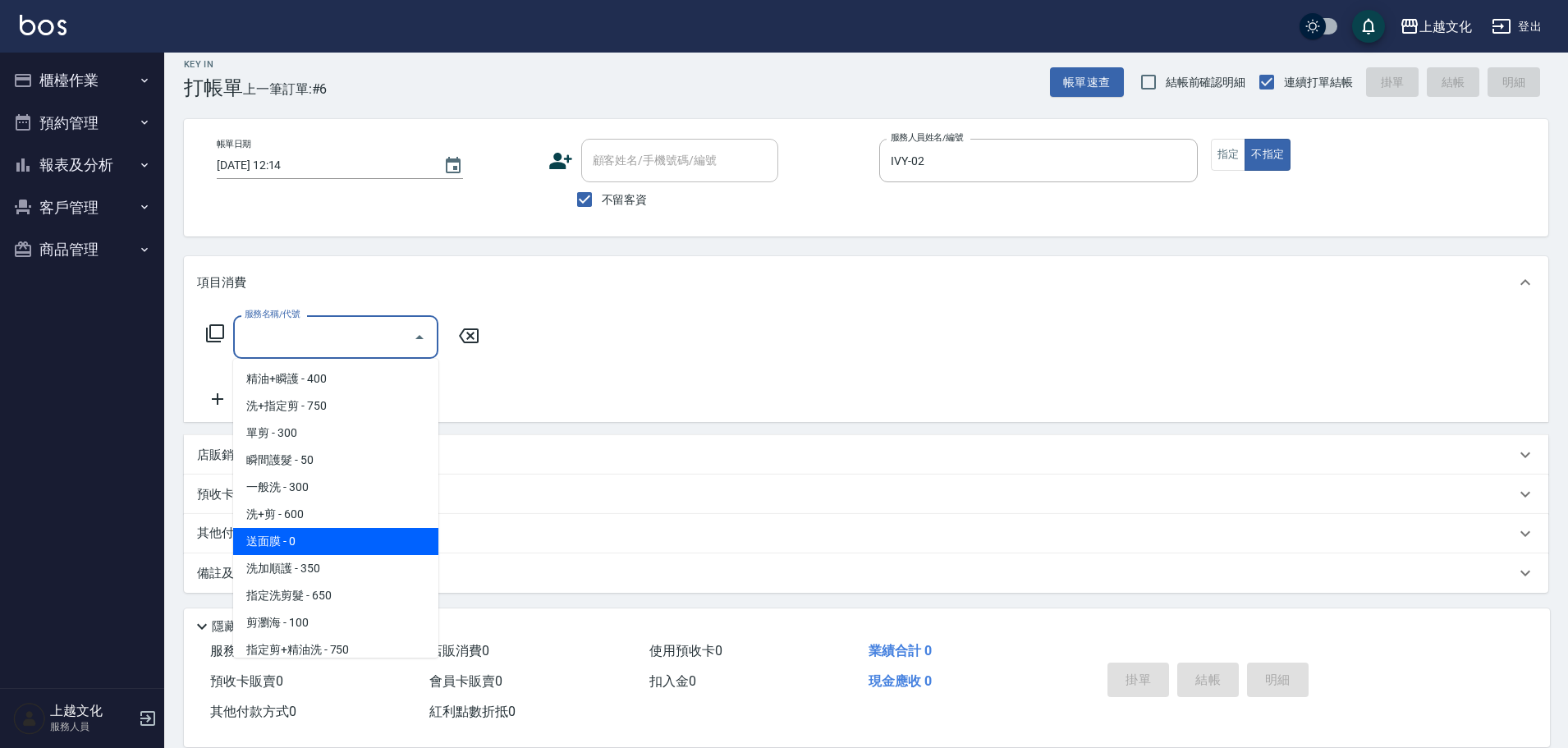
scroll to position [82, 0]
click at [352, 541] on span "剪瀏海 - 100" at bounding box center [335, 541] width 205 height 27
type input "剪瀏海(203)"
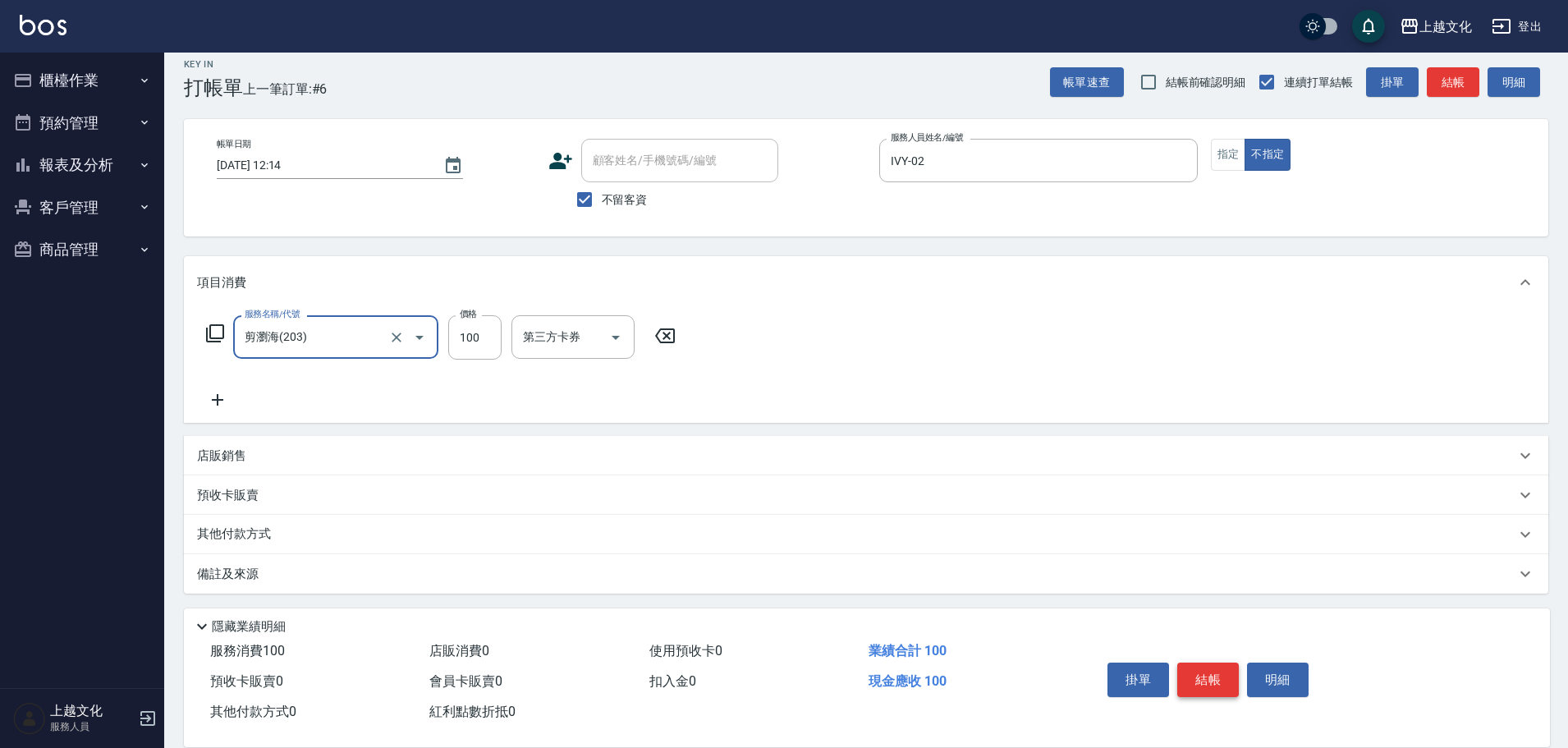
click at [1222, 677] on button "結帳" at bounding box center [1208, 679] width 62 height 34
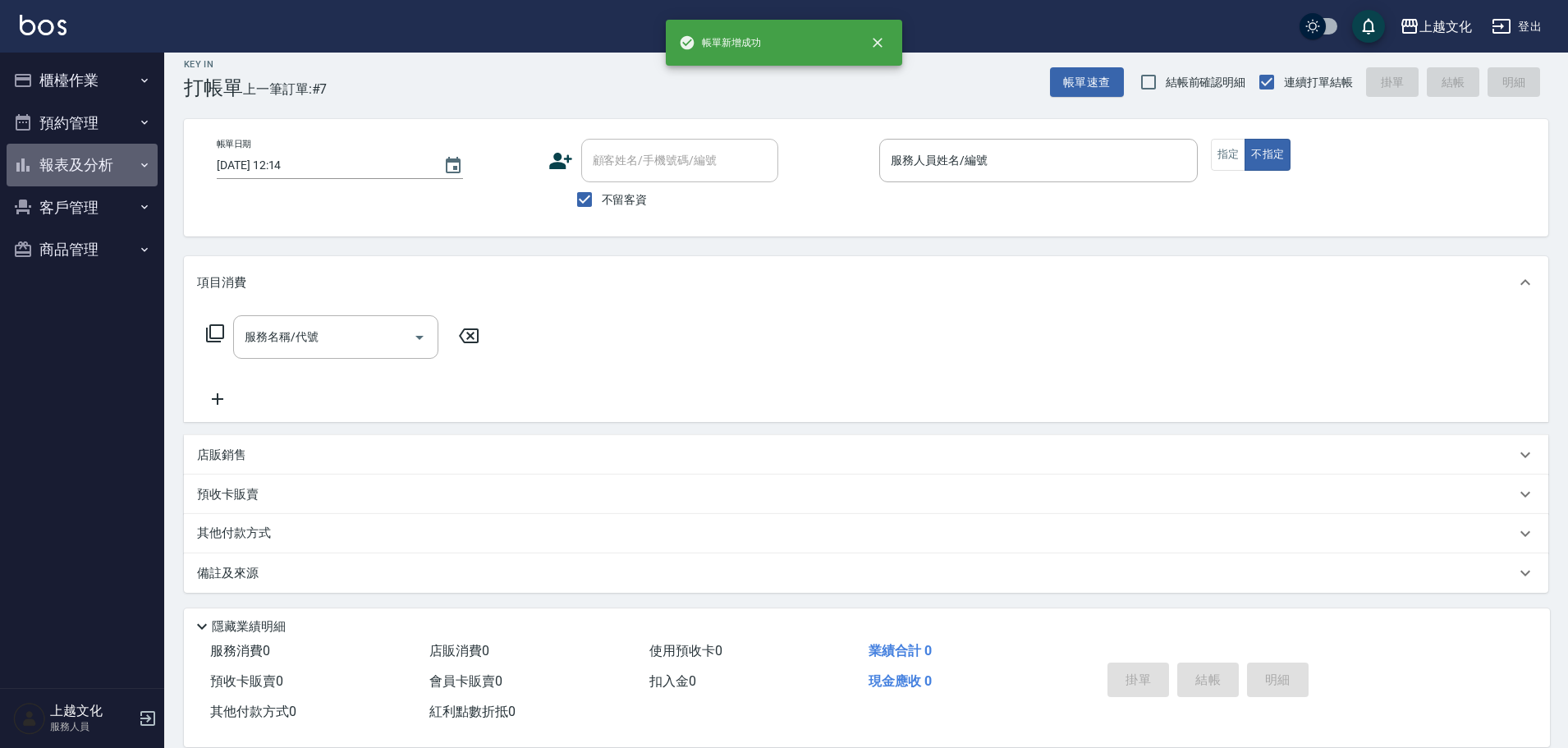
click at [78, 163] on button "報表及分析" at bounding box center [82, 164] width 151 height 42
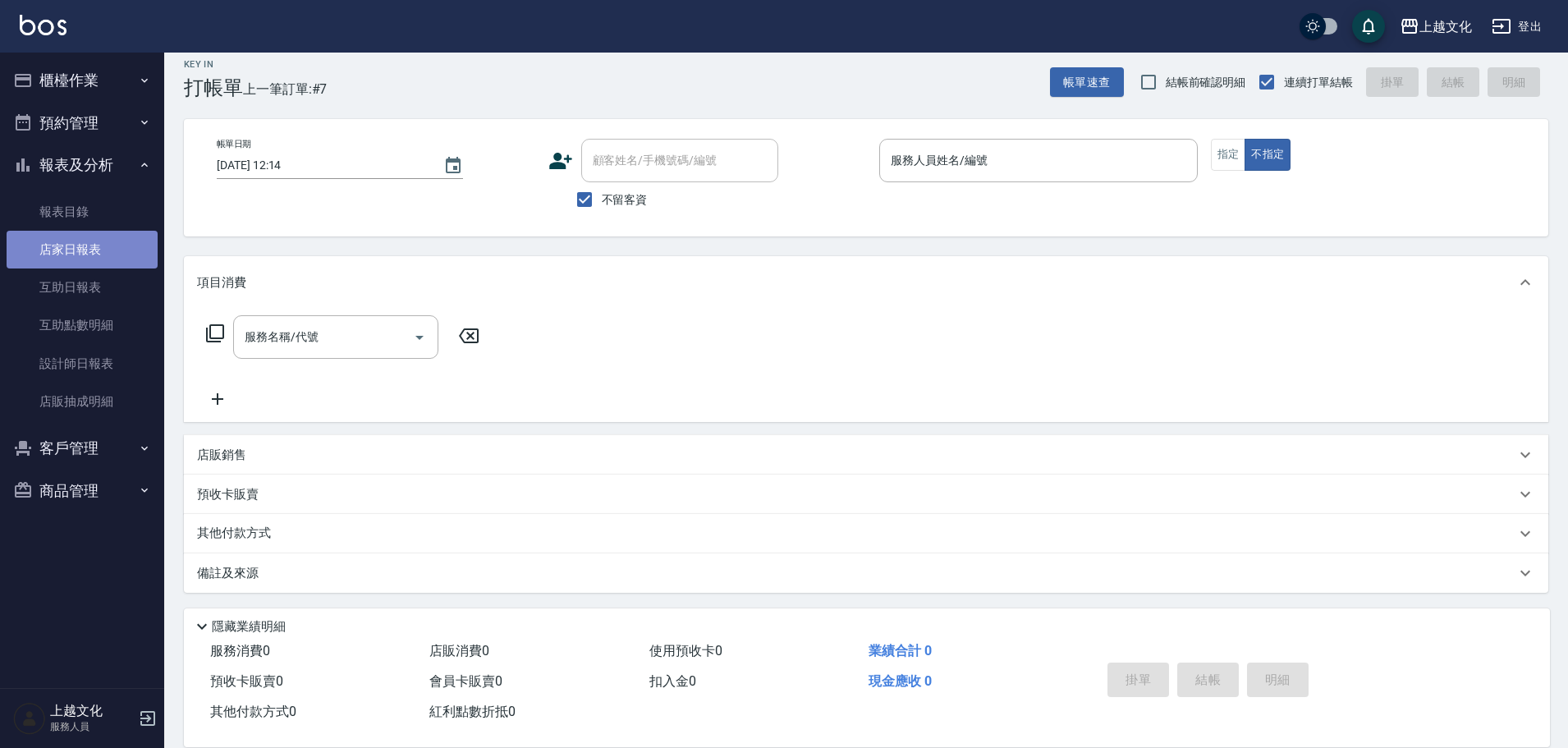
click at [64, 252] on link "店家日報表" at bounding box center [82, 249] width 151 height 37
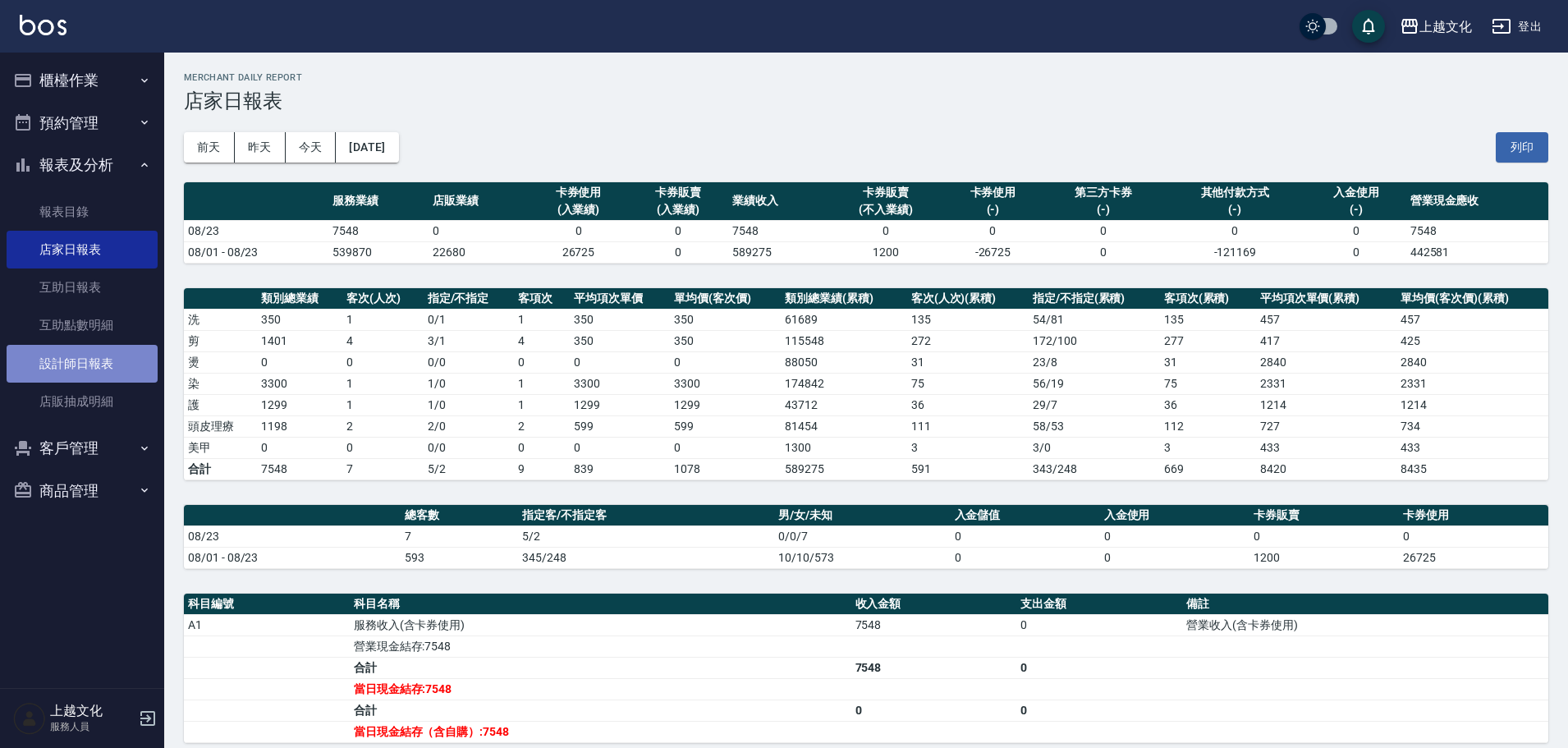
click at [76, 359] on link "設計師日報表" at bounding box center [82, 363] width 151 height 37
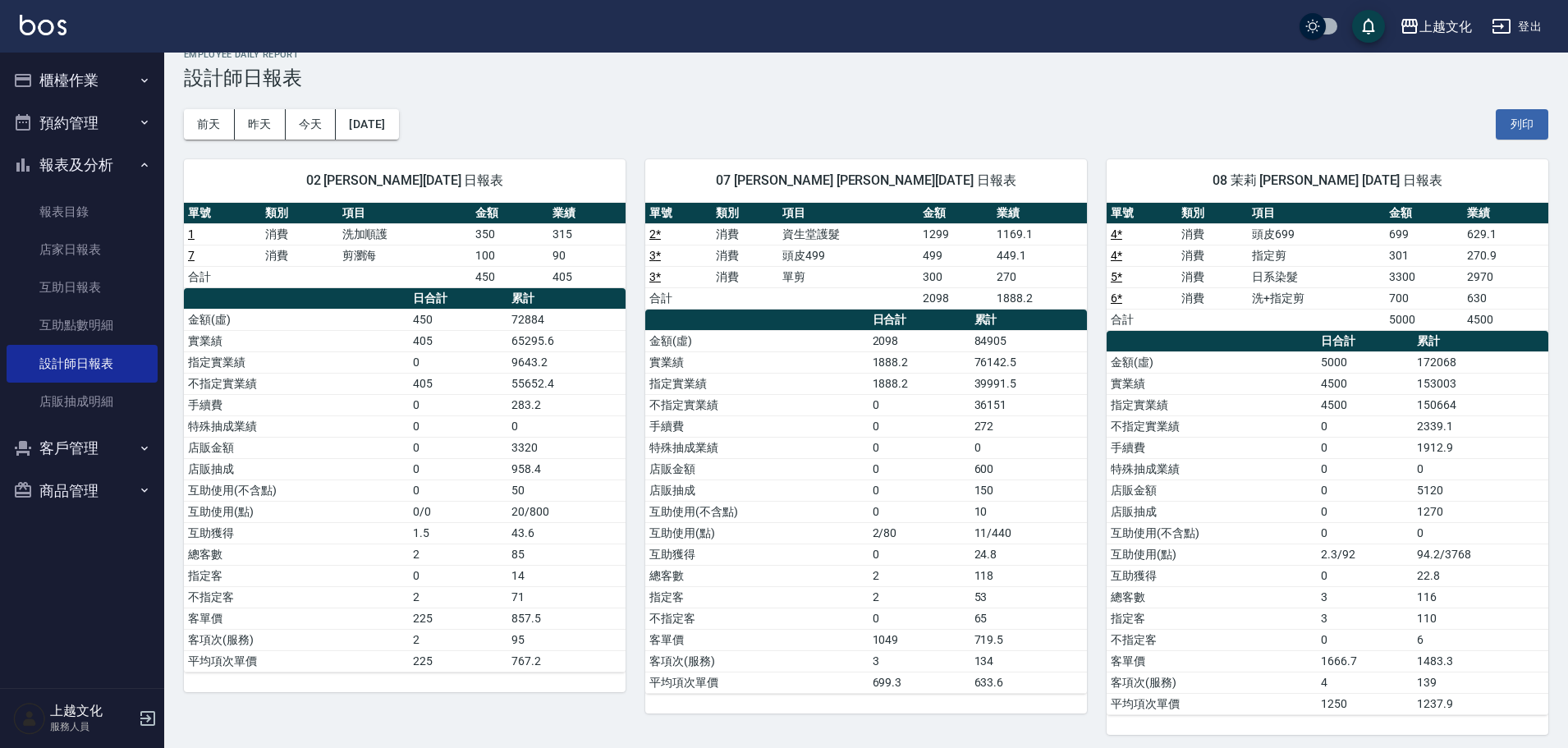
scroll to position [29, 0]
